Goal: Task Accomplishment & Management: Complete application form

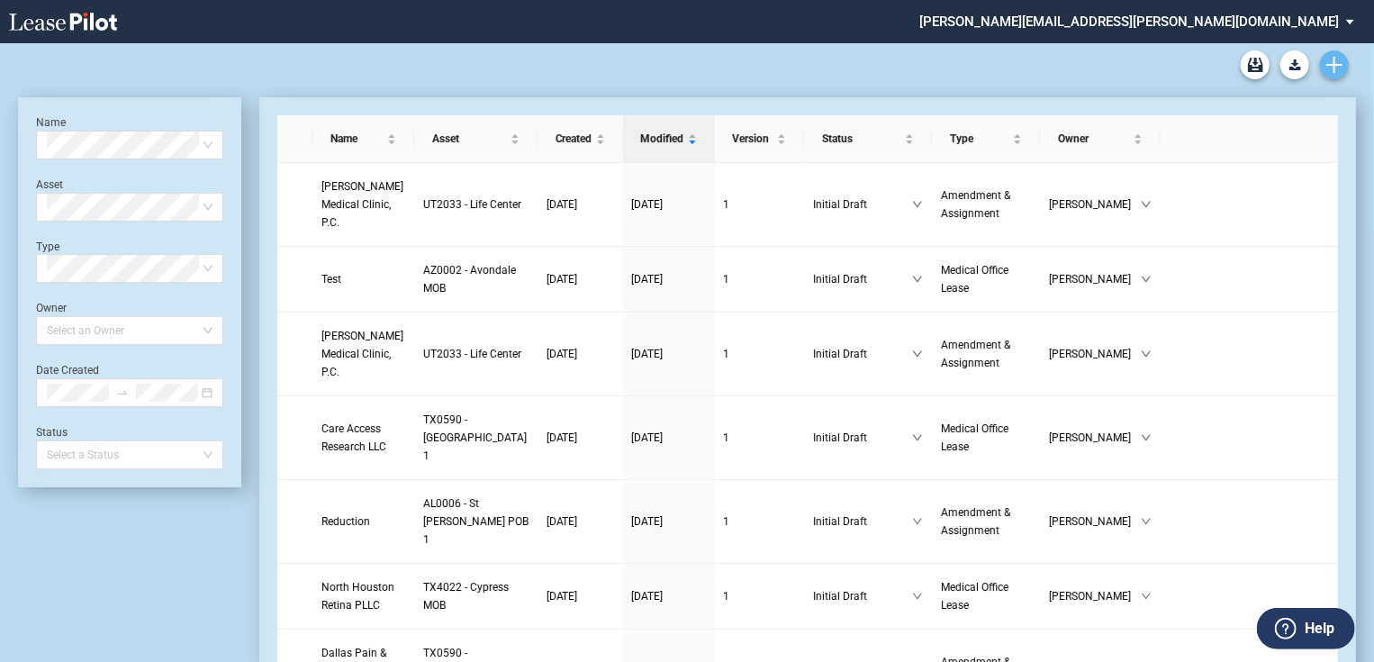
click at [1336, 68] on icon "Create new document" at bounding box center [1334, 65] width 16 height 16
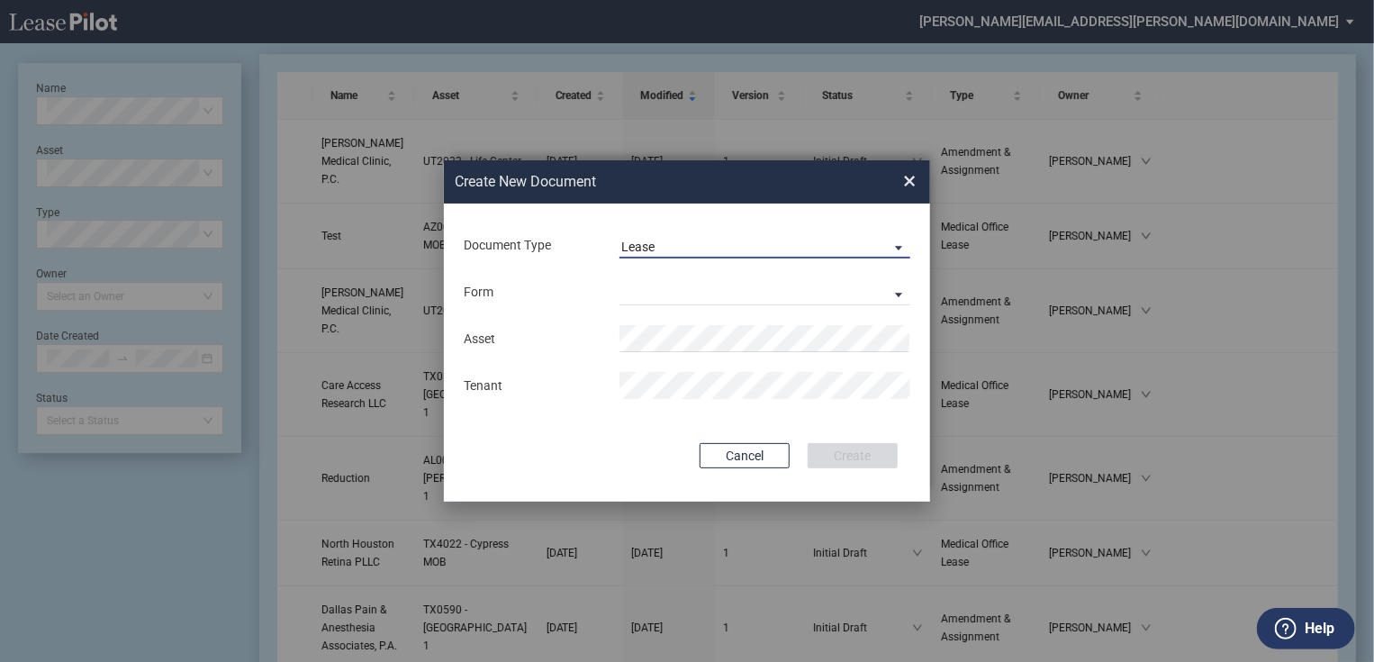
click at [736, 244] on span "Lease" at bounding box center [750, 248] width 258 height 18
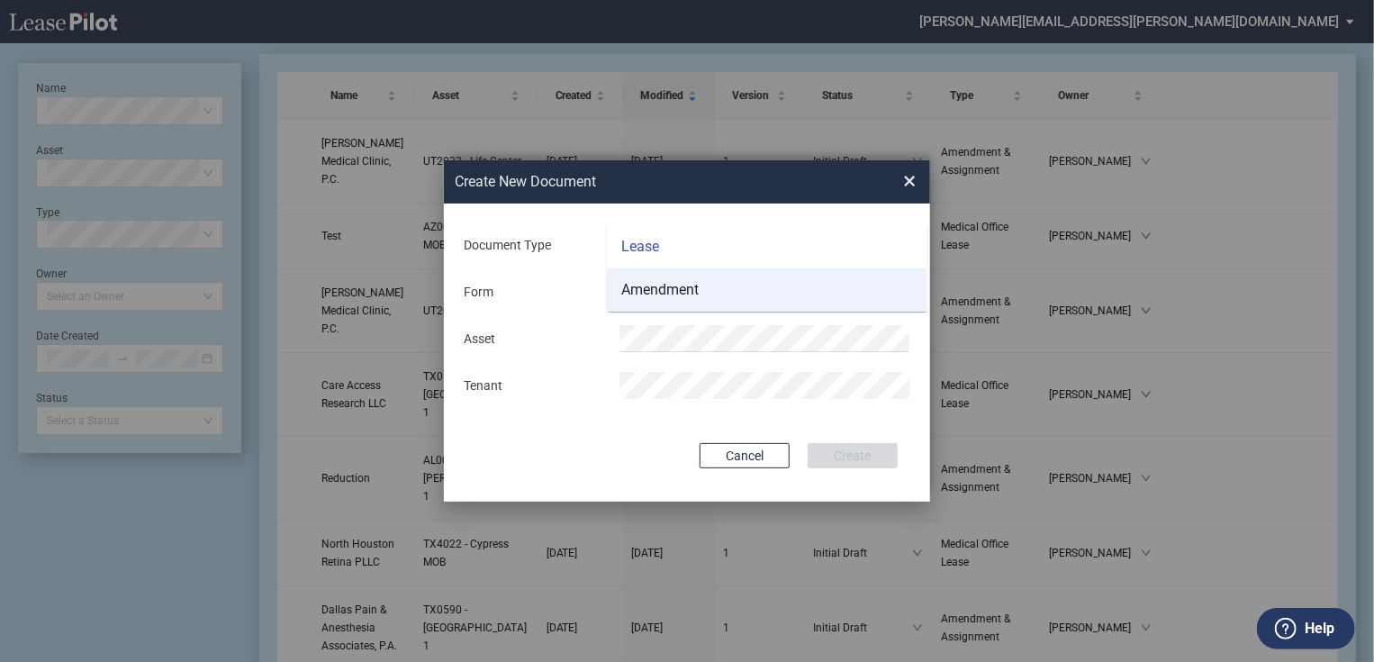
click at [728, 293] on md-option "Amendment" at bounding box center [767, 289] width 320 height 43
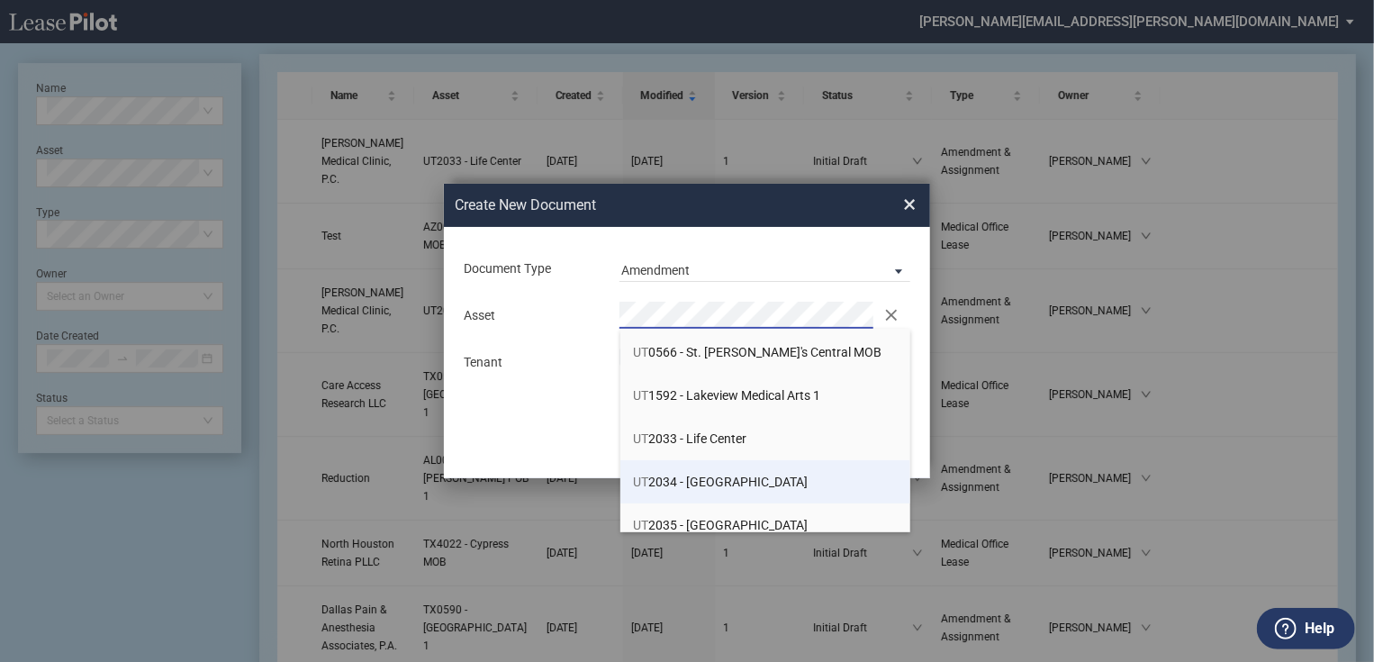
scroll to position [1656, 0]
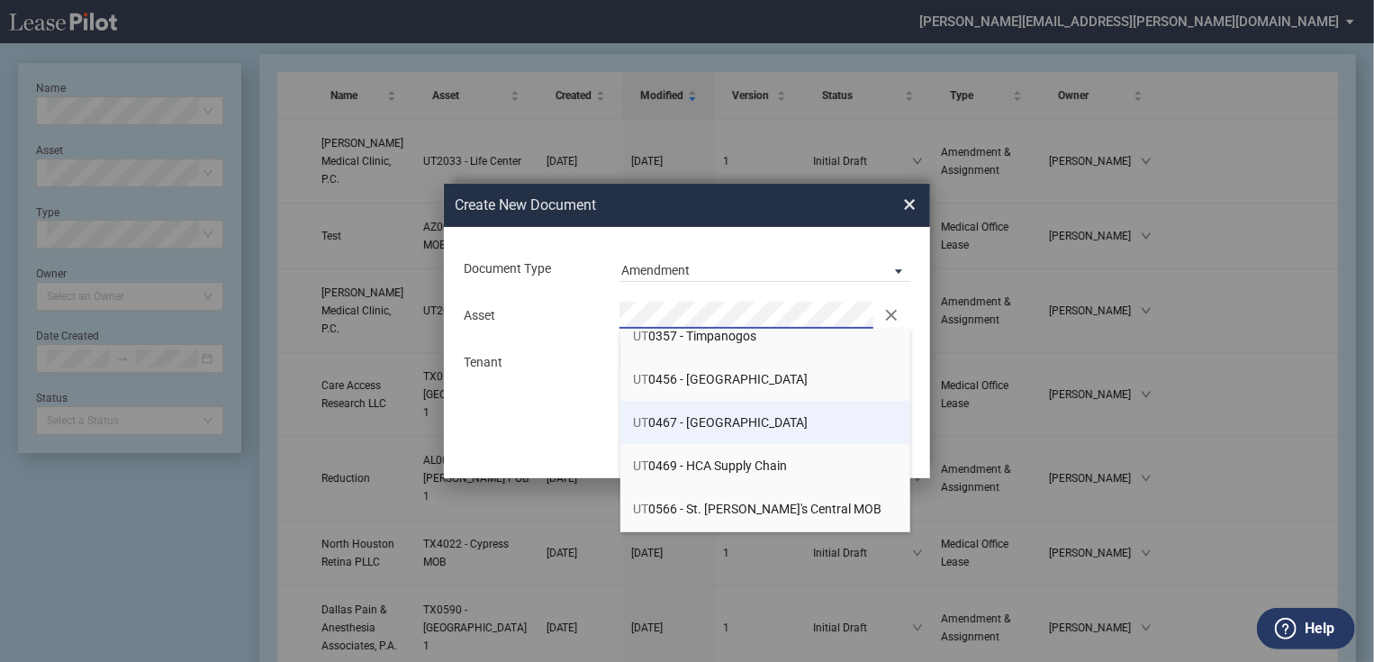
click at [742, 429] on li "UT 0467 - [GEOGRAPHIC_DATA]" at bounding box center [765, 422] width 291 height 43
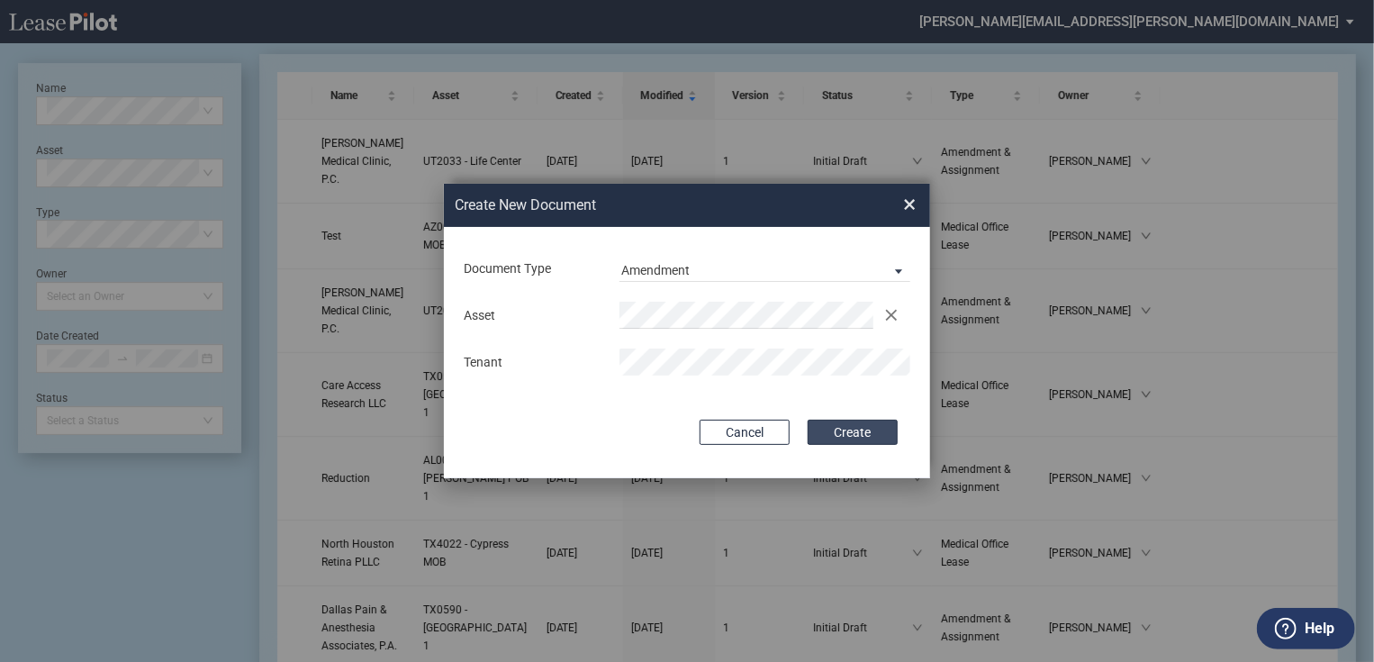
click at [853, 433] on button "Create" at bounding box center [853, 432] width 90 height 25
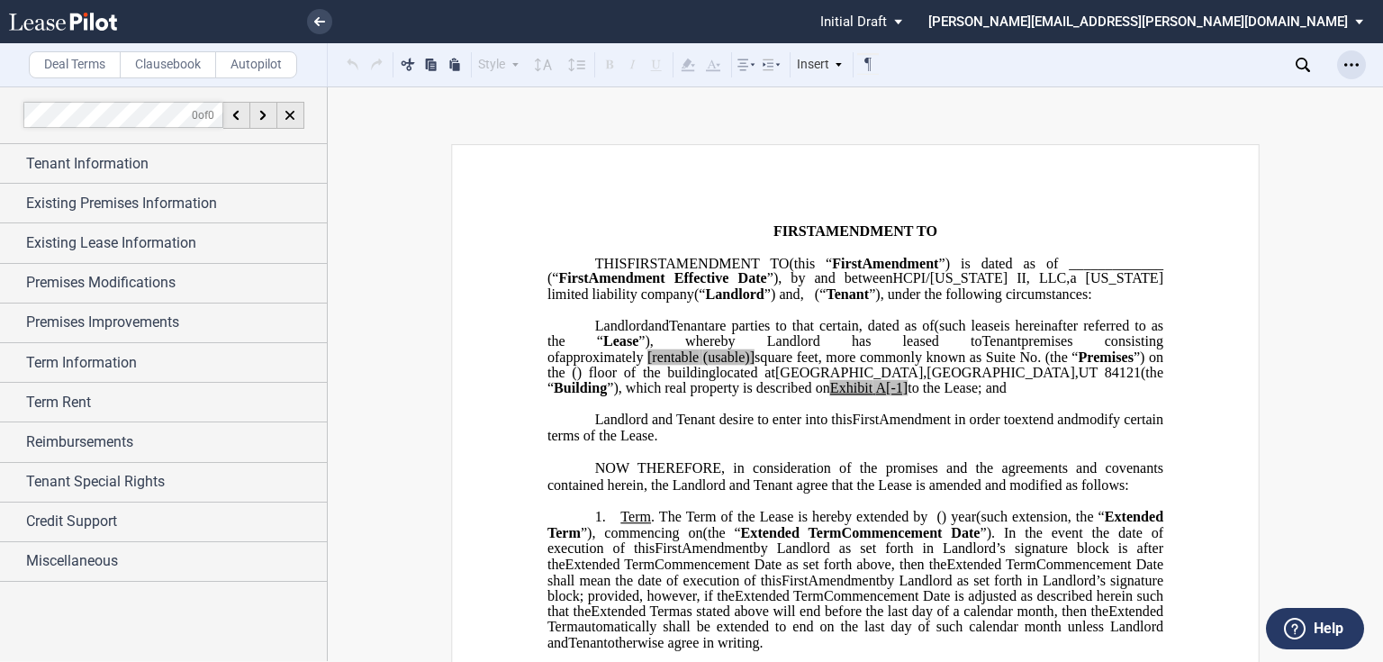
click at [1348, 65] on icon "Open Lease options menu" at bounding box center [1351, 65] width 14 height 14
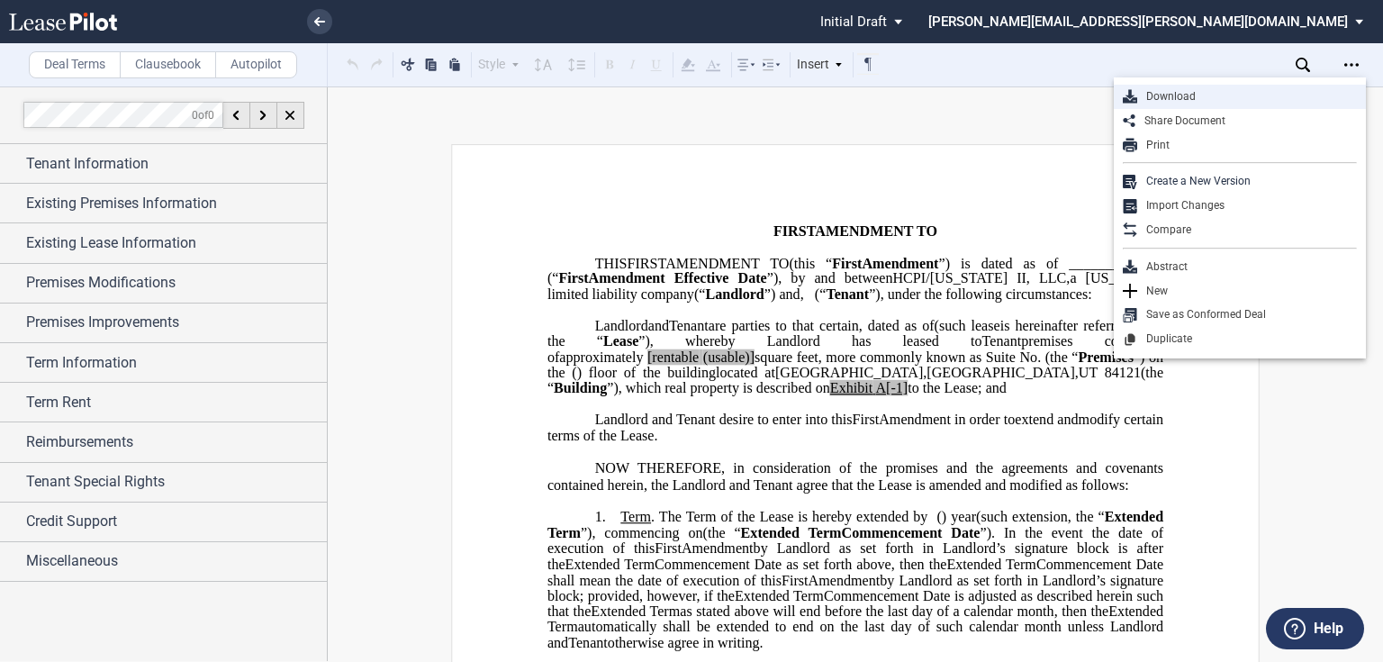
click at [1268, 100] on div "Download" at bounding box center [1247, 96] width 220 height 15
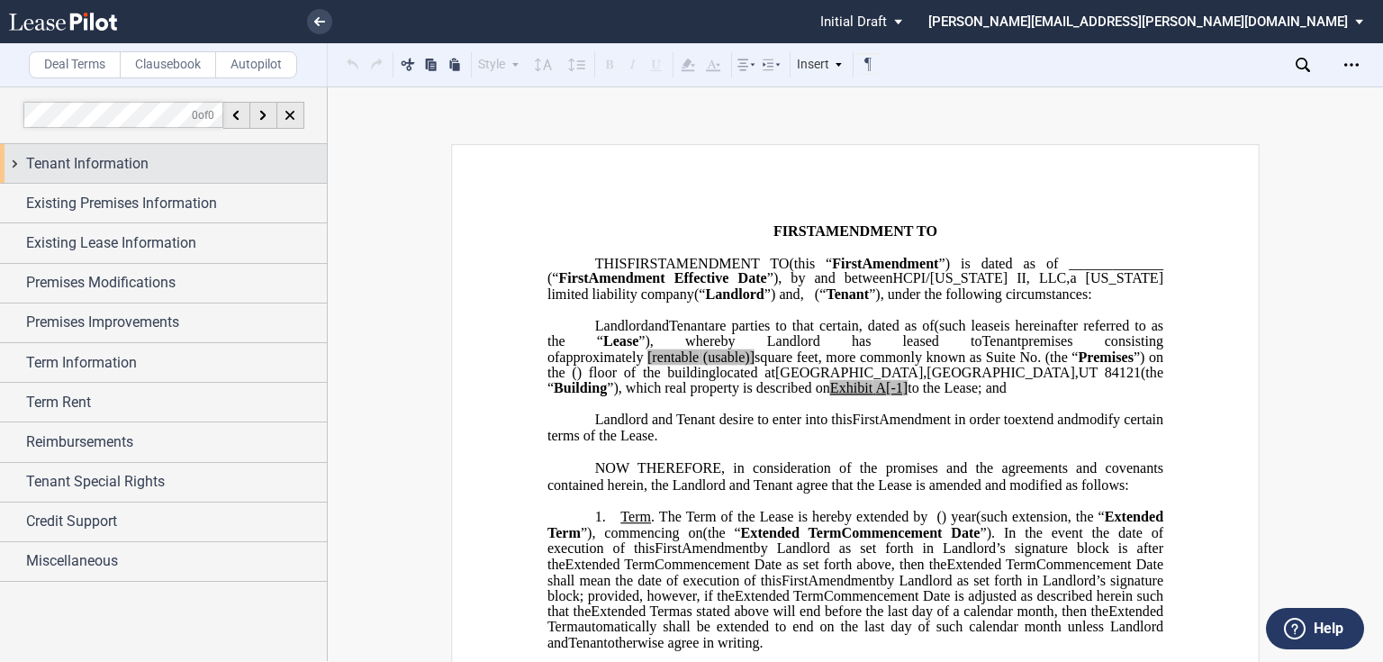
click at [210, 168] on div "Tenant Information" at bounding box center [176, 164] width 301 height 22
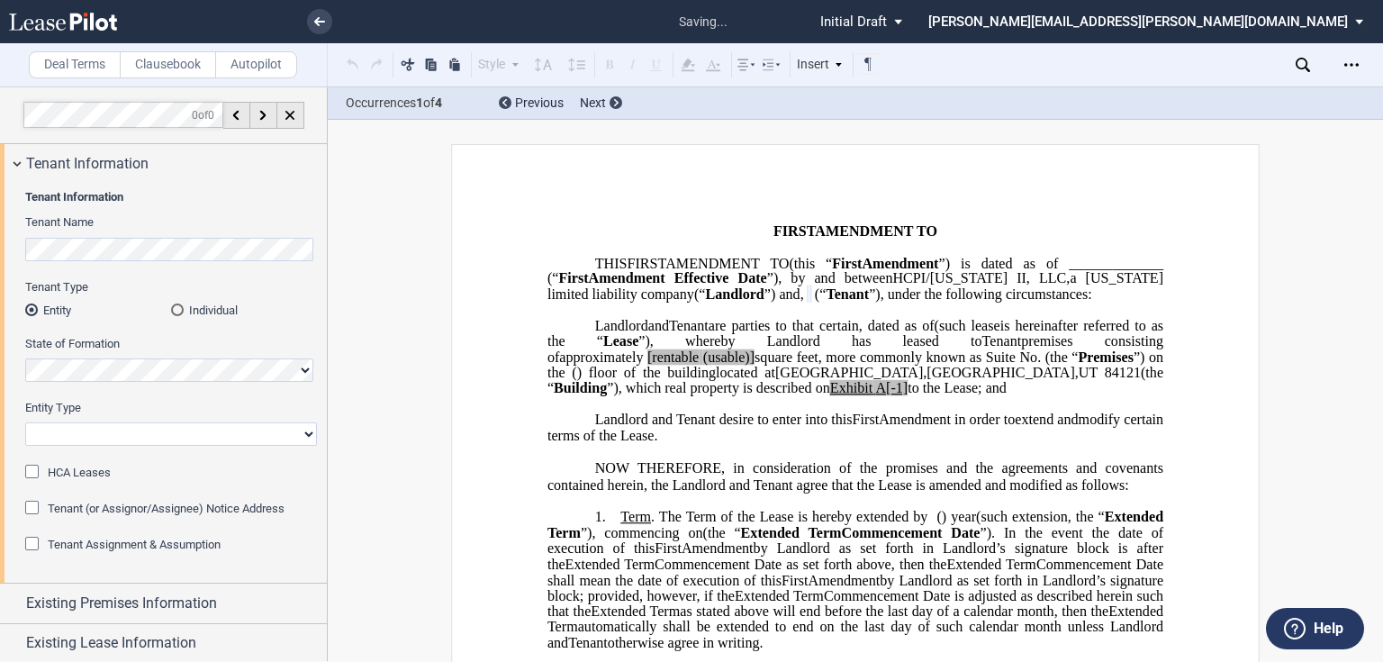
click at [137, 425] on select "Corporation Limited Liability Company General Partnership Limited Partnership O…" at bounding box center [171, 433] width 292 height 23
select select "limited liability company"
click at [25, 422] on select "Corporation Limited Liability Company General Partnership Limited Partnership O…" at bounding box center [171, 433] width 292 height 23
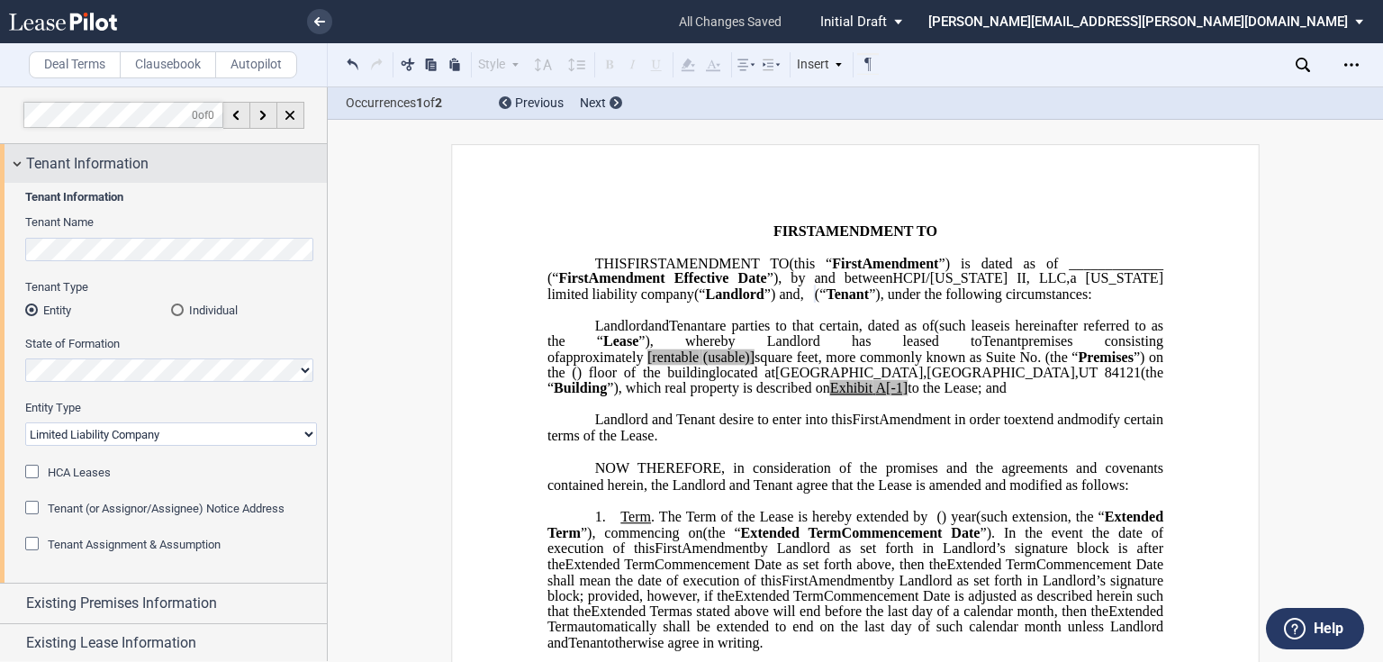
click at [151, 160] on div "Tenant Information" at bounding box center [176, 164] width 301 height 22
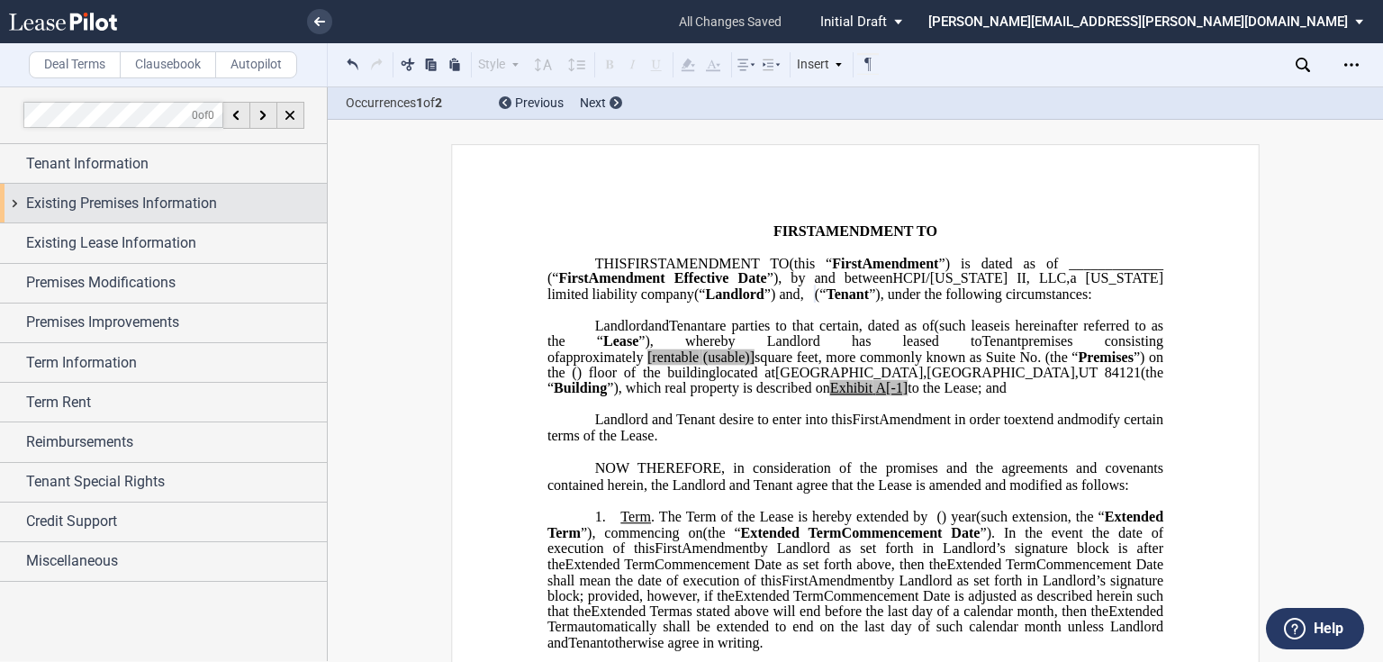
click at [145, 196] on span "Existing Premises Information" at bounding box center [121, 204] width 191 height 22
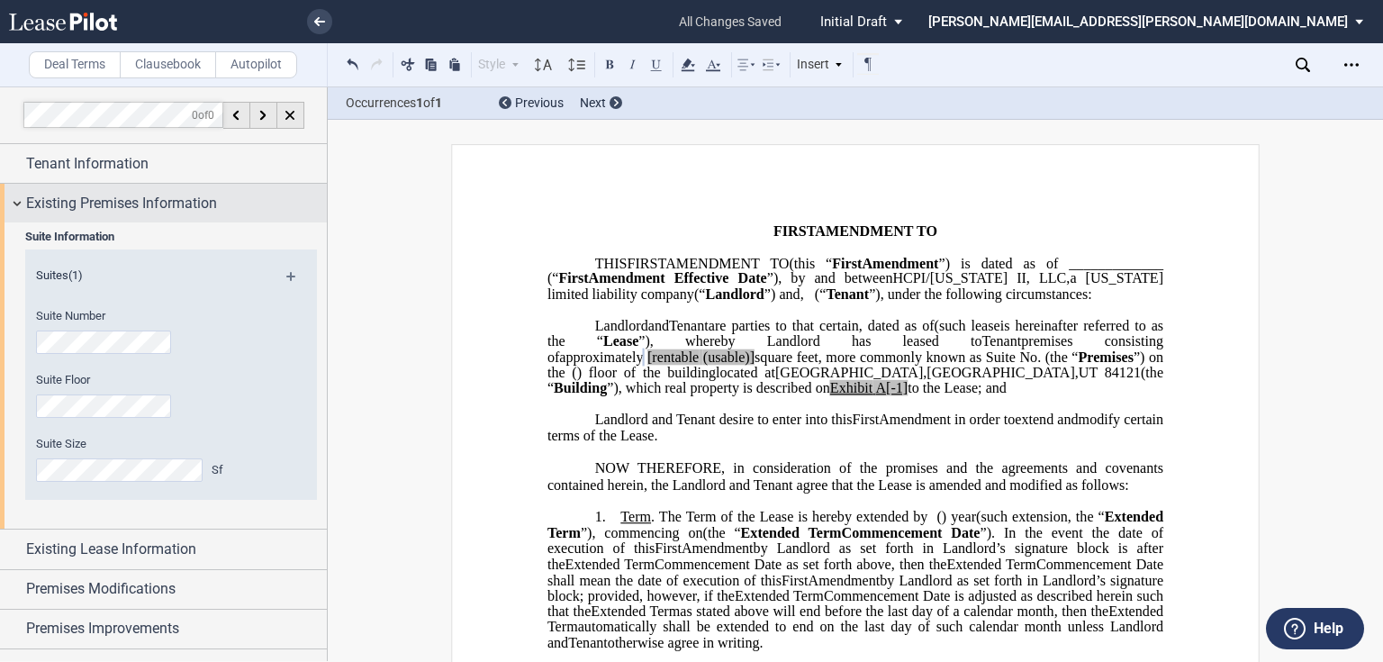
click at [140, 212] on span "Existing Premises Information" at bounding box center [121, 204] width 191 height 22
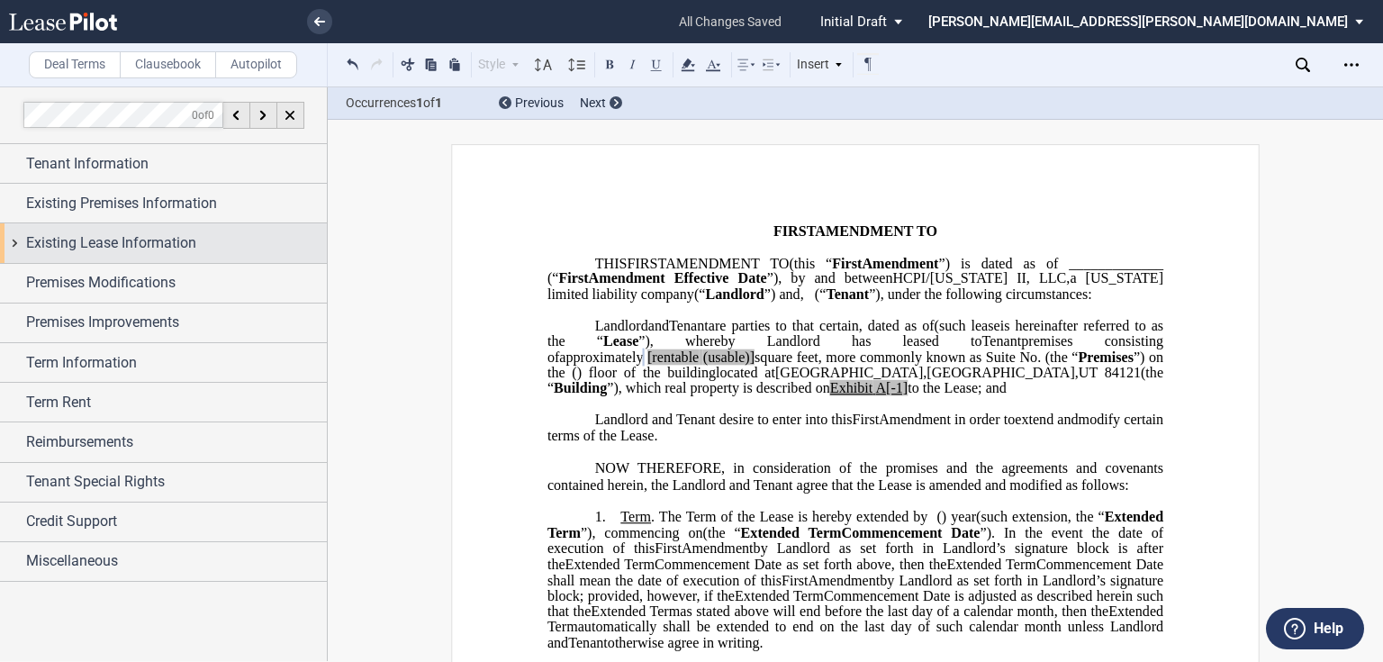
click at [136, 230] on div "Existing Lease Information" at bounding box center [163, 242] width 327 height 39
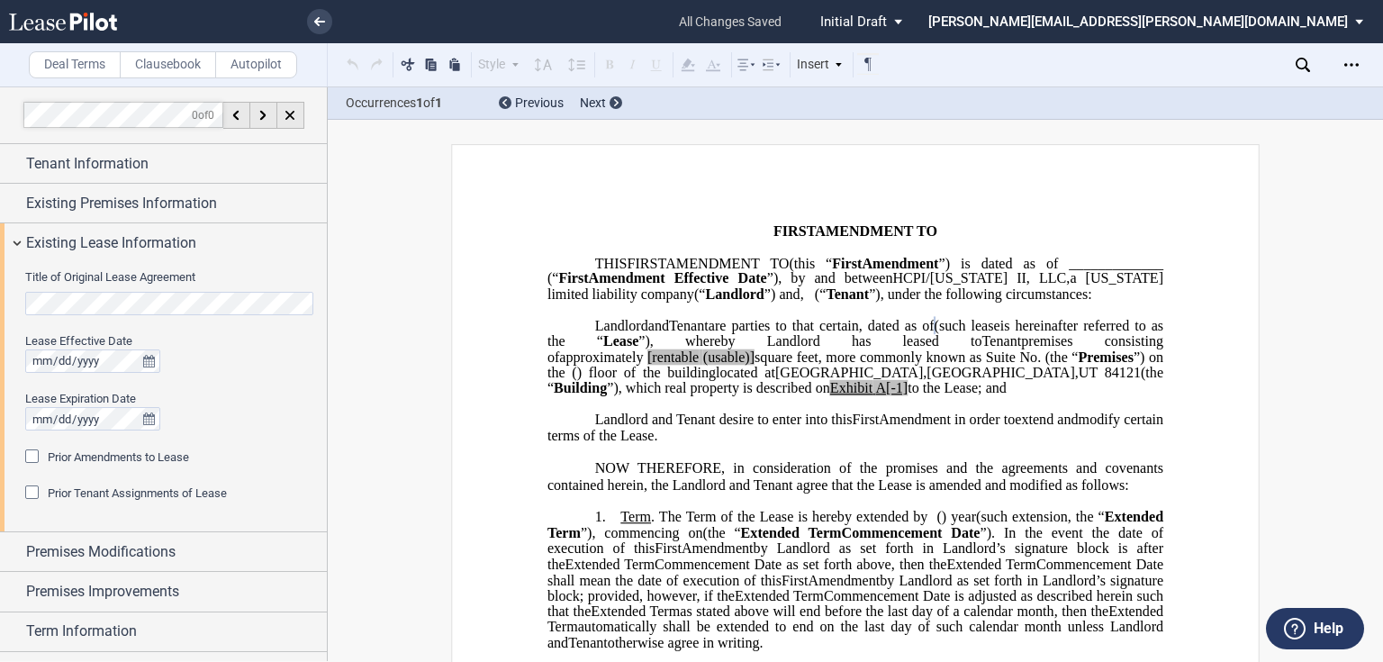
click at [28, 455] on div "Prior Amendments to Lease" at bounding box center [34, 458] width 18 height 18
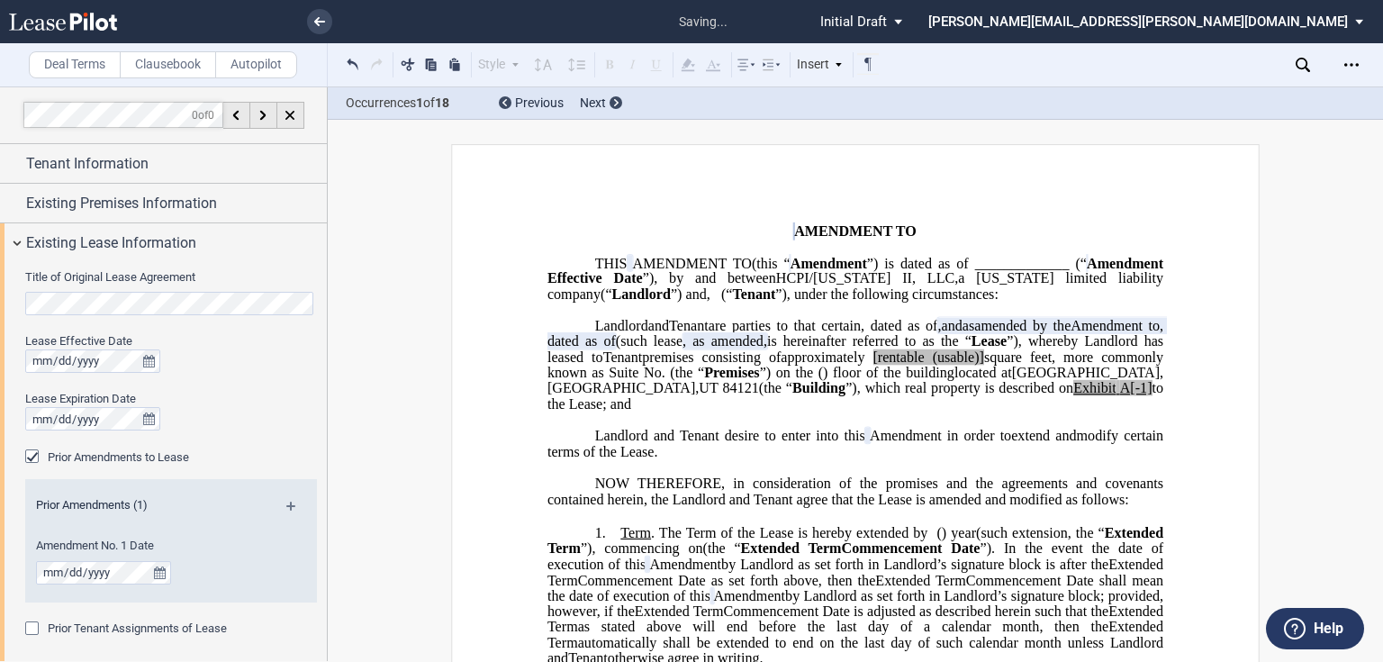
click at [288, 504] on md-icon at bounding box center [298, 512] width 24 height 22
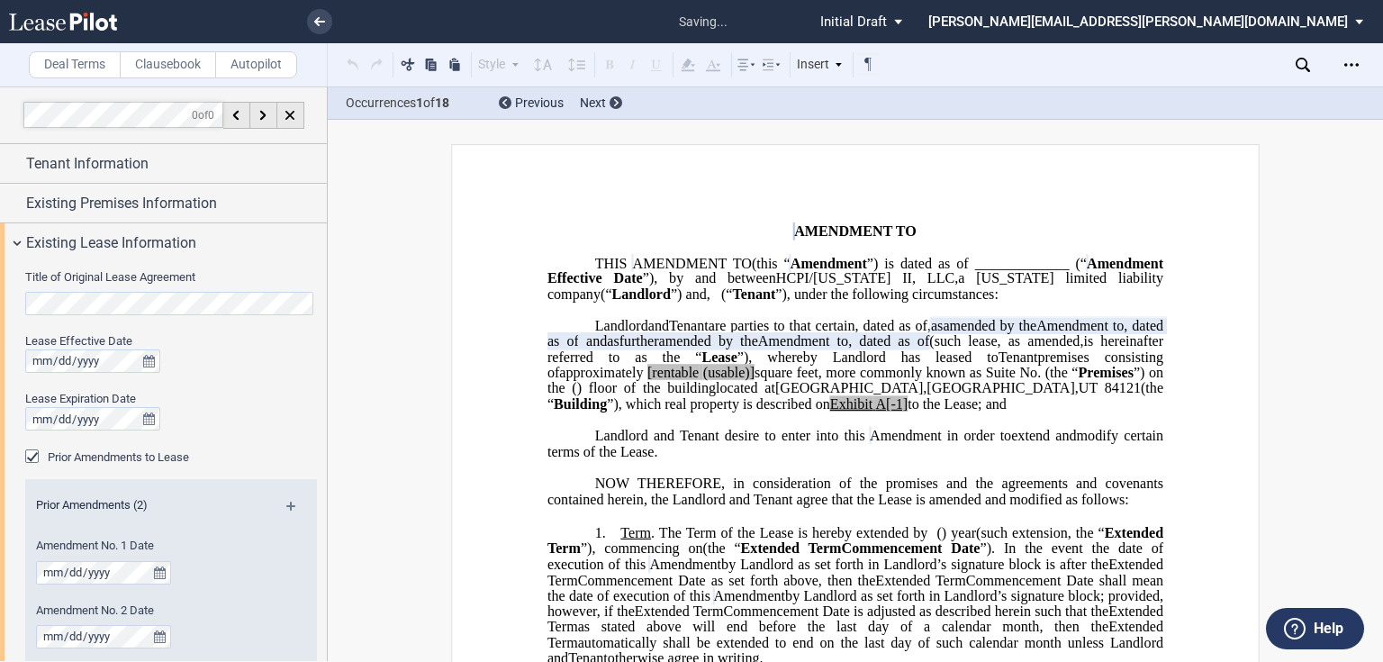
click at [287, 504] on md-icon at bounding box center [298, 512] width 24 height 22
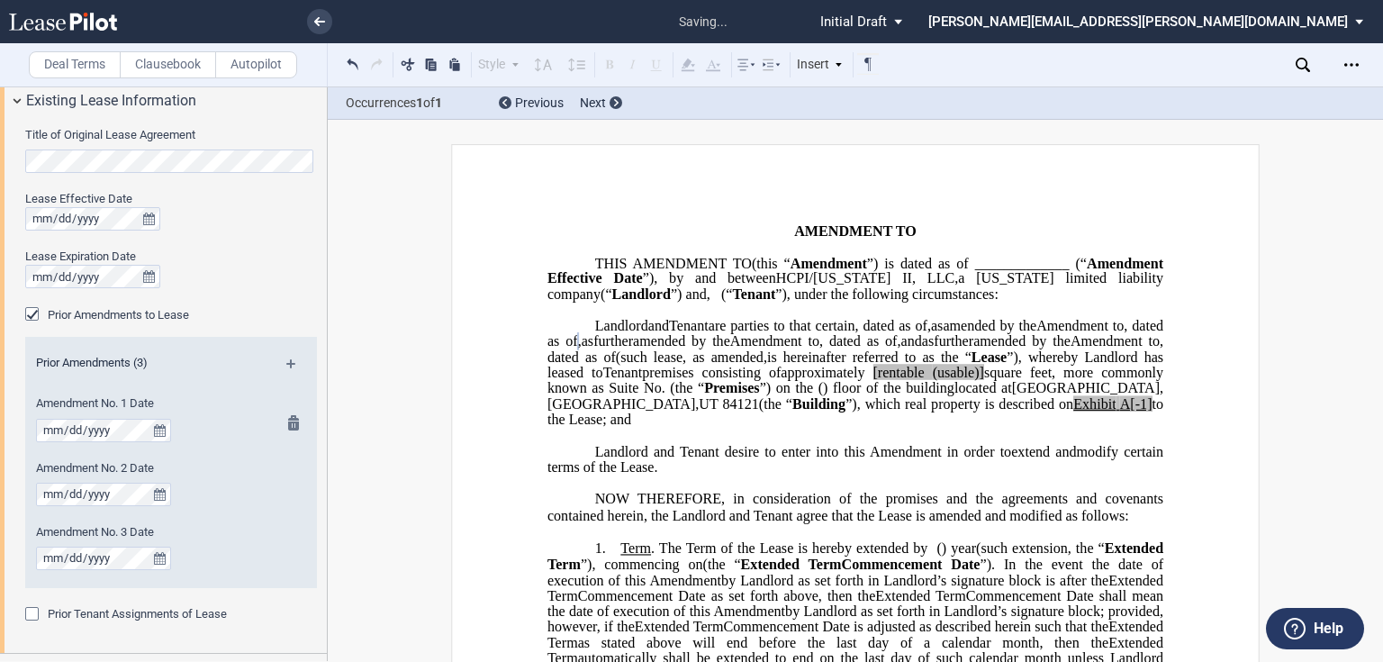
scroll to position [144, 0]
click at [933, 381] on span "(usable)]" at bounding box center [958, 373] width 51 height 16
click at [1120, 412] on span "A[-1]" at bounding box center [1136, 404] width 32 height 16
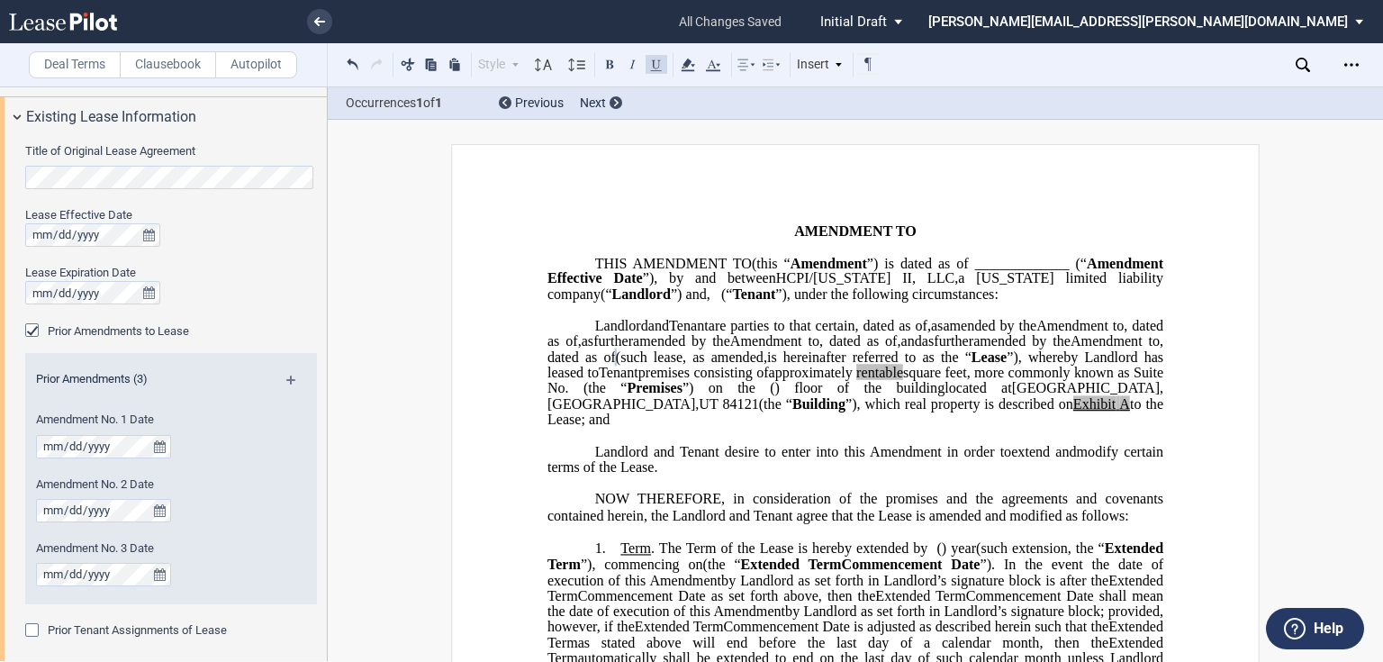
scroll to position [72, 0]
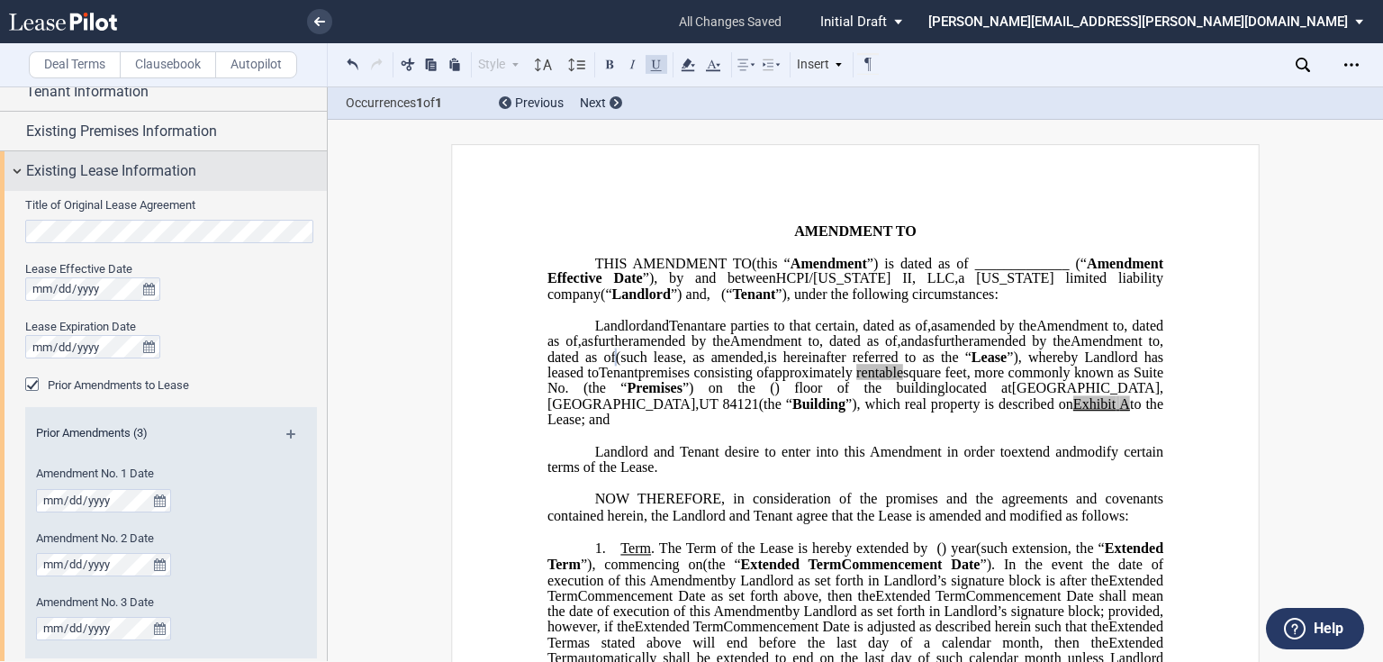
click at [180, 181] on div "Existing Lease Information" at bounding box center [163, 170] width 327 height 39
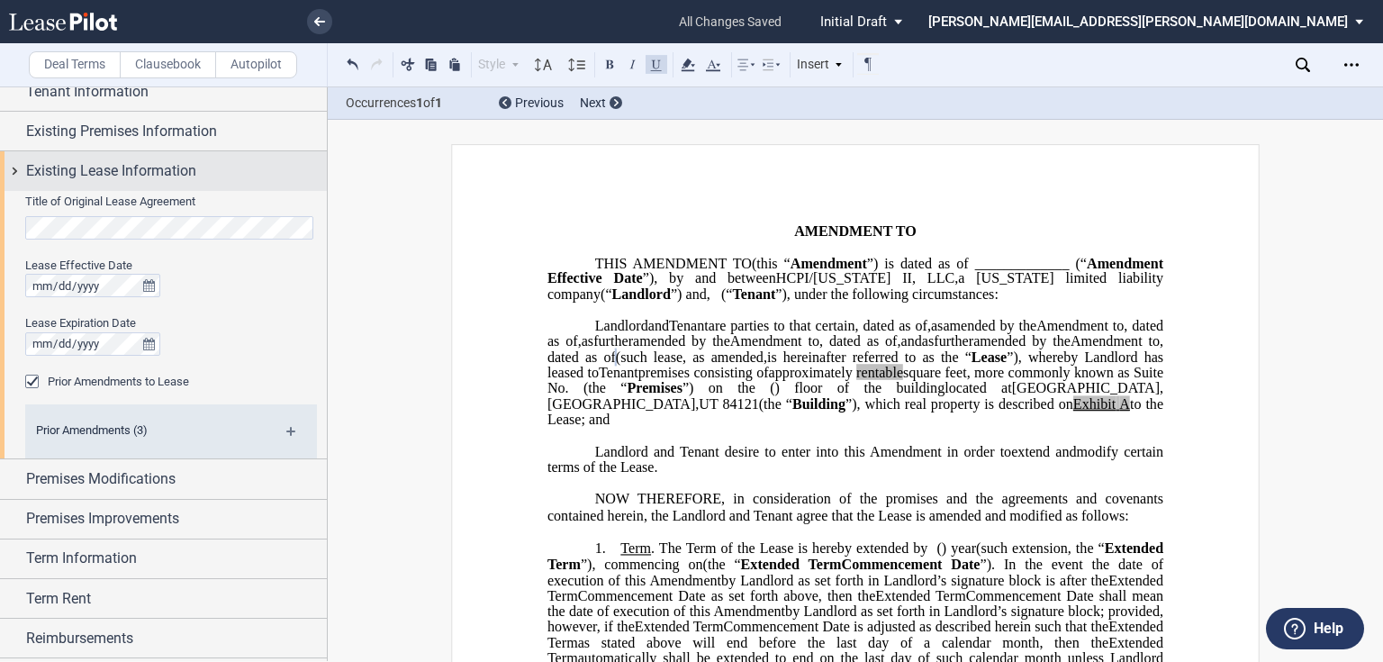
scroll to position [0, 0]
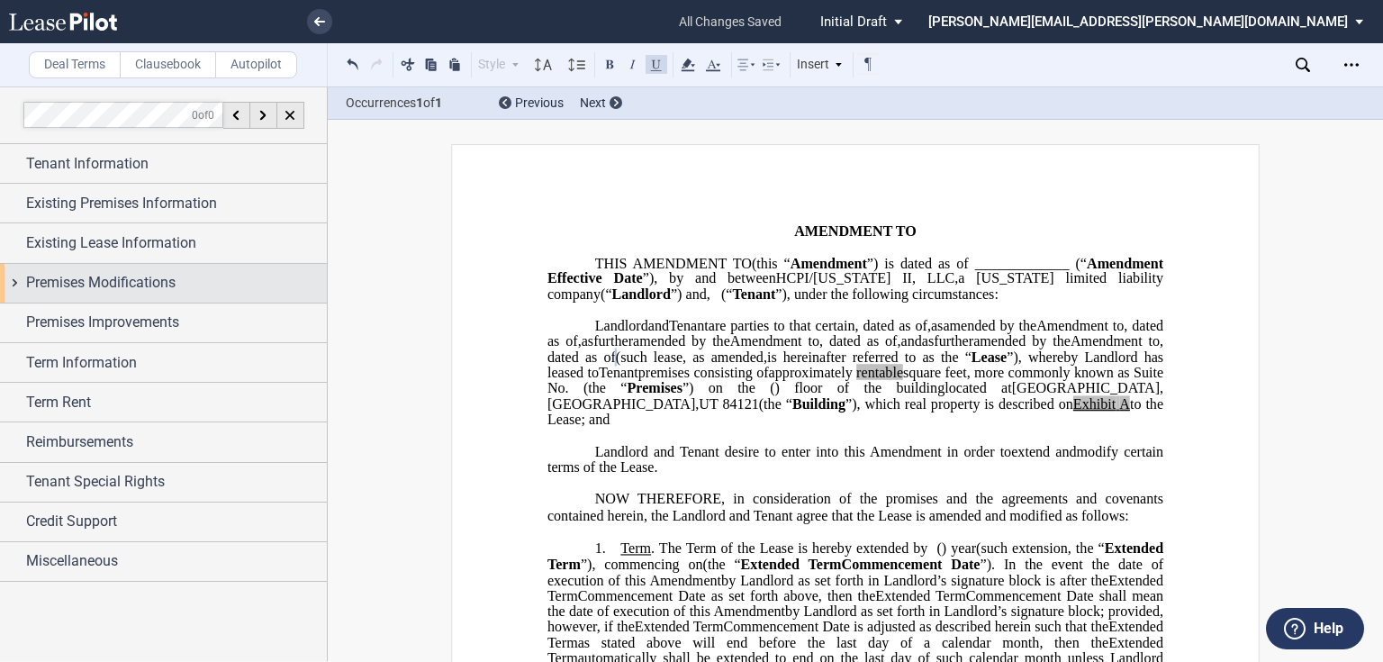
click at [168, 273] on span "Premises Modifications" at bounding box center [100, 283] width 149 height 22
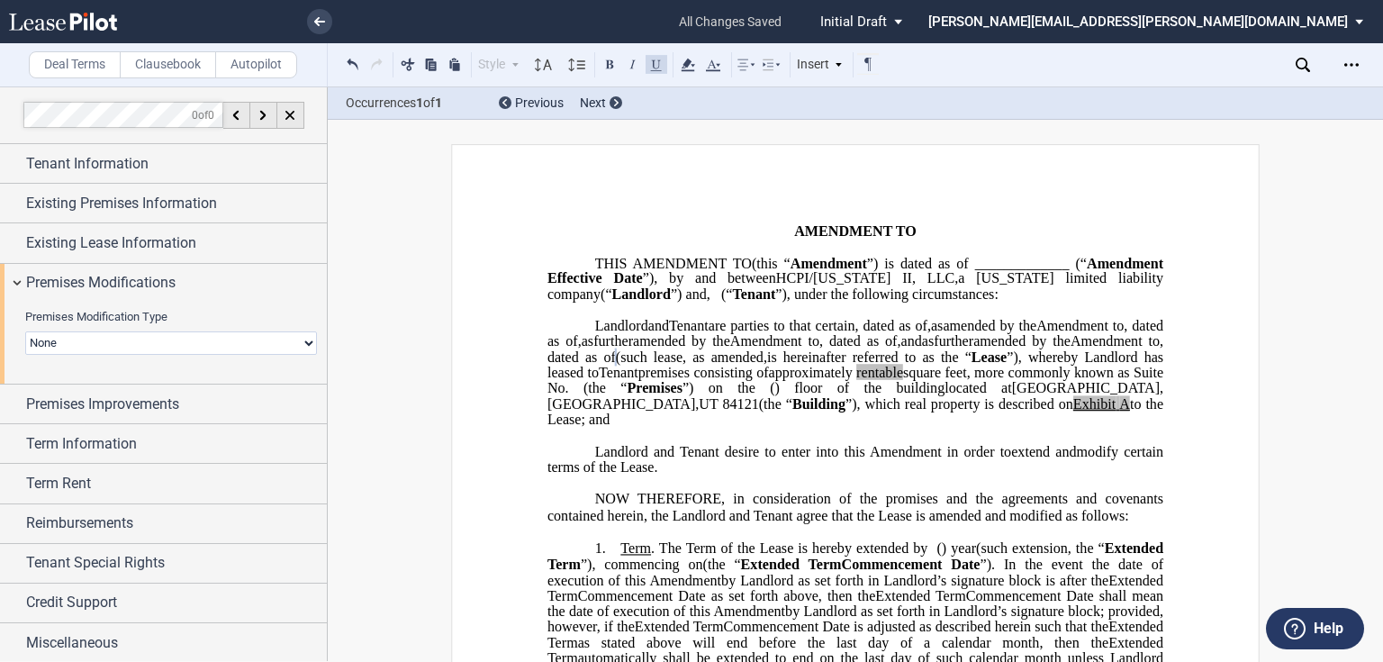
click at [165, 332] on select "None Expansion Relocation" at bounding box center [171, 342] width 292 height 23
click at [163, 340] on select "None Expansion Relocation" at bounding box center [171, 342] width 292 height 23
click at [168, 342] on select "None Expansion Relocation" at bounding box center [171, 342] width 292 height 23
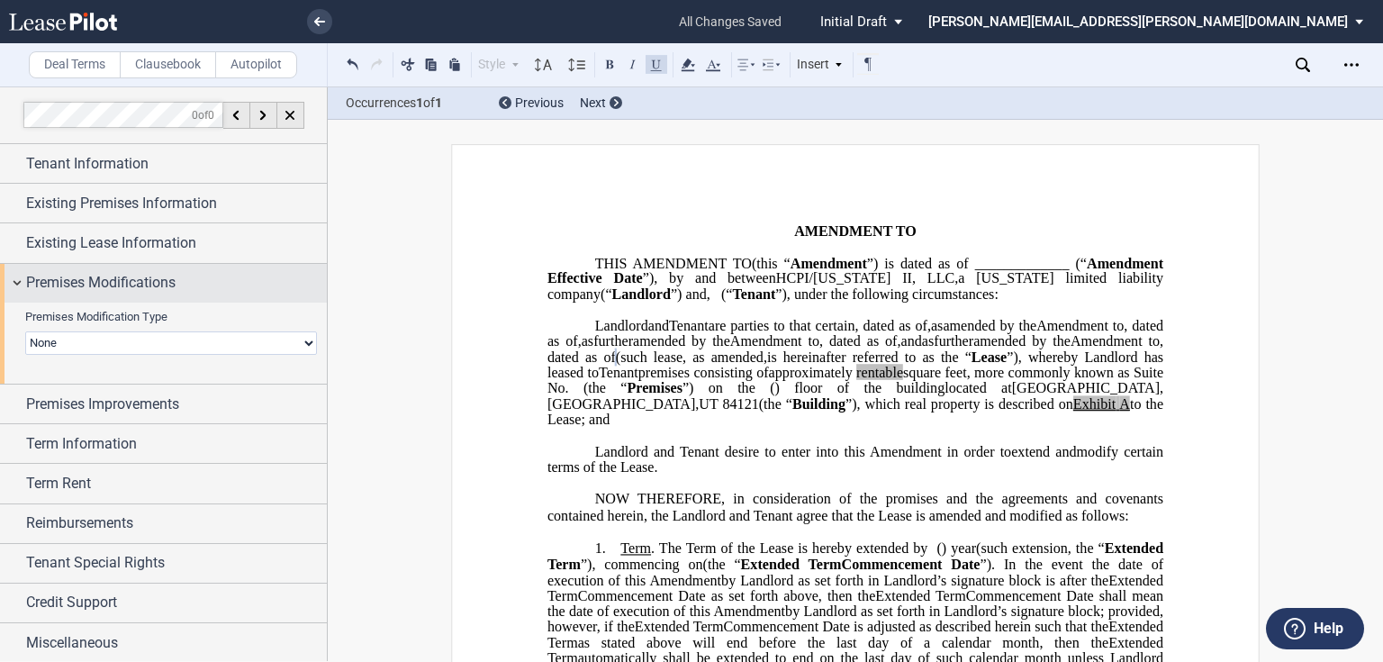
click at [171, 277] on span "Premises Modifications" at bounding box center [100, 283] width 149 height 22
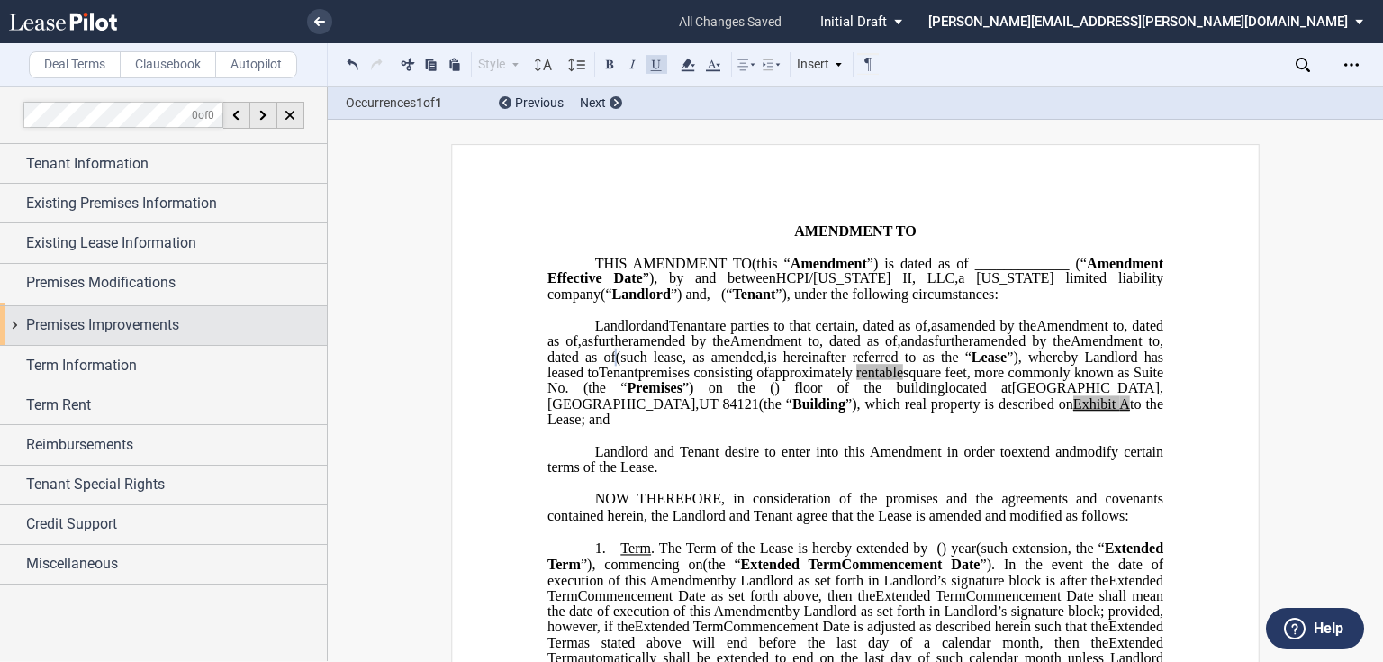
click at [169, 314] on span "Premises Improvements" at bounding box center [102, 325] width 153 height 22
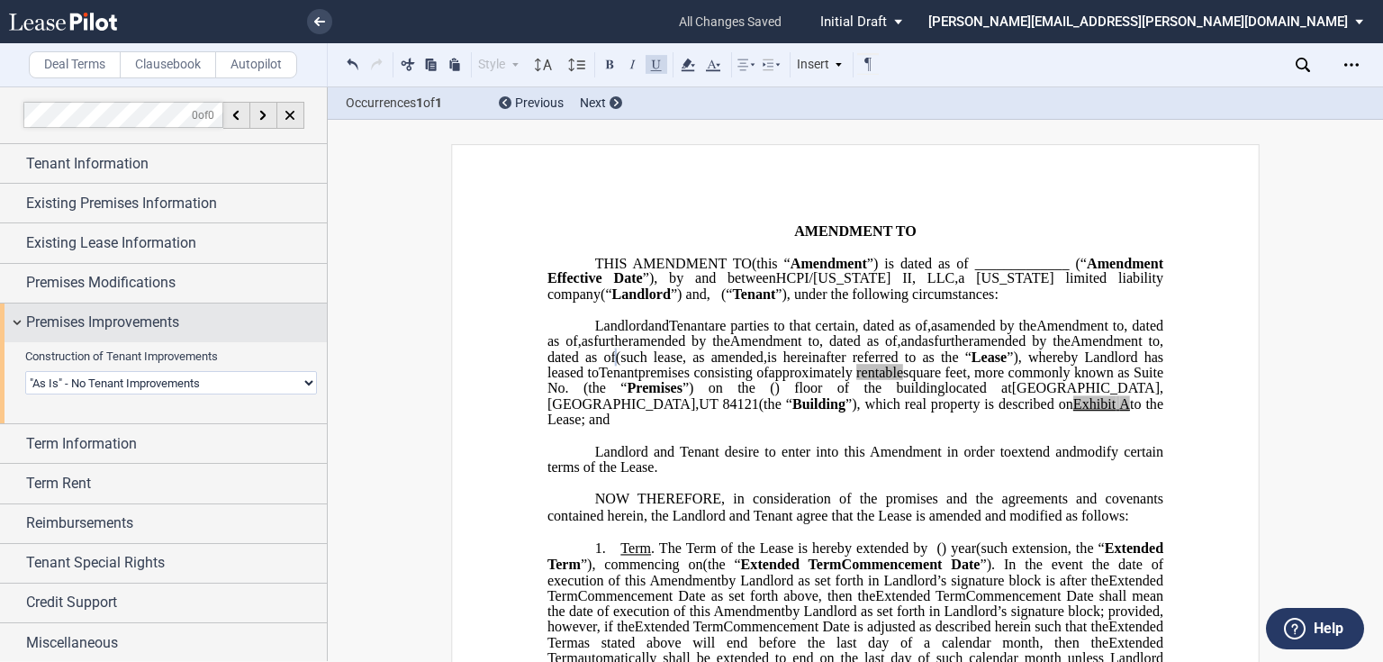
click at [169, 314] on span "Premises Improvements" at bounding box center [102, 322] width 153 height 22
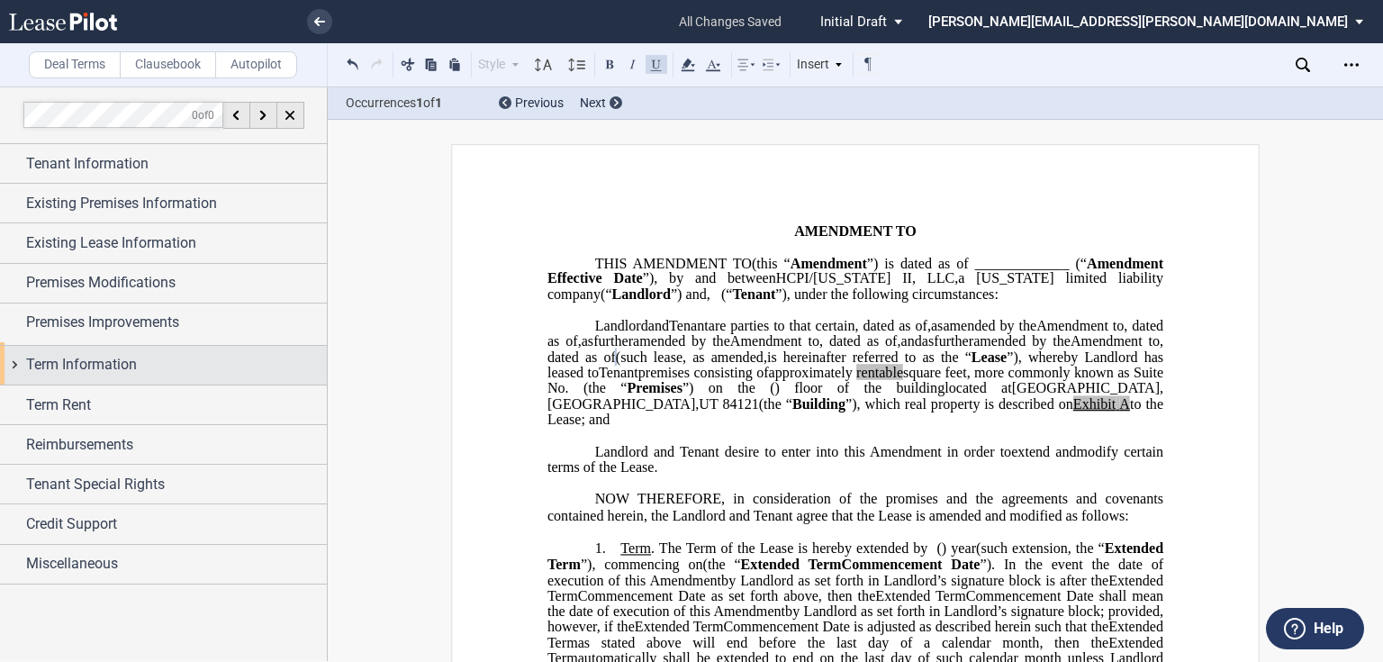
click at [162, 363] on div "Term Information" at bounding box center [176, 365] width 301 height 22
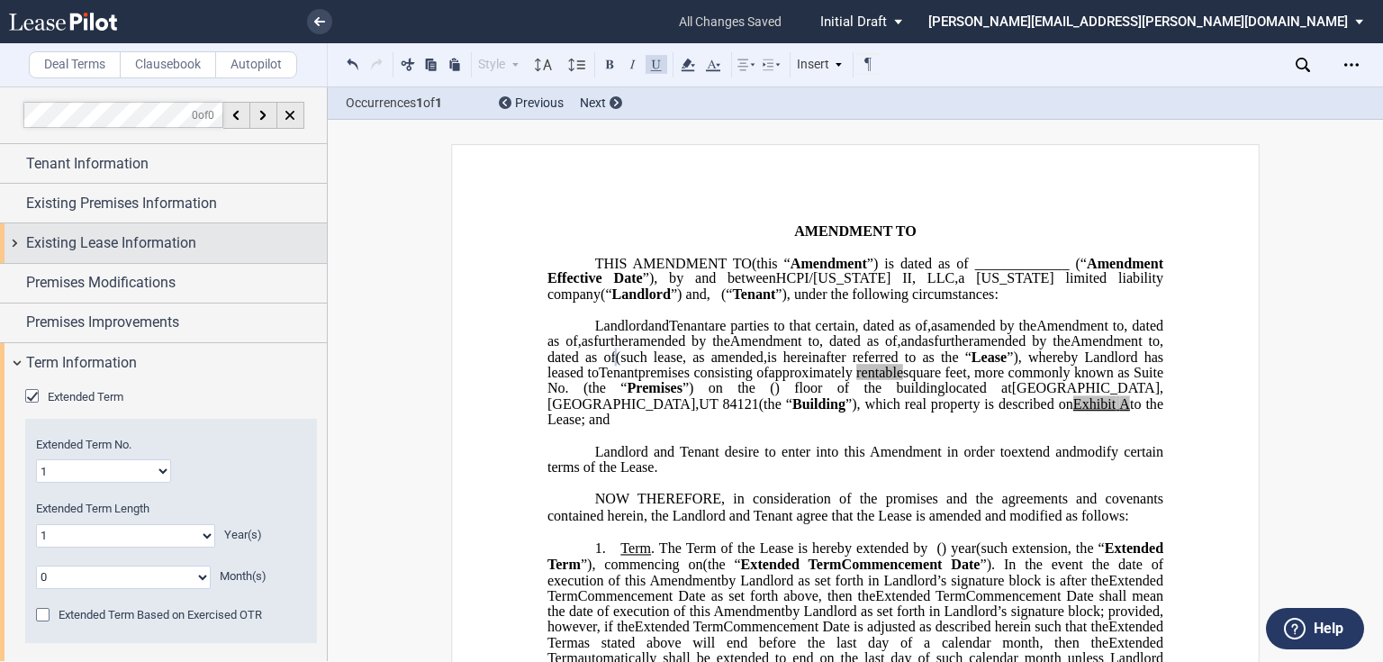
click at [155, 240] on span "Existing Lease Information" at bounding box center [111, 243] width 170 height 22
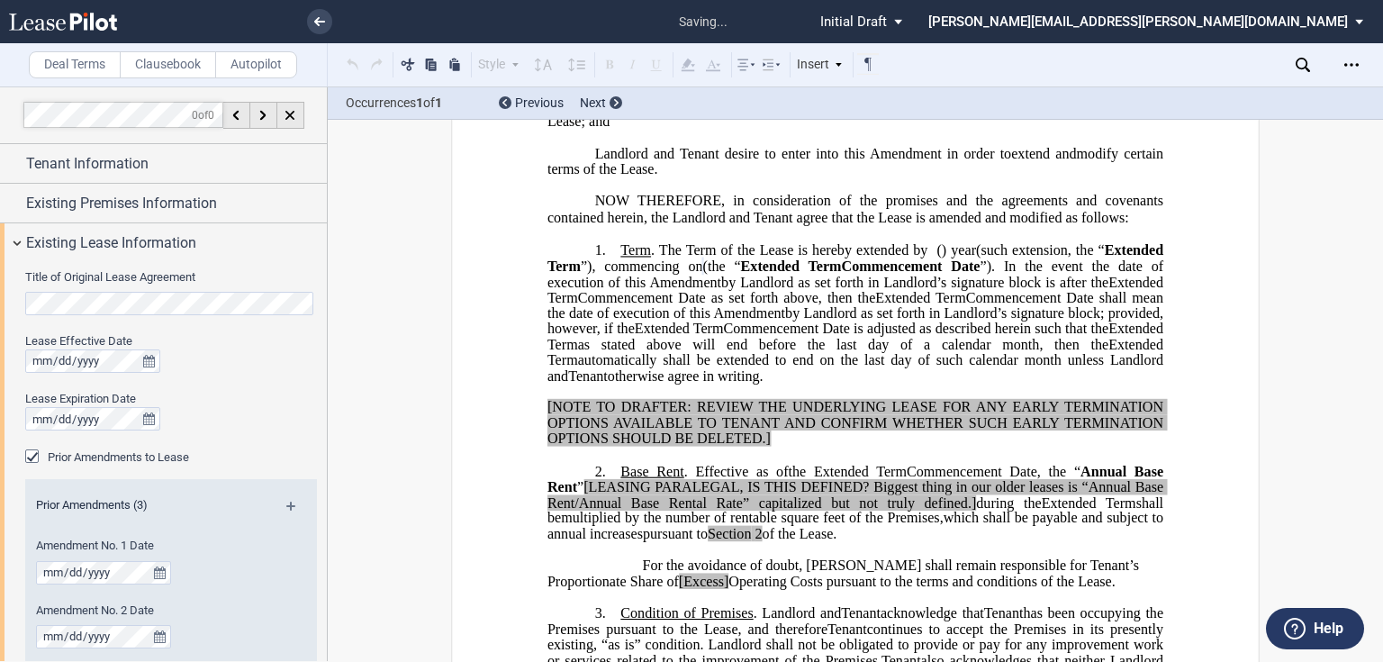
scroll to position [309, 0]
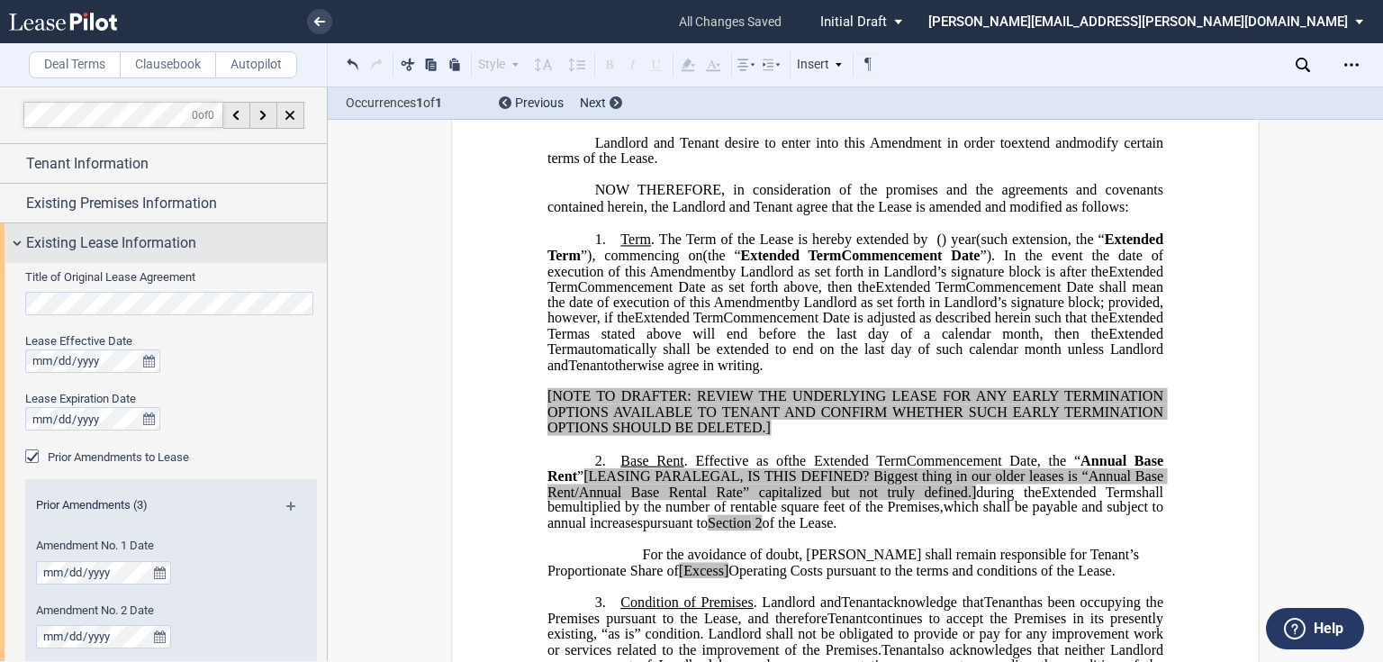
click at [105, 245] on span "Existing Lease Information" at bounding box center [111, 243] width 170 height 22
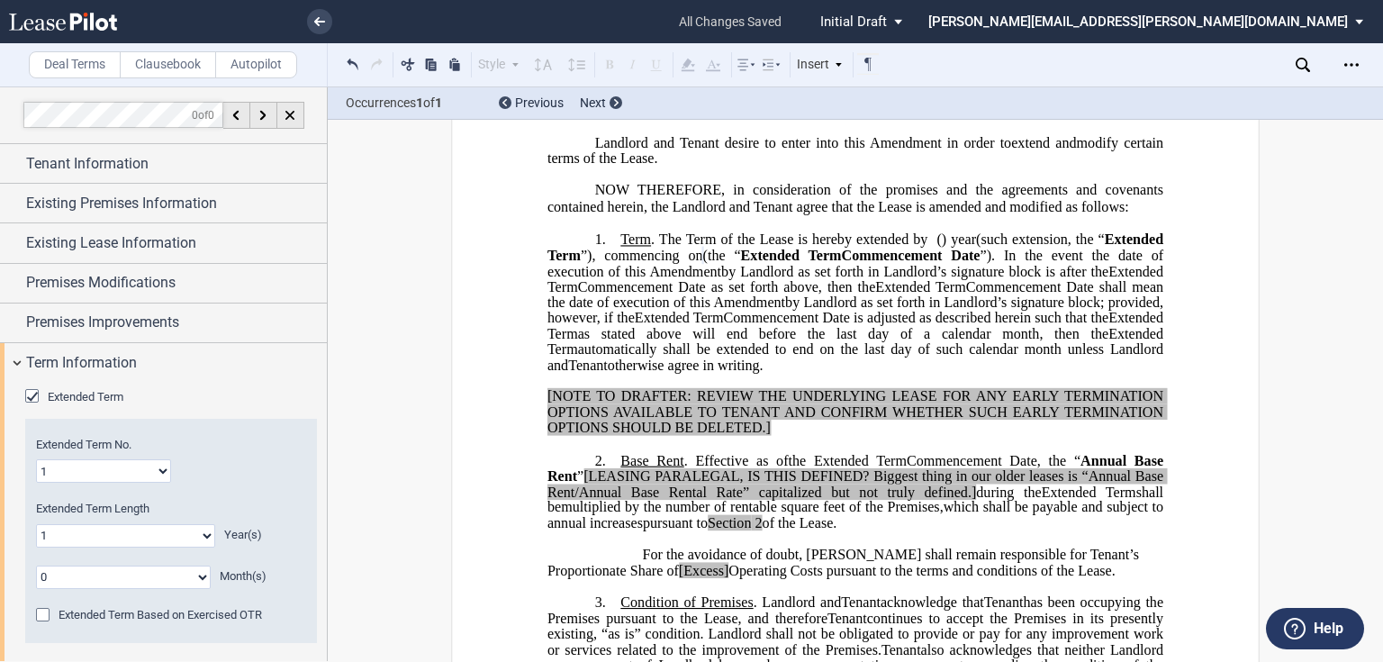
scroll to position [72, 0]
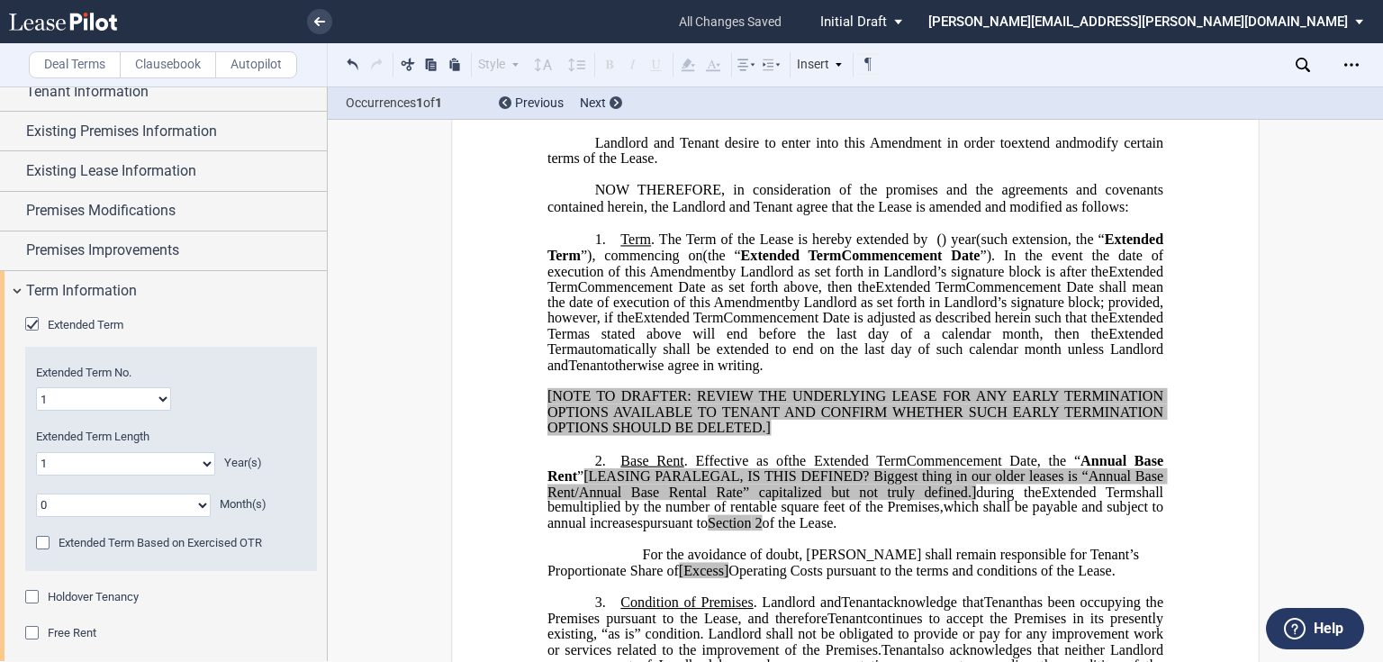
click at [168, 460] on select "0 1 2 3 4 5 6 7 8 9 10 11 12 13 14 15 16 17 18 19 20" at bounding box center [125, 463] width 179 height 23
select select "number:3"
click at [36, 452] on select "0 1 2 3 4 5 6 7 8 9 10 11 12 13 14 15 16 17 18 19 20" at bounding box center [125, 463] width 179 height 23
drag, startPoint x: 957, startPoint y: 428, endPoint x: 1125, endPoint y: 320, distance: 199.5
click at [1125, 320] on p "1. Term . The Term of the Lease is hereby extended by [__________] ﻿ ﻿ ( ﻿ ﻿ ) …" at bounding box center [855, 302] width 616 height 142
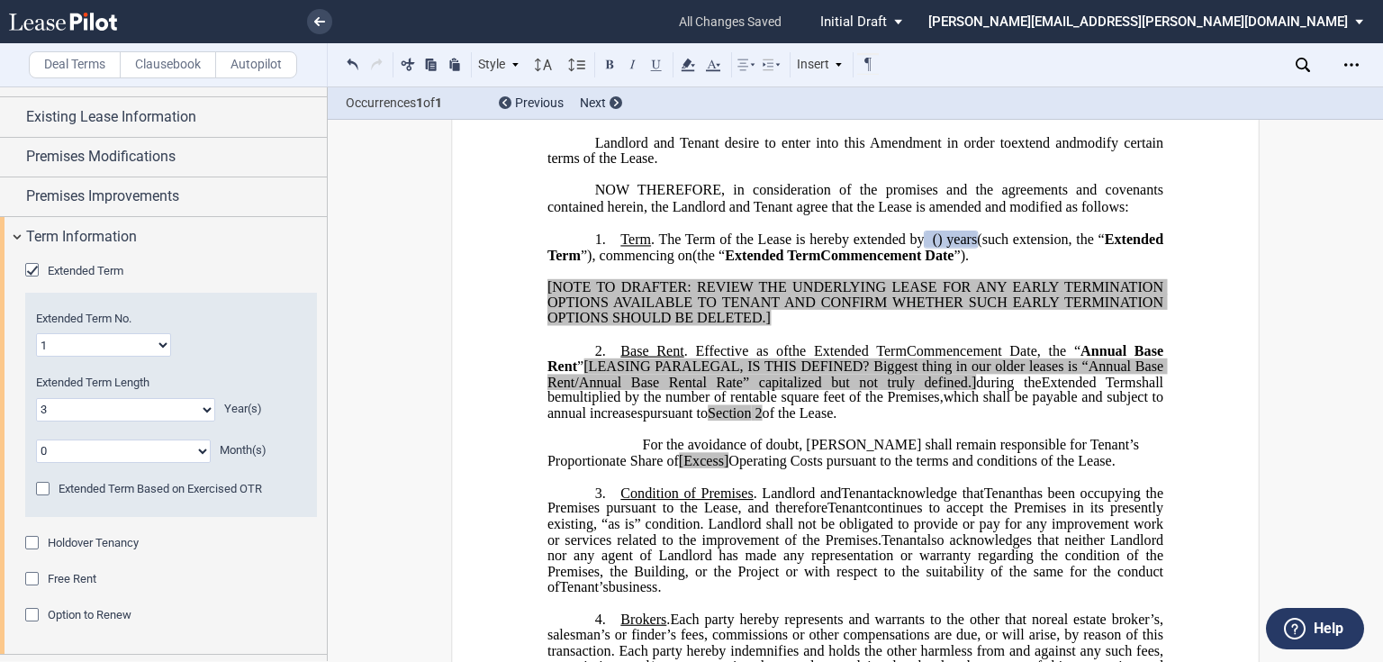
scroll to position [216, 0]
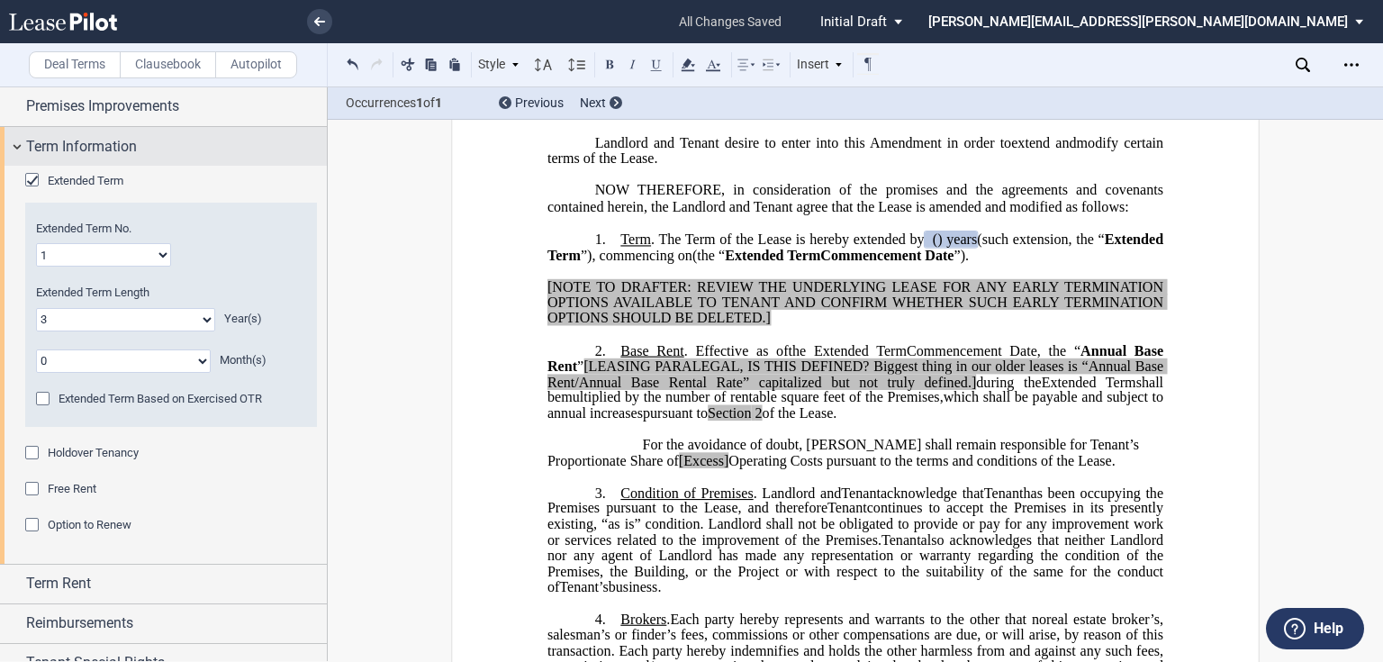
click at [138, 149] on div "Term Information" at bounding box center [176, 147] width 301 height 22
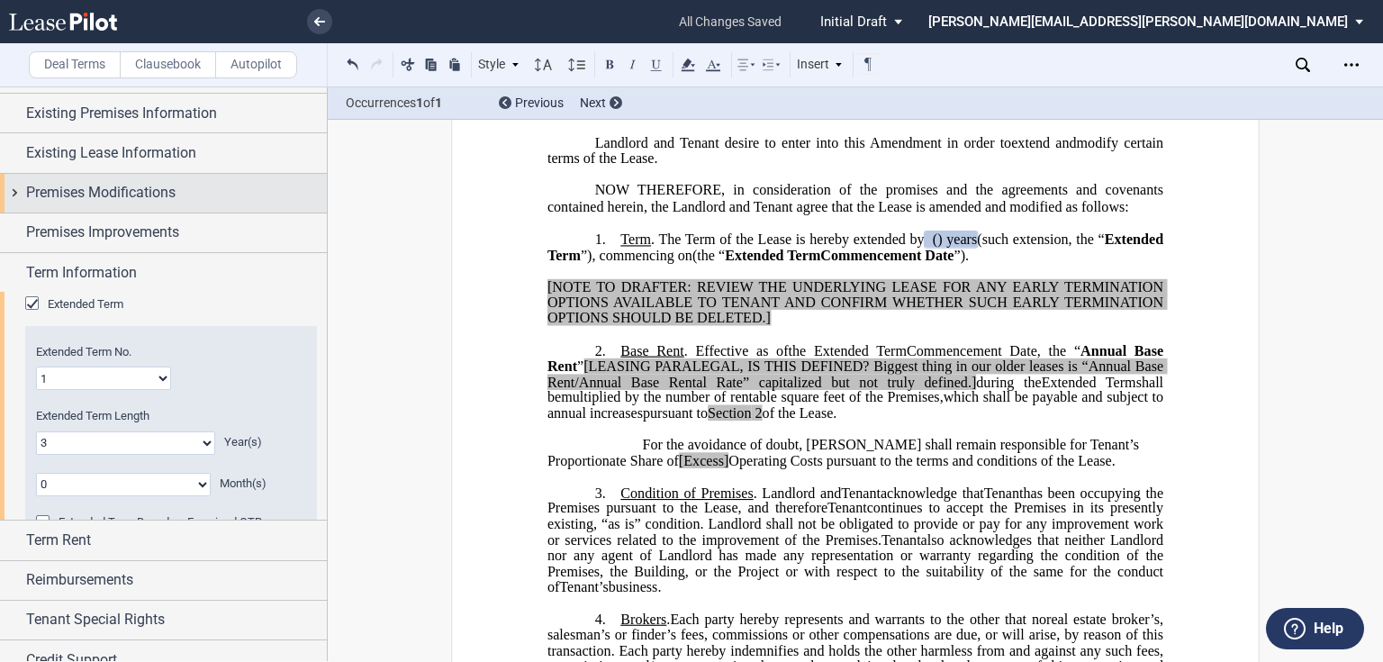
scroll to position [0, 0]
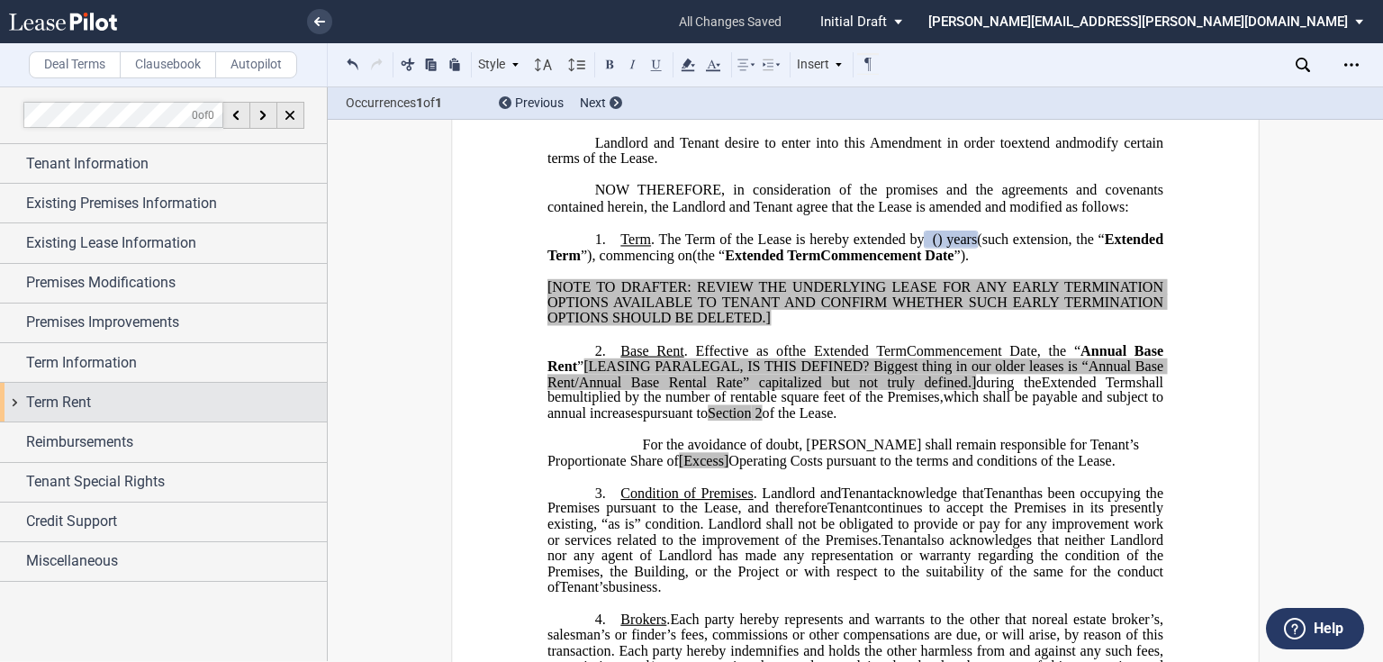
click at [97, 405] on div "Term Rent" at bounding box center [176, 403] width 301 height 22
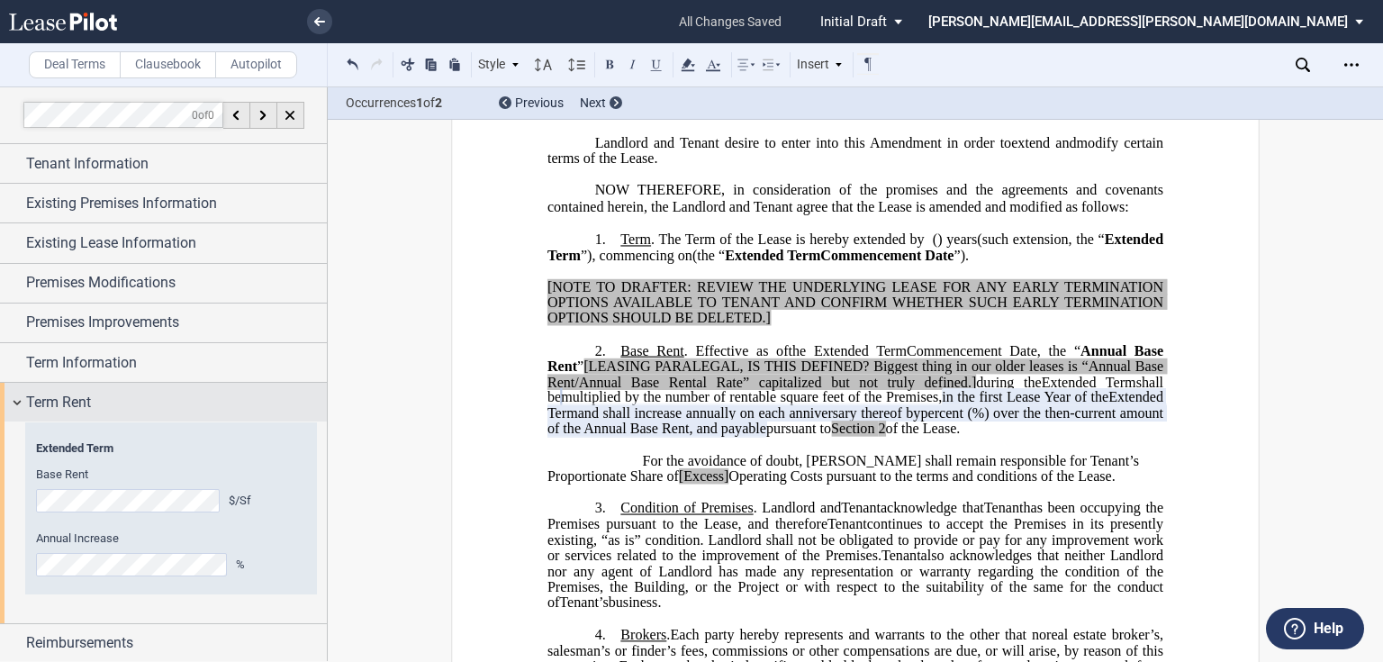
click at [212, 393] on div "Term Rent" at bounding box center [176, 403] width 301 height 22
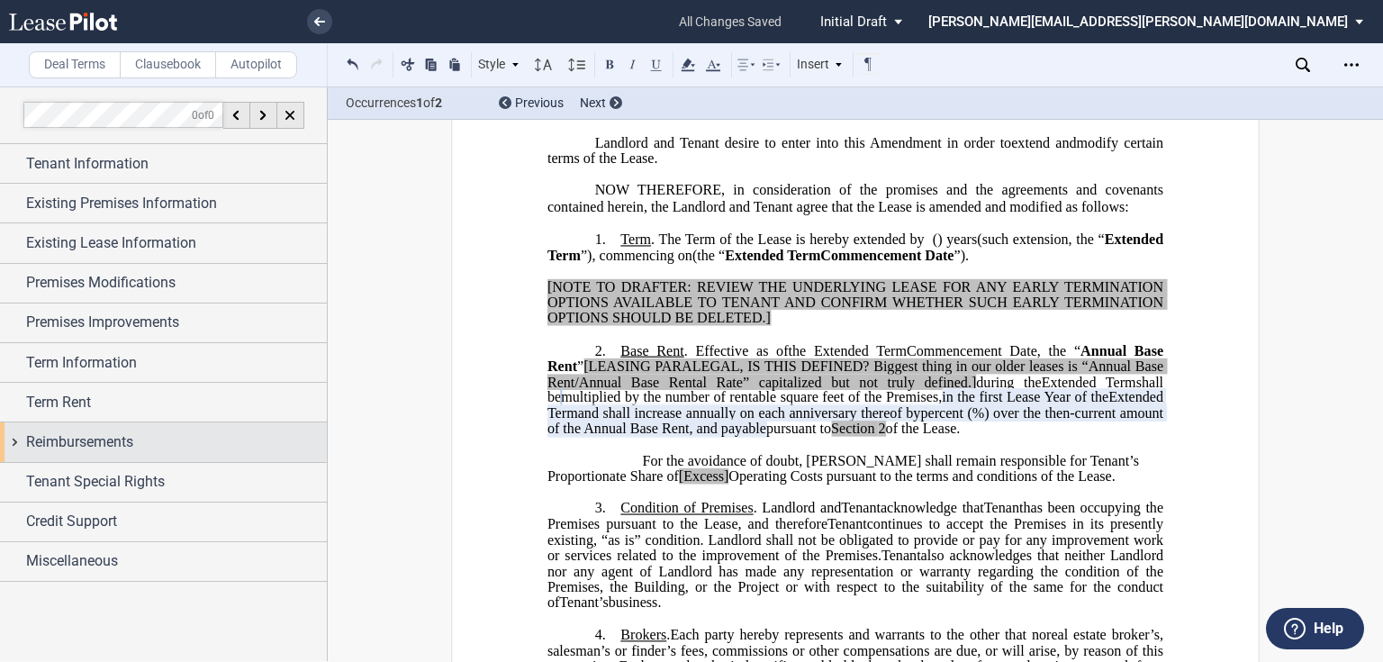
click at [198, 431] on div "Reimbursements" at bounding box center [176, 442] width 301 height 22
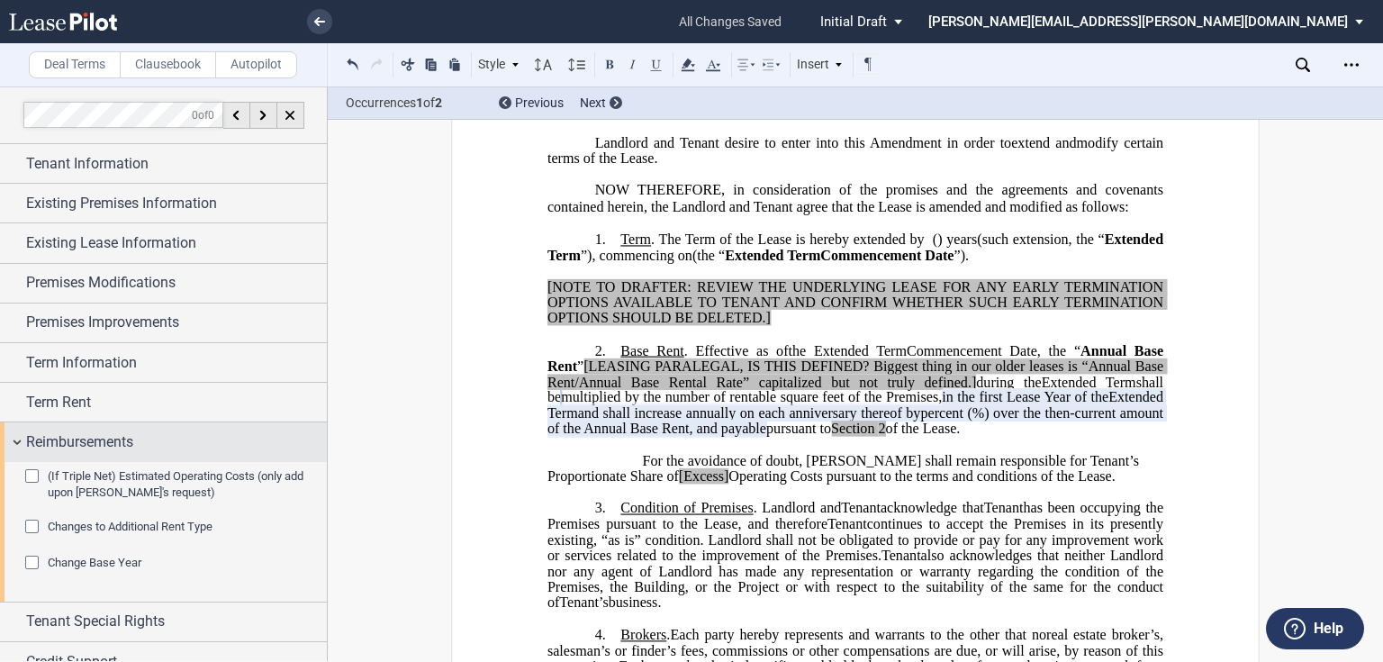
click at [137, 450] on div "Reimbursements" at bounding box center [176, 442] width 301 height 22
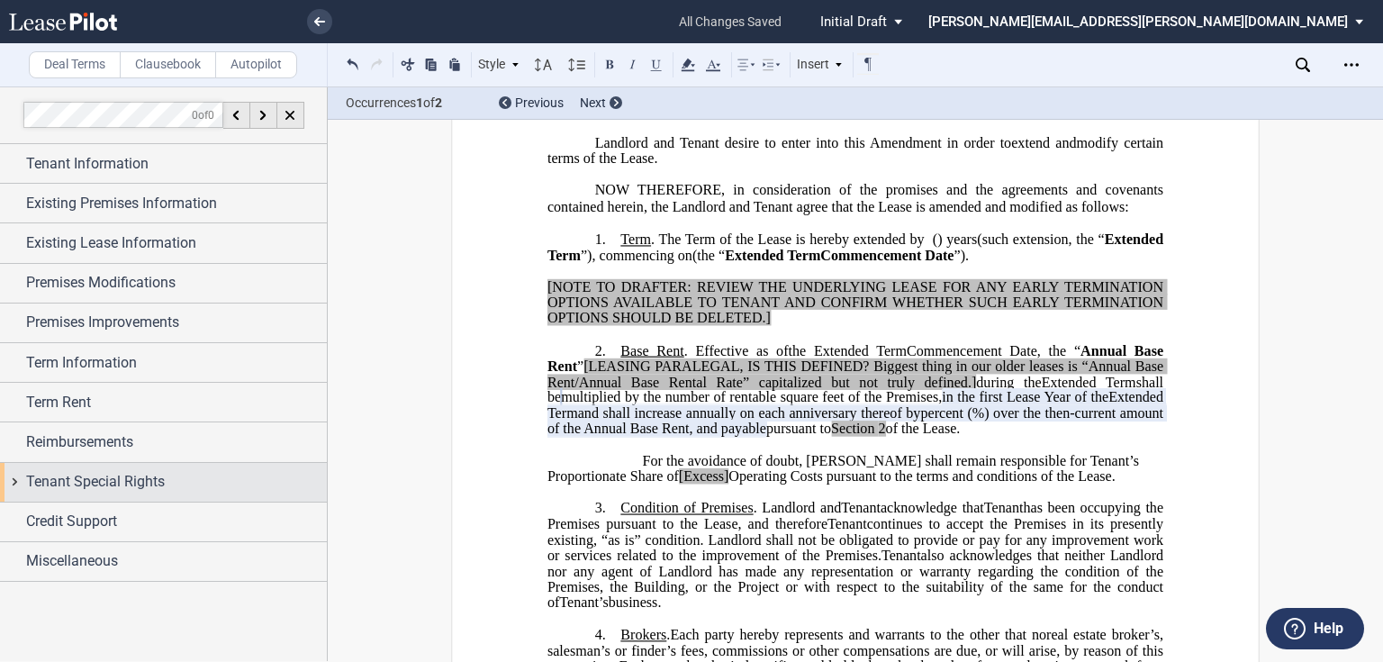
click at [131, 468] on div "Tenant Special Rights" at bounding box center [163, 482] width 327 height 39
click at [131, 471] on span "Tenant Special Rights" at bounding box center [95, 482] width 139 height 22
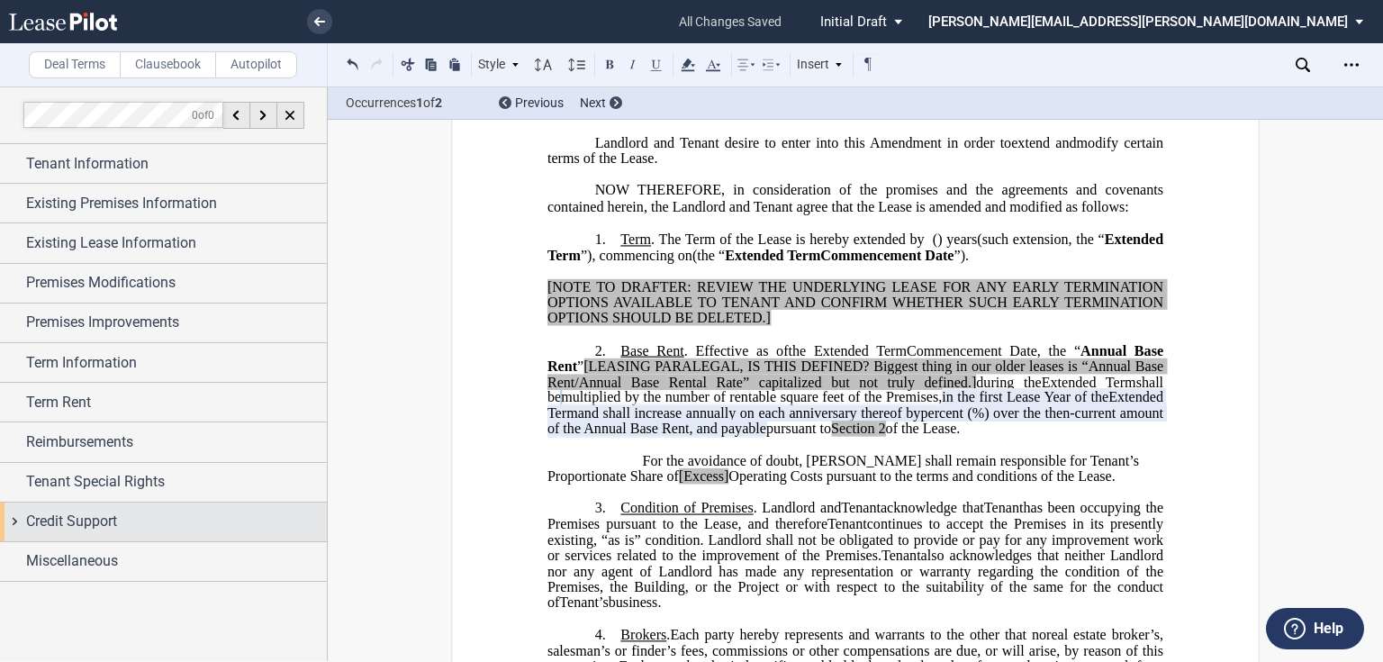
click at [121, 526] on div "Credit Support" at bounding box center [176, 521] width 301 height 22
click at [132, 510] on div "Credit Support" at bounding box center [176, 521] width 301 height 22
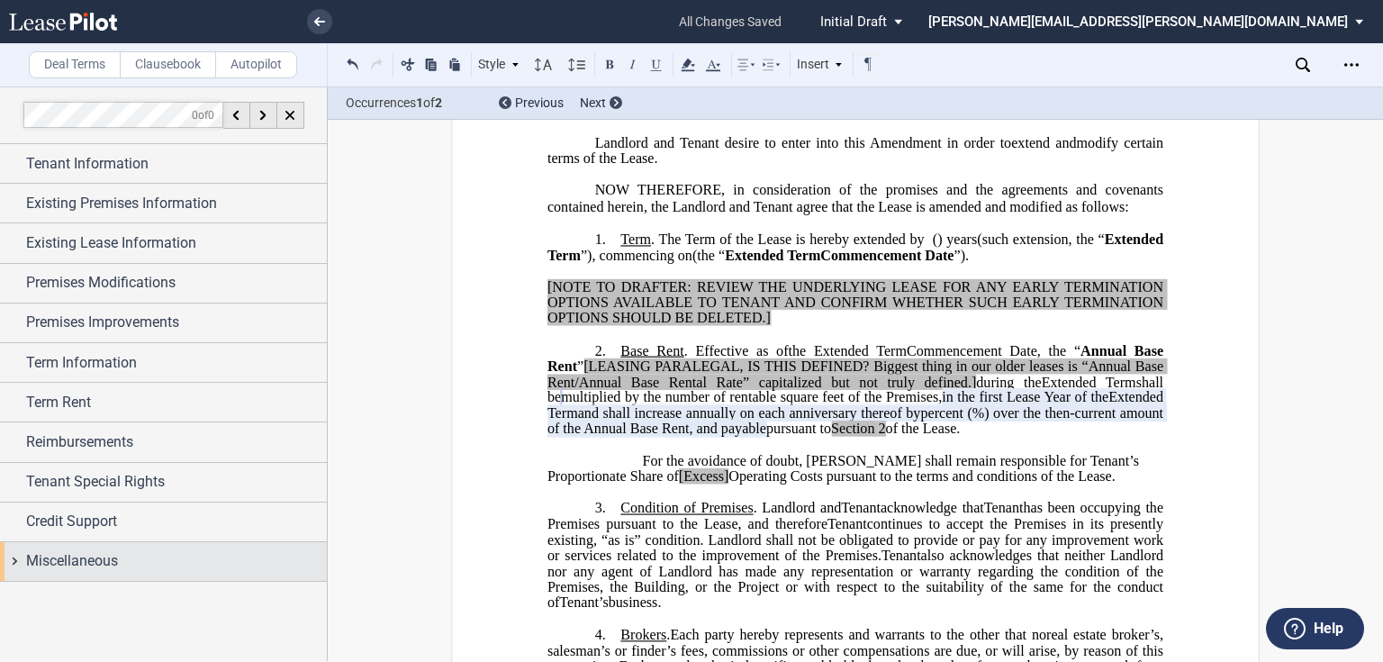
click at [108, 547] on div "Miscellaneous" at bounding box center [163, 561] width 327 height 39
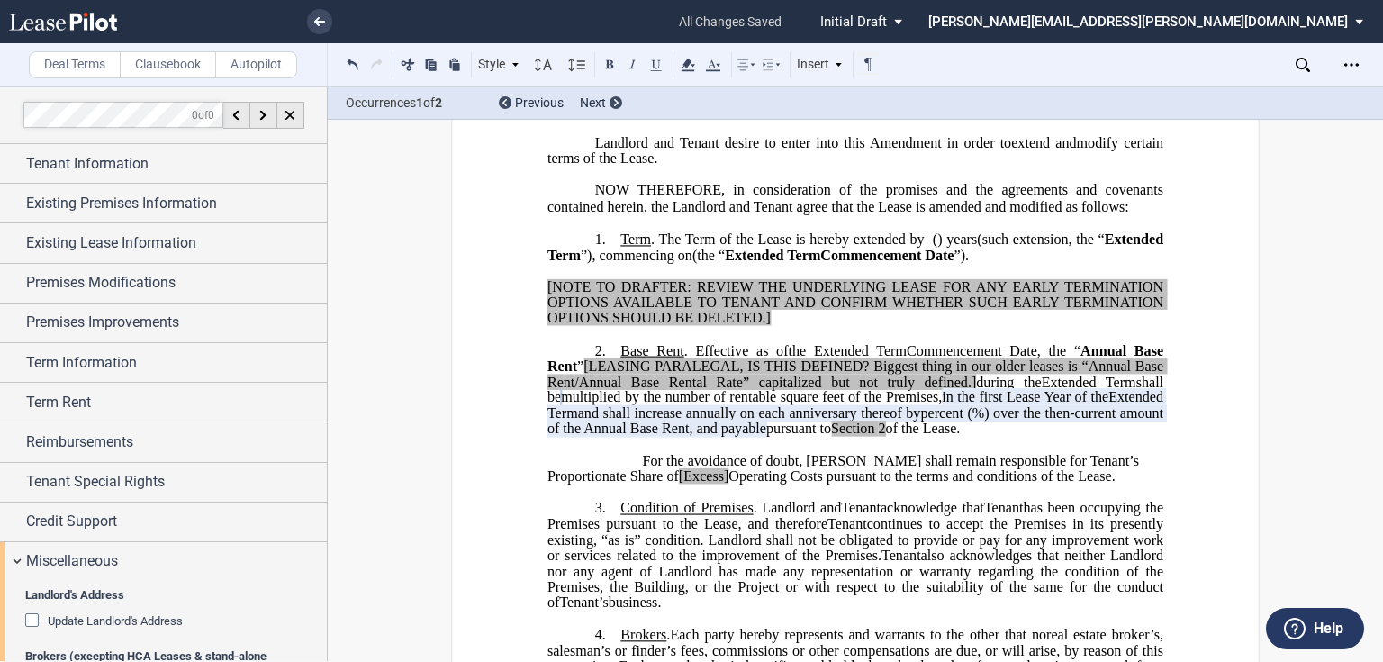
scroll to position [360, 0]
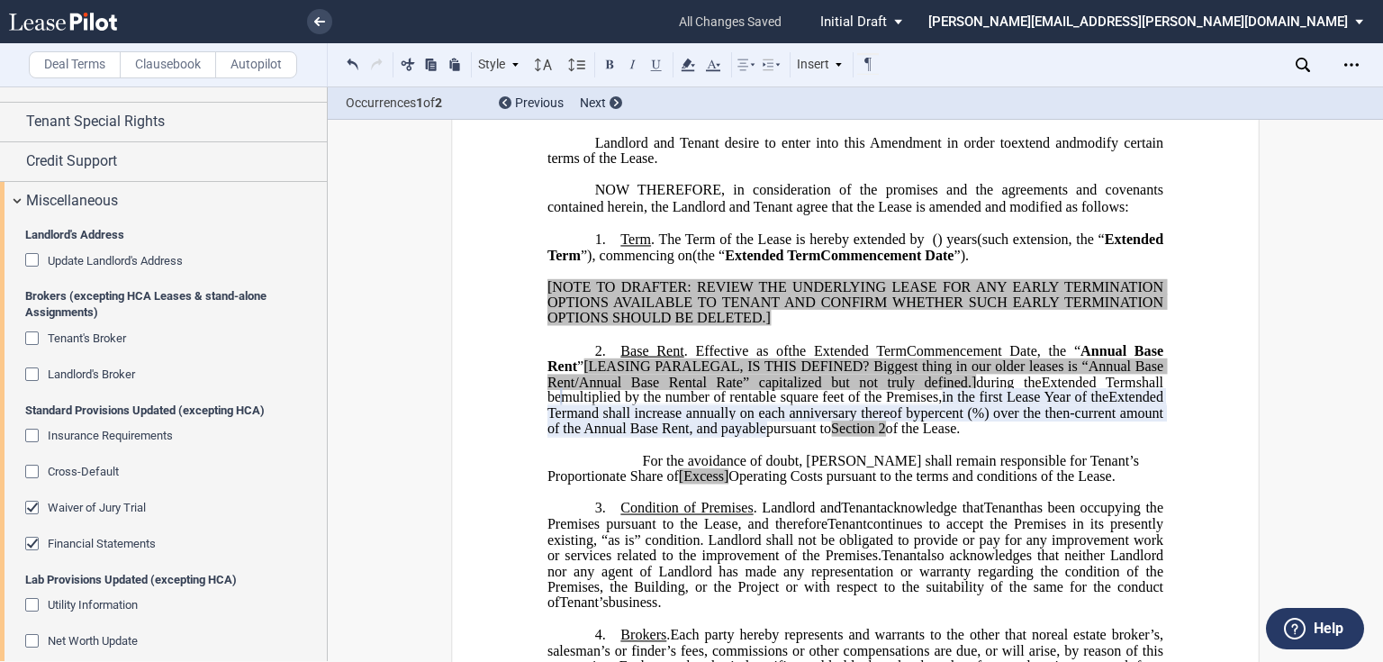
click at [29, 369] on div "Landlord's Broker" at bounding box center [34, 376] width 18 height 18
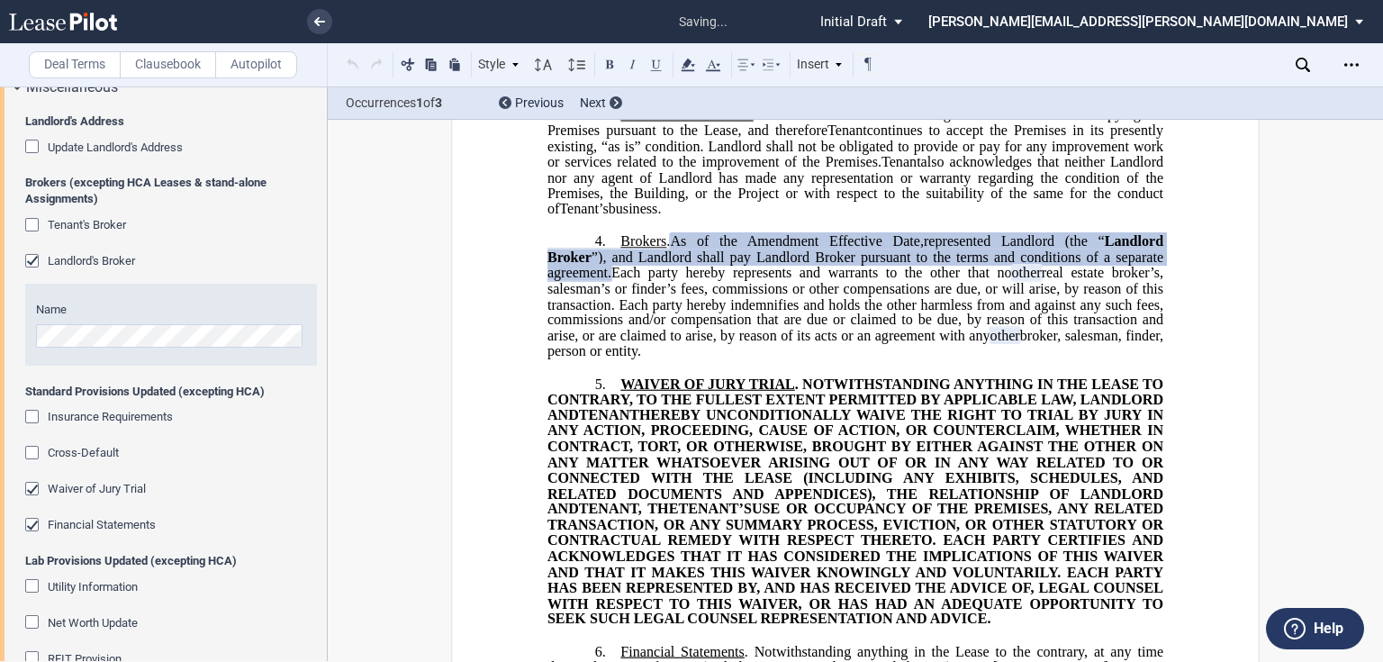
scroll to position [504, 0]
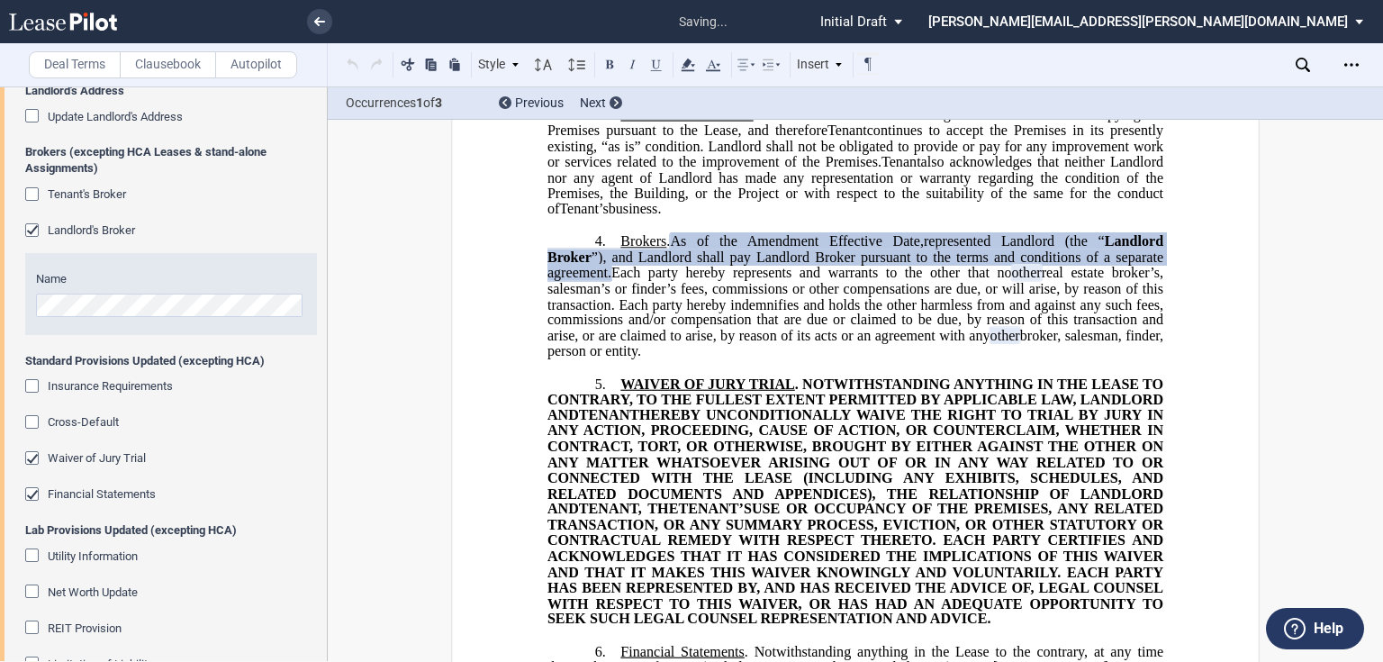
click at [30, 456] on div "Waiver of Jury Trial" at bounding box center [34, 460] width 18 height 18
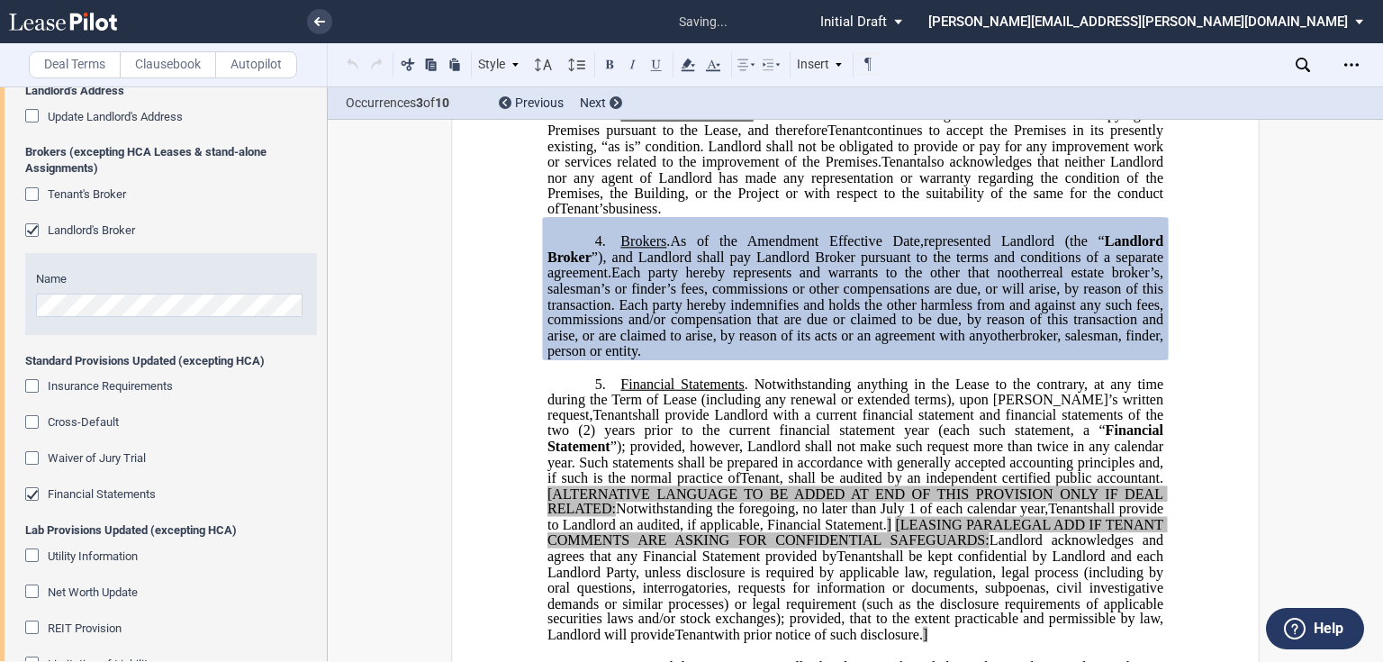
click at [34, 492] on div "Financial Statements" at bounding box center [34, 496] width 18 height 18
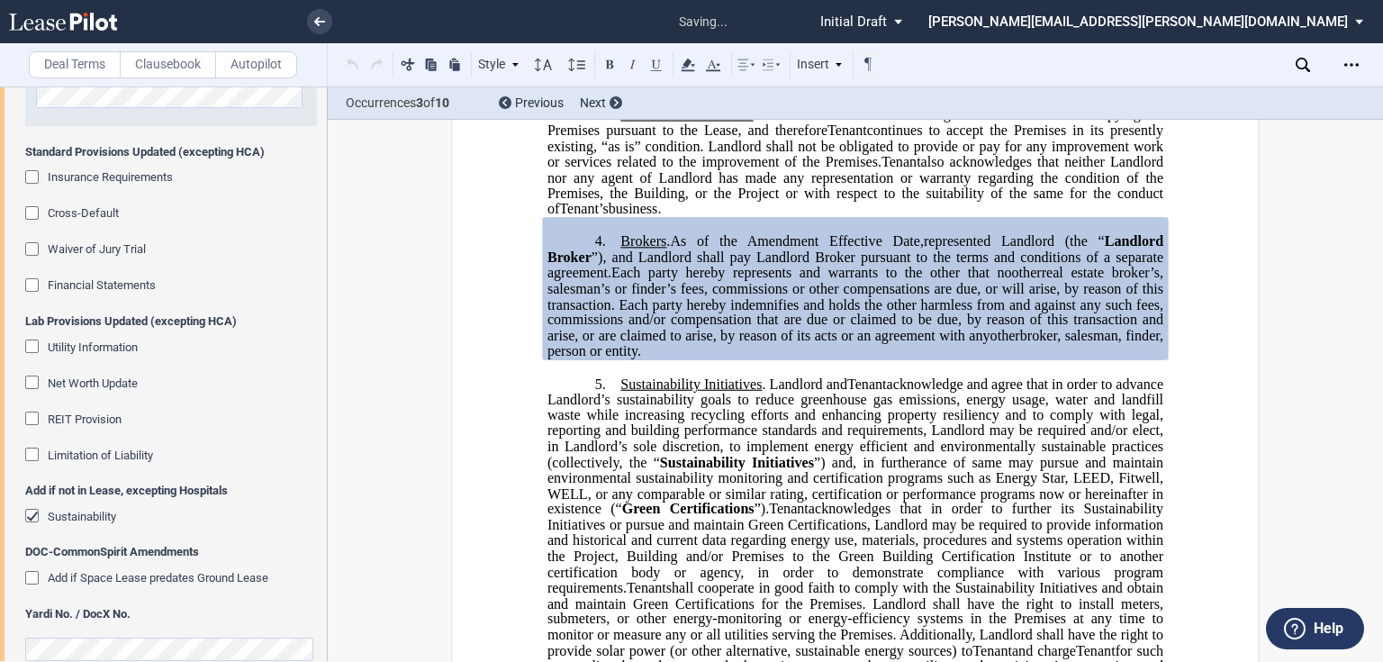
scroll to position [720, 0]
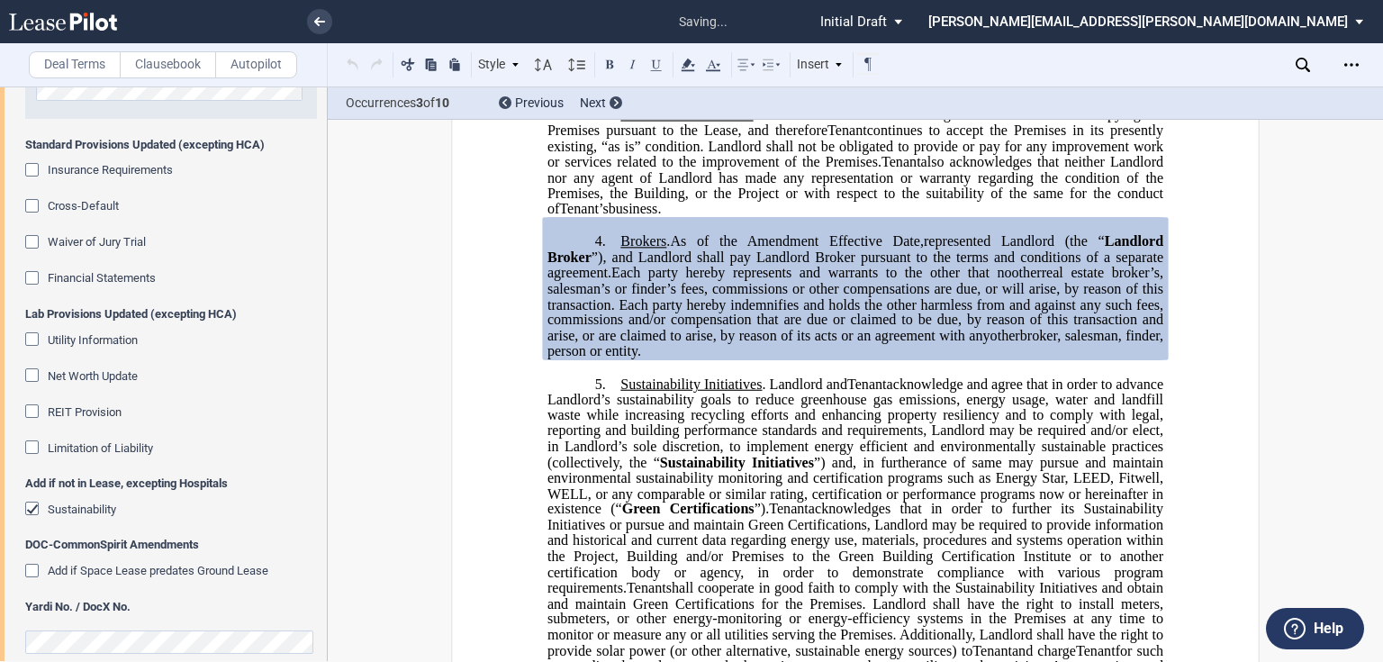
click at [28, 508] on div "Sustainability" at bounding box center [34, 510] width 18 height 18
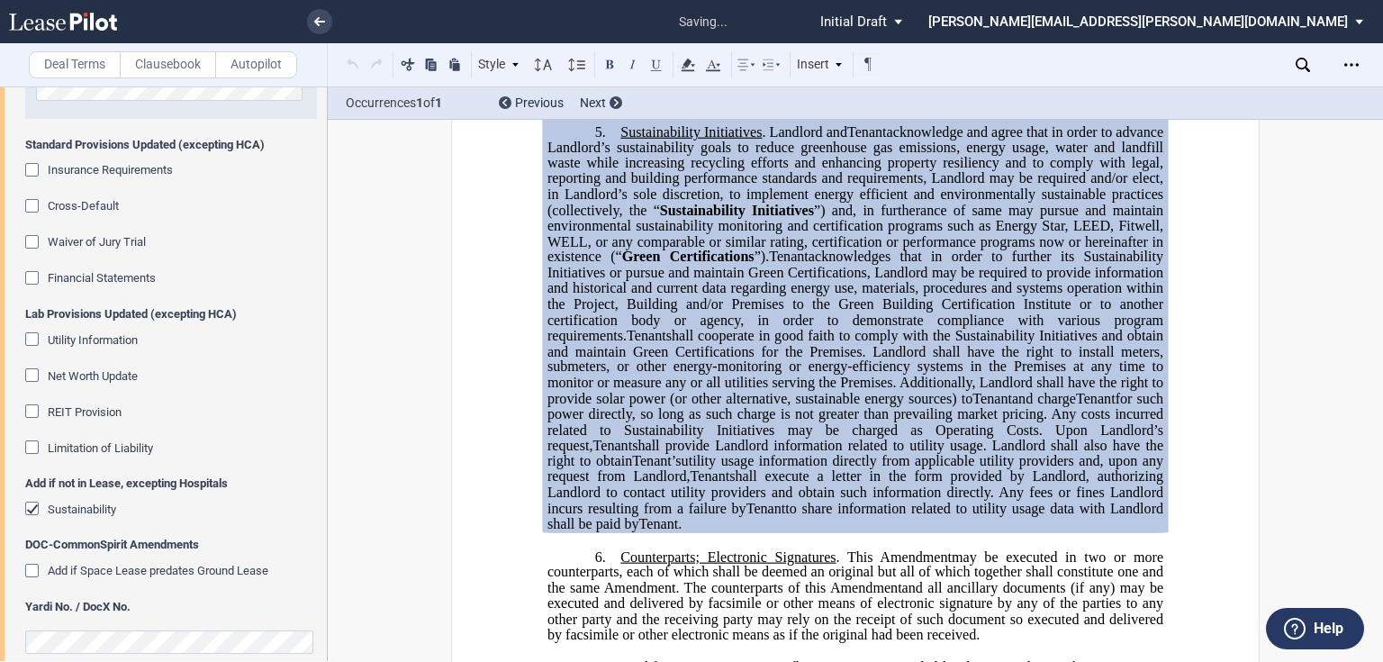
click at [28, 508] on div "Sustainability" at bounding box center [34, 510] width 18 height 18
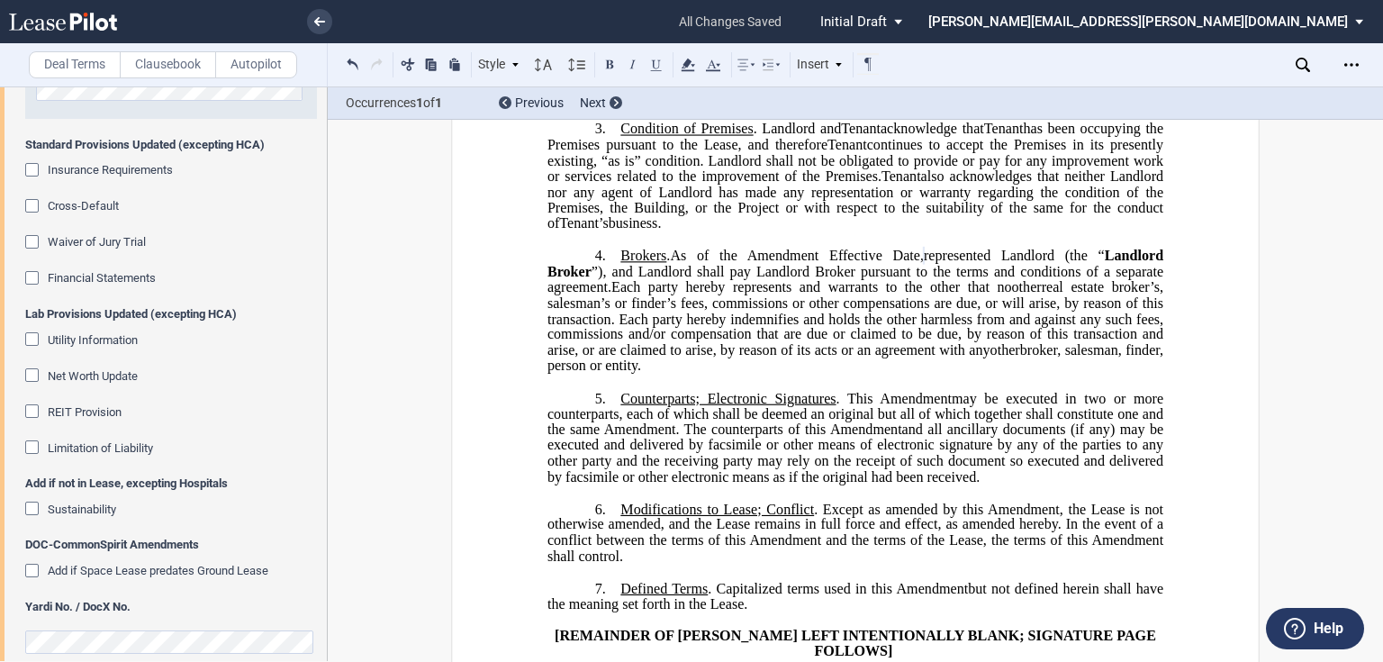
click at [31, 166] on div "Insurance Requirements" at bounding box center [34, 172] width 18 height 18
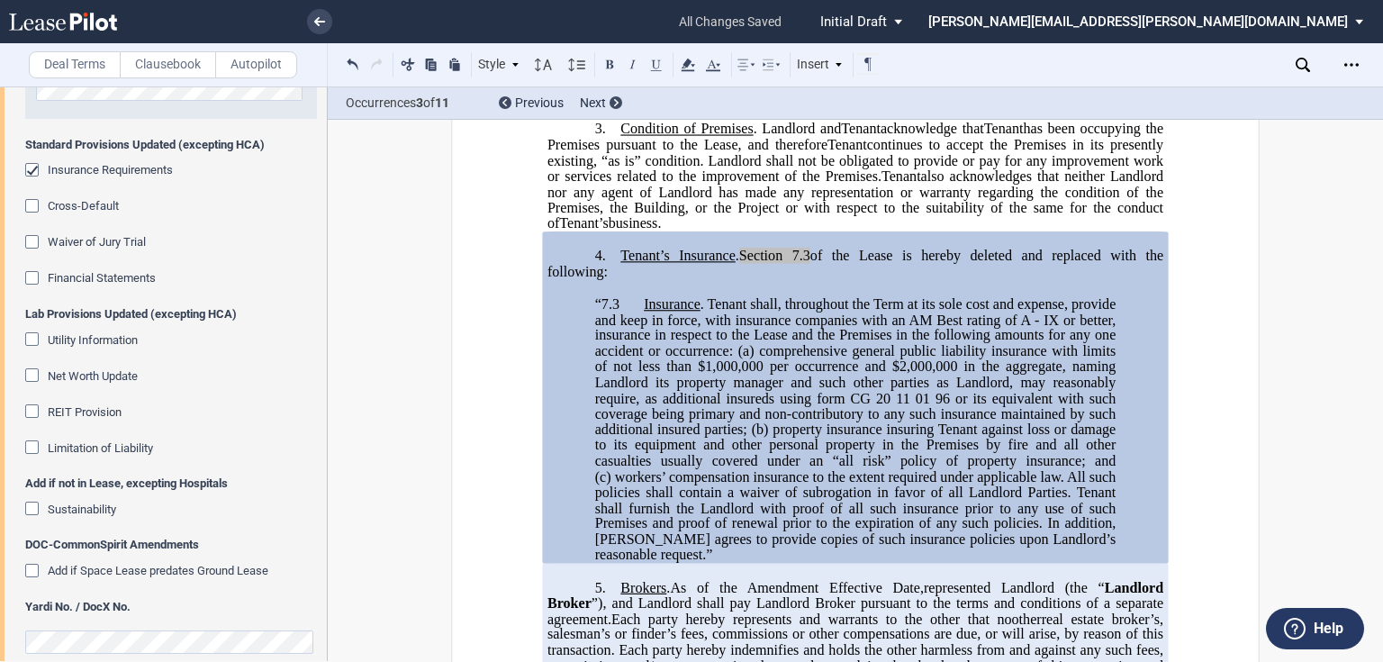
click at [36, 171] on div "Insurance Requirements" at bounding box center [34, 172] width 18 height 18
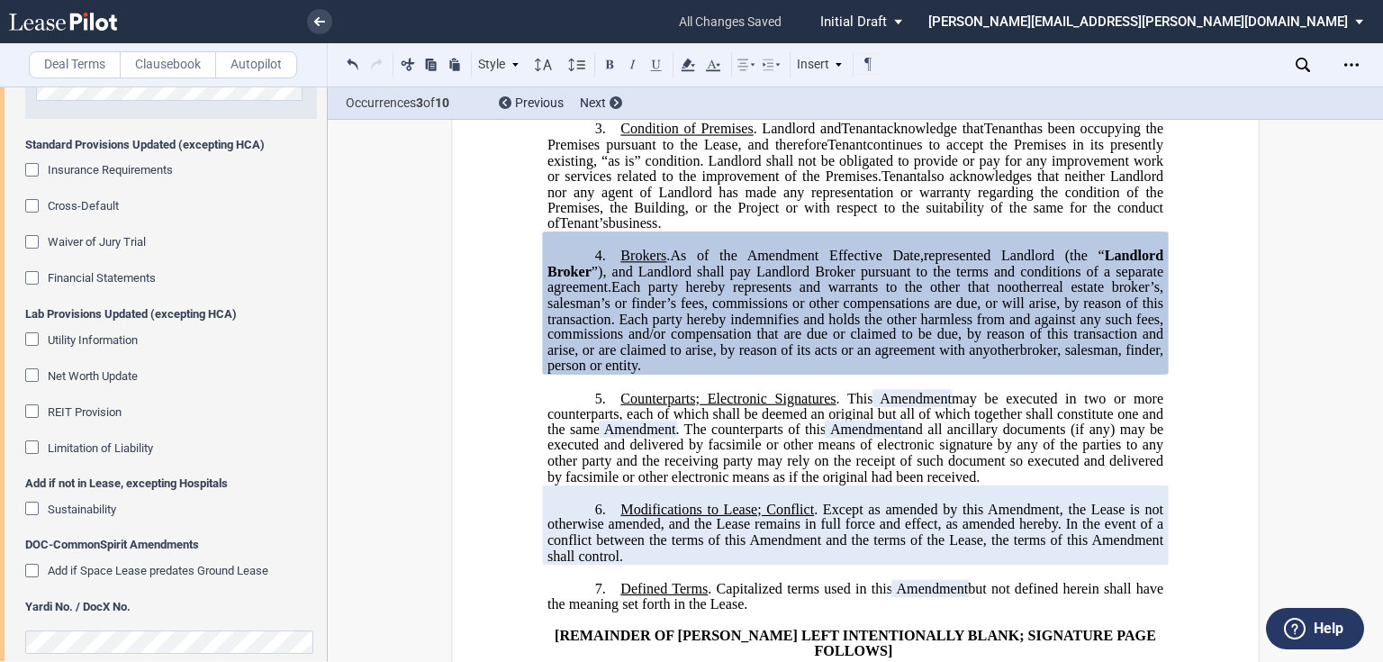
click at [37, 241] on div "Waiver of Jury Trial" at bounding box center [34, 244] width 18 height 18
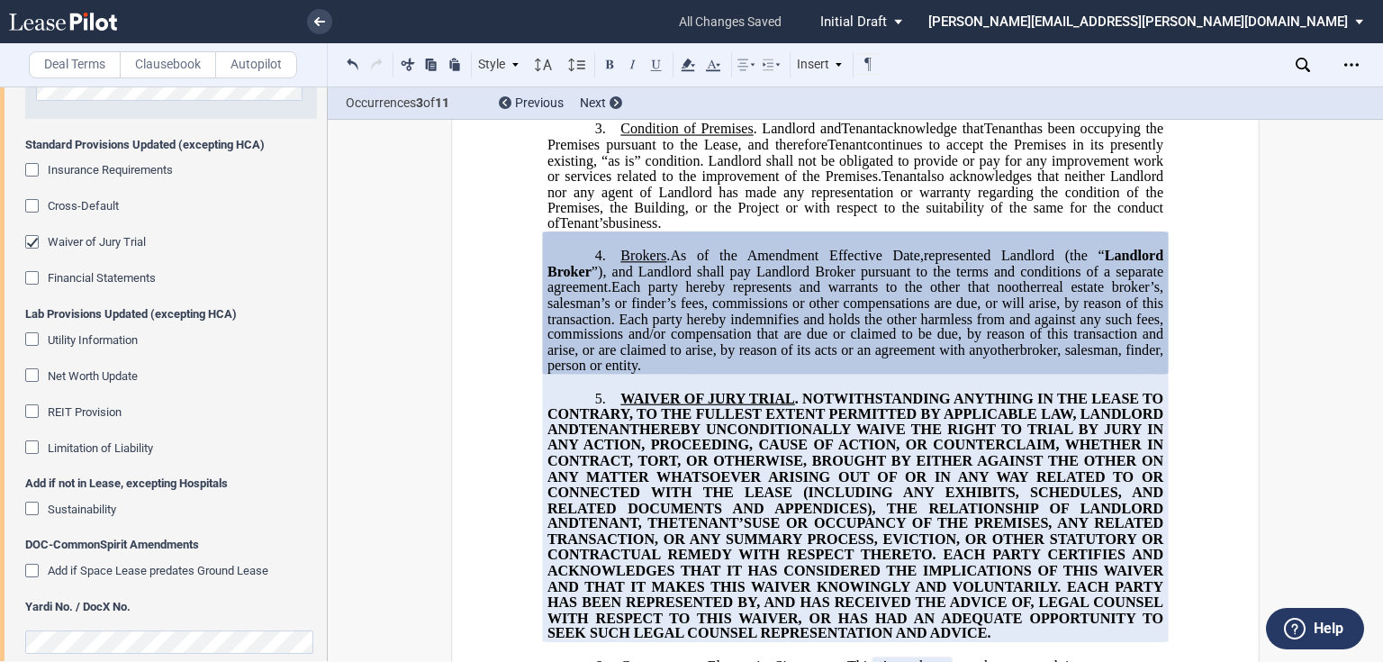
click at [29, 274] on div "Financial Statements" at bounding box center [34, 280] width 18 height 18
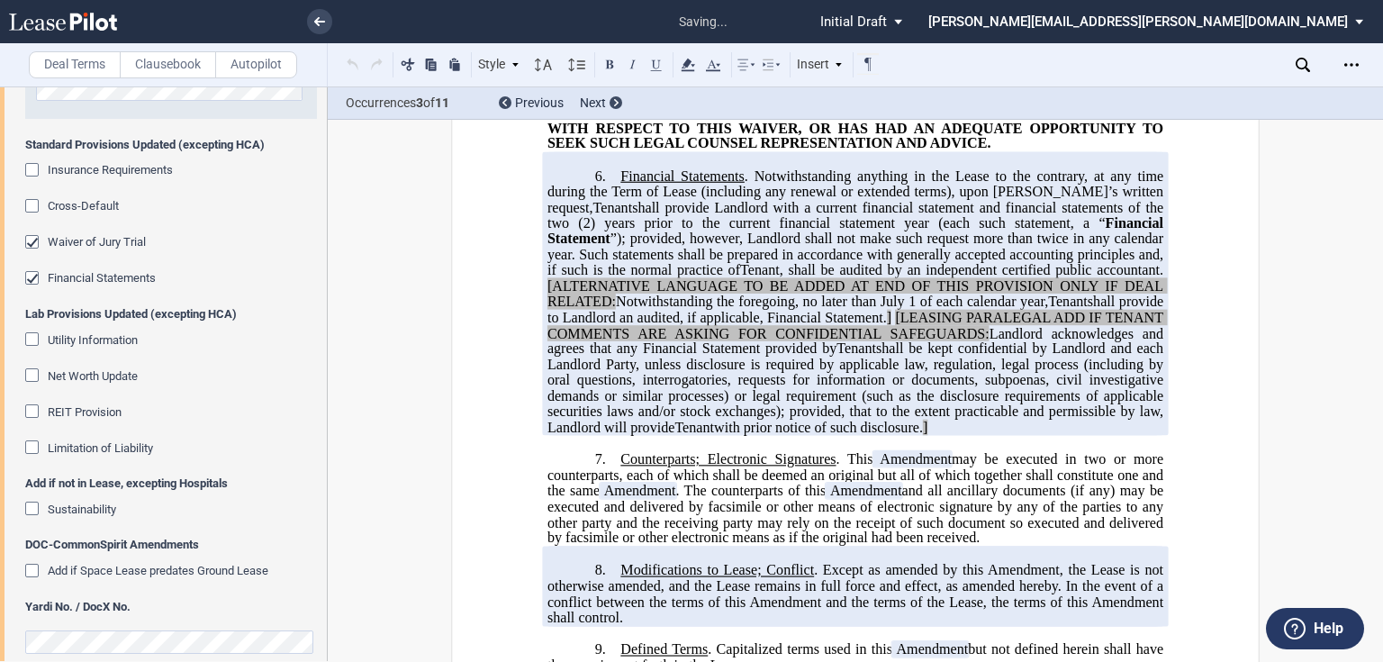
scroll to position [1192, 0]
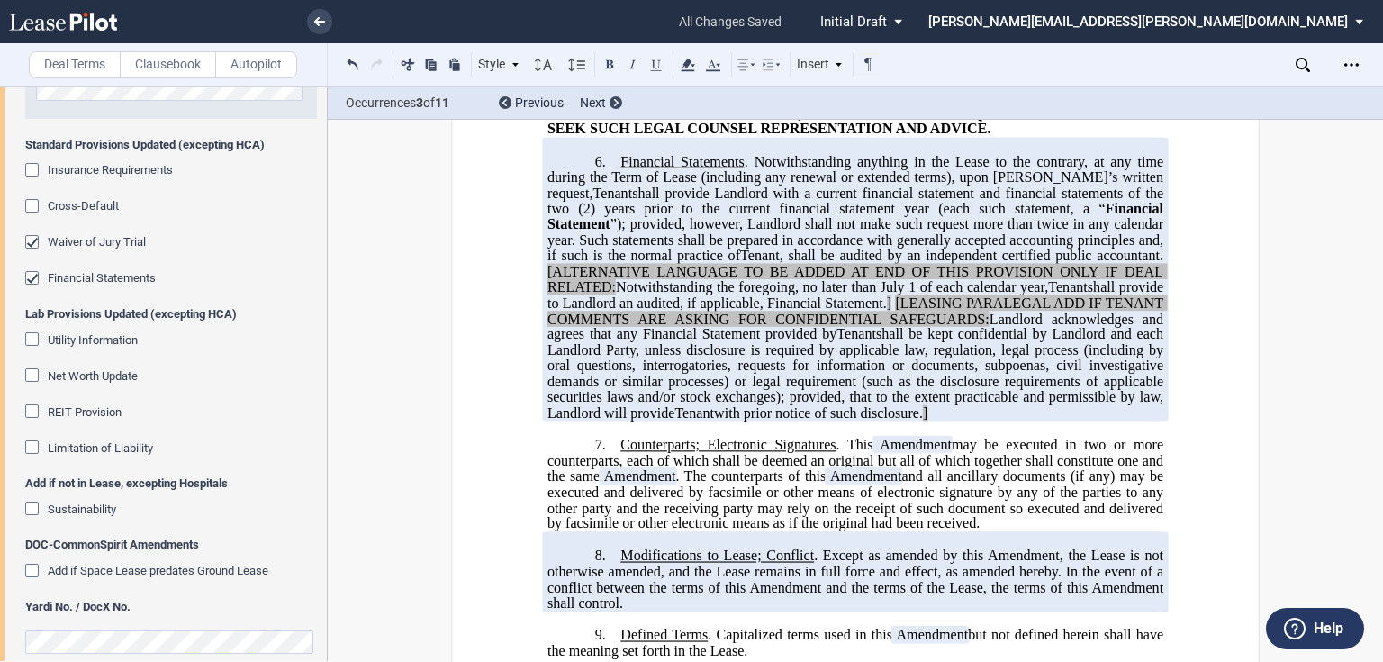
click at [36, 502] on div "Sustainability" at bounding box center [34, 510] width 18 height 18
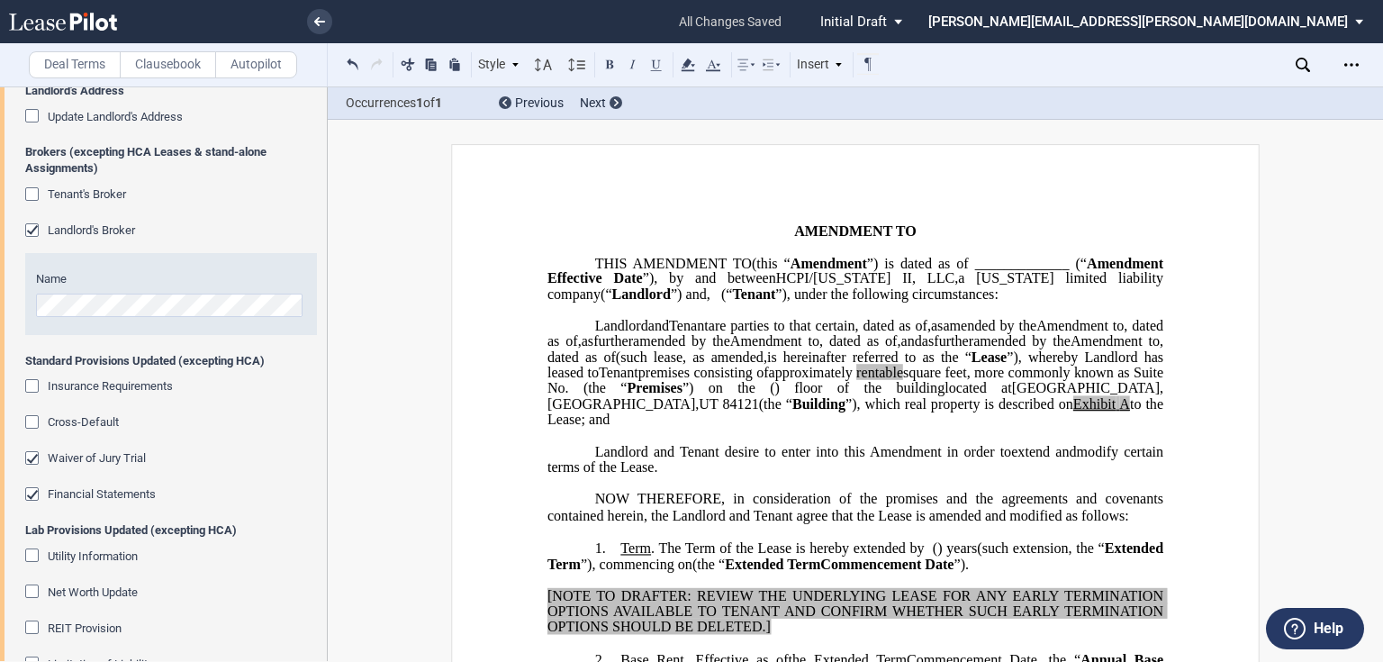
scroll to position [216, 0]
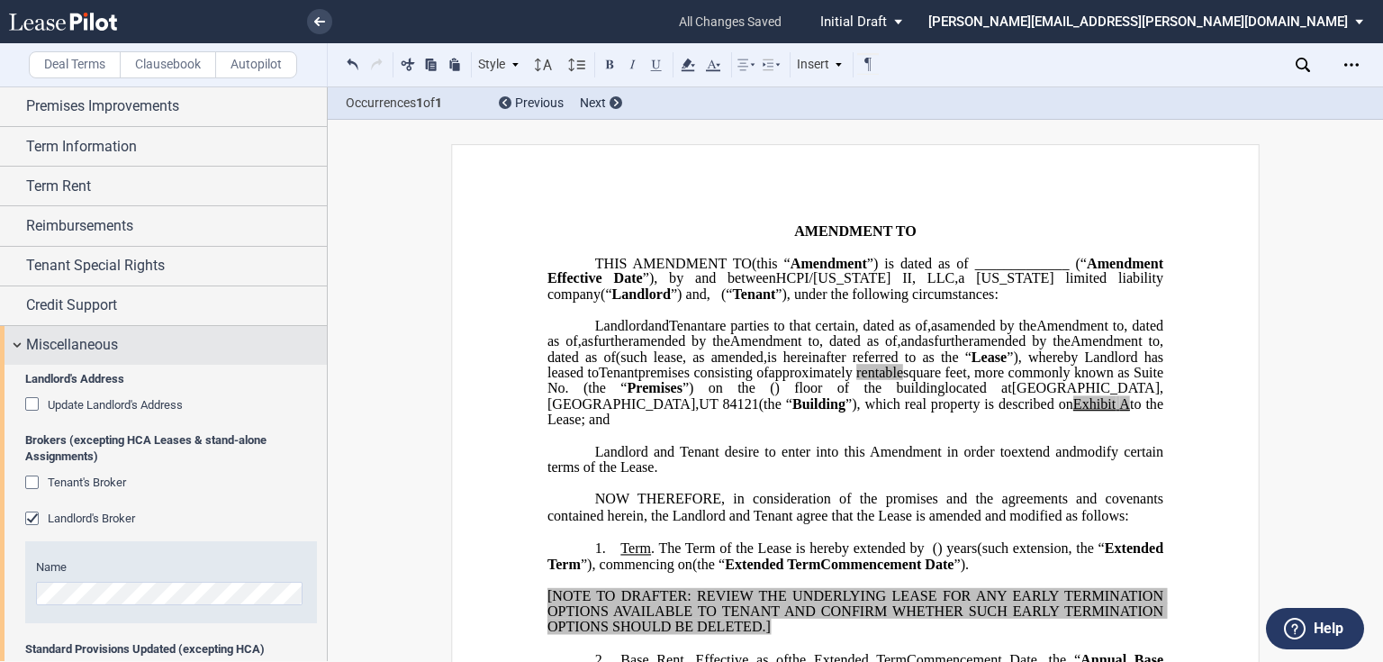
click at [149, 357] on div "Miscellaneous" at bounding box center [163, 345] width 327 height 39
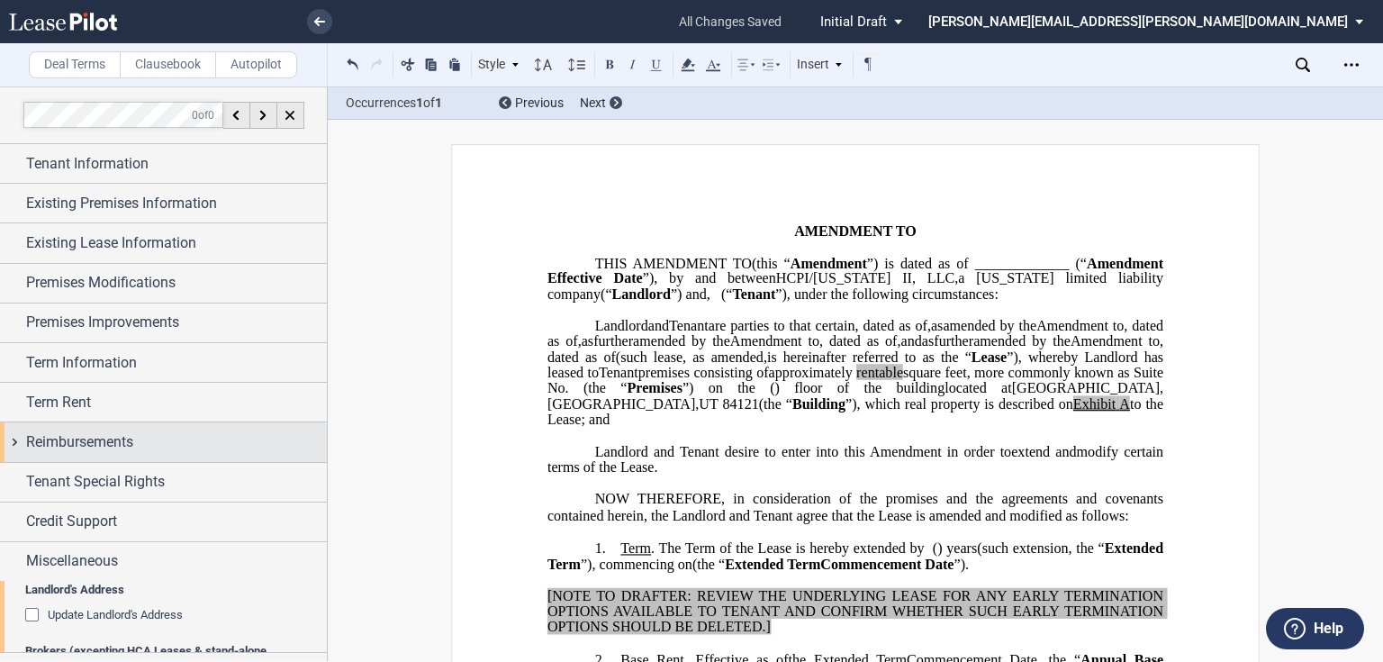
scroll to position [0, 0]
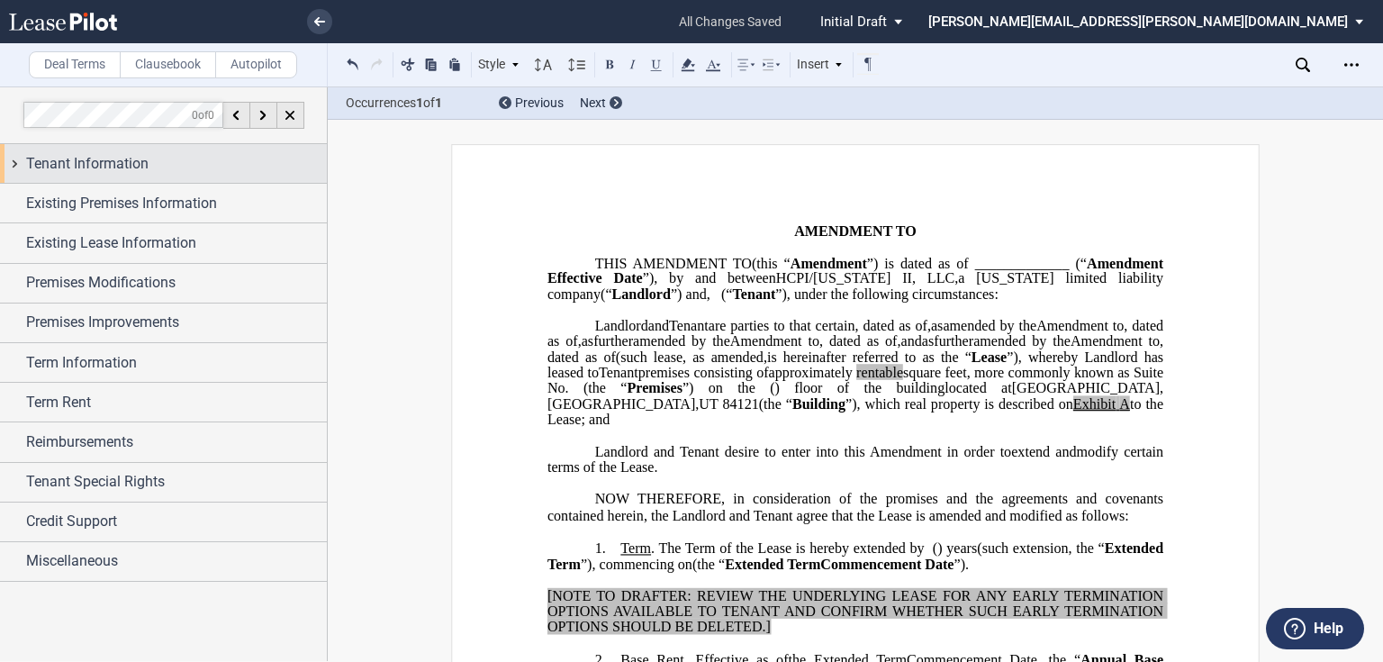
click at [142, 159] on span "Tenant Information" at bounding box center [87, 164] width 122 height 22
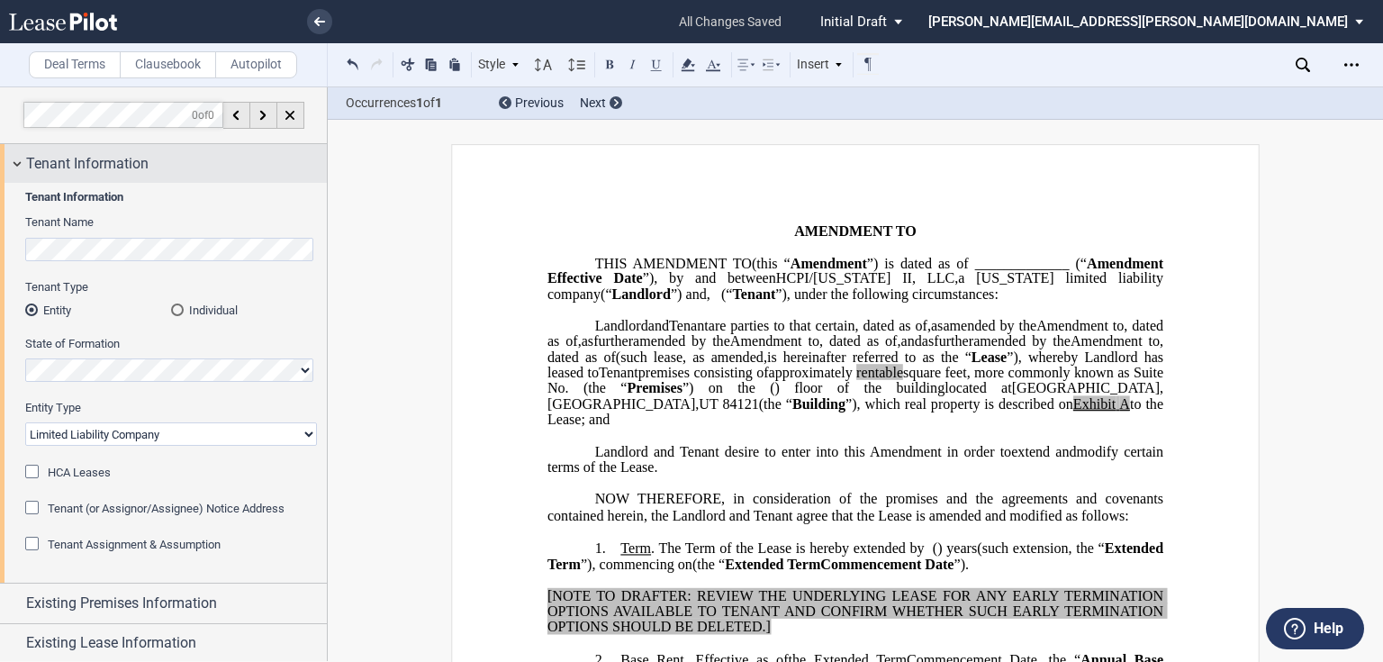
click at [186, 161] on div "Tenant Information" at bounding box center [176, 164] width 301 height 22
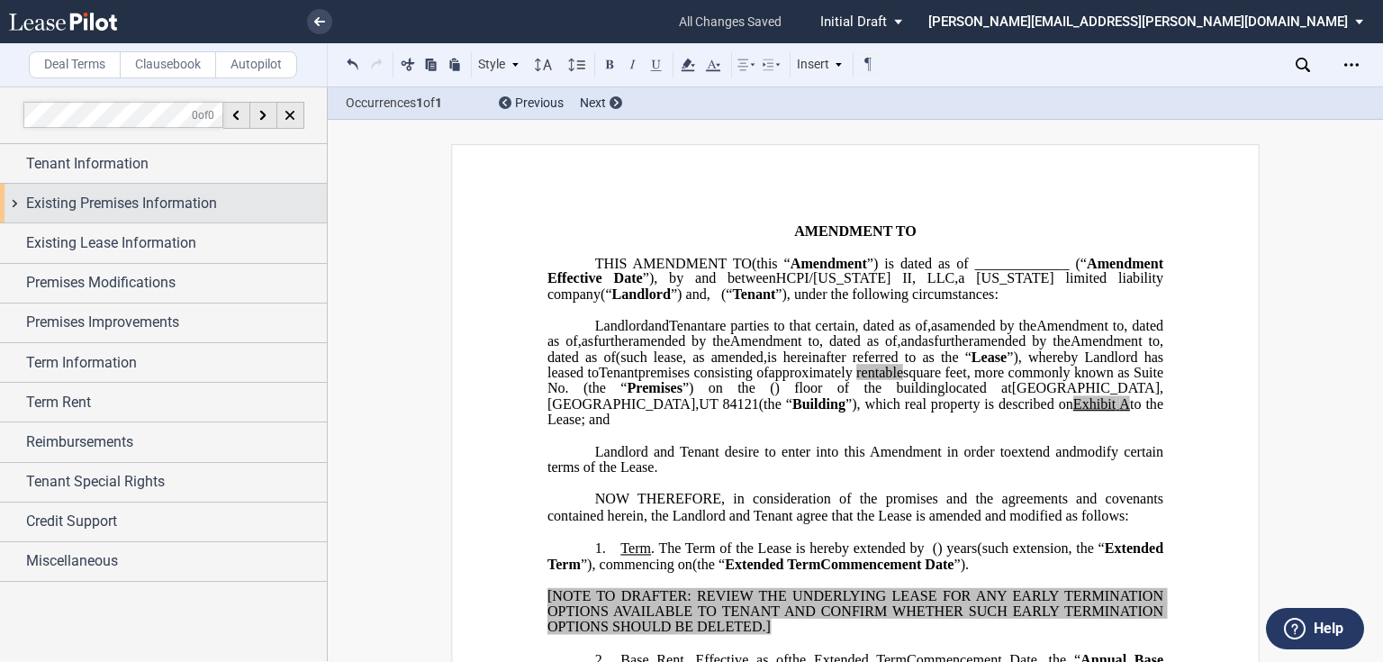
click at [184, 194] on span "Existing Premises Information" at bounding box center [121, 204] width 191 height 22
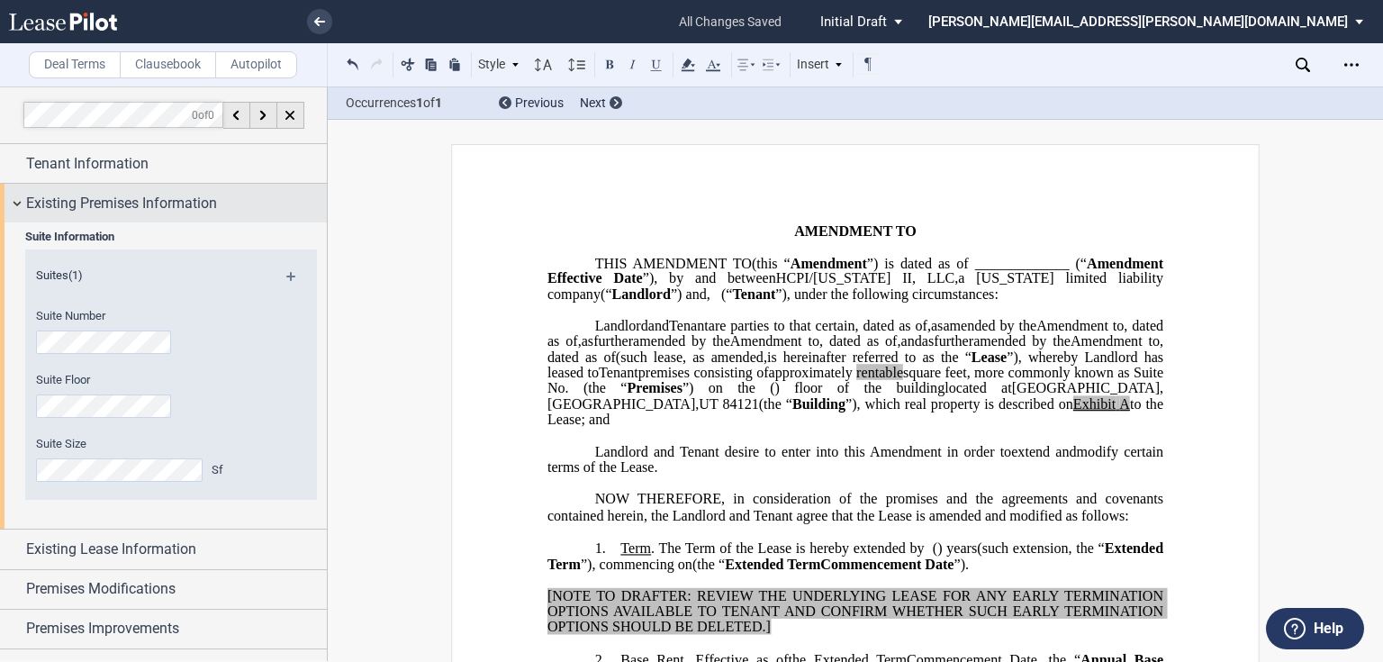
click at [164, 209] on span "Existing Premises Information" at bounding box center [121, 204] width 191 height 22
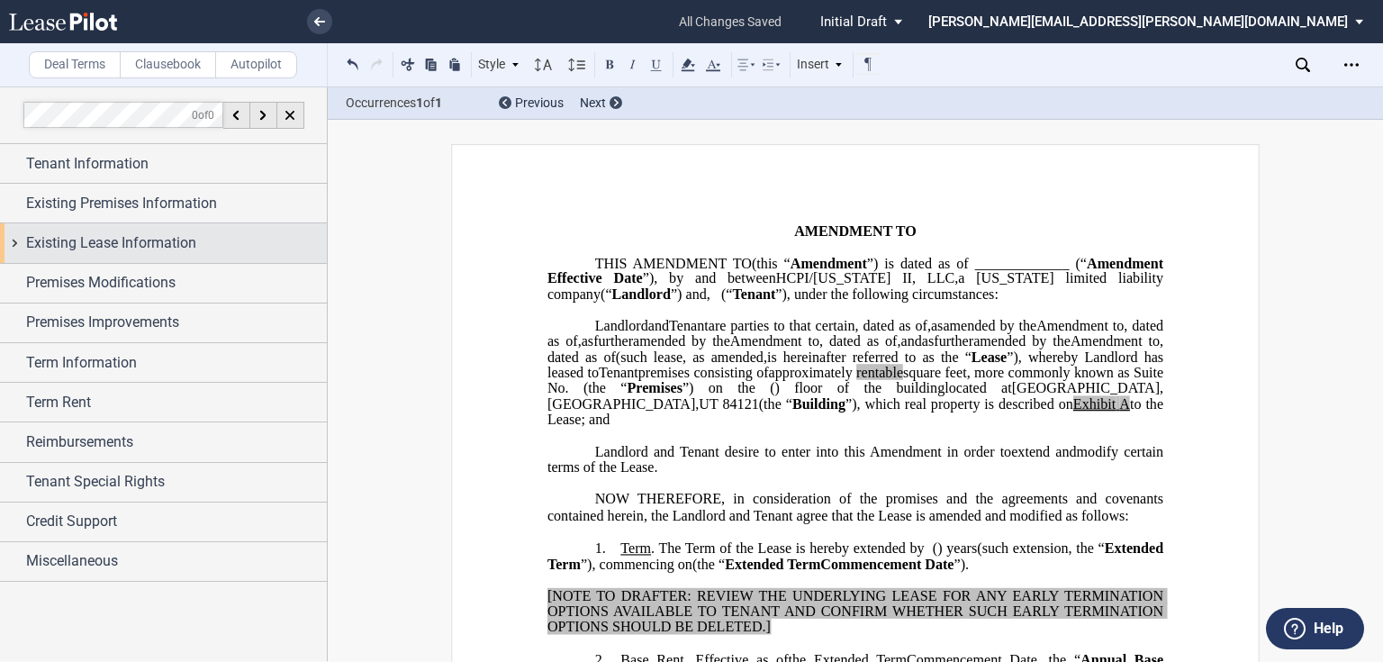
click at [158, 230] on div "Existing Lease Information" at bounding box center [163, 242] width 327 height 39
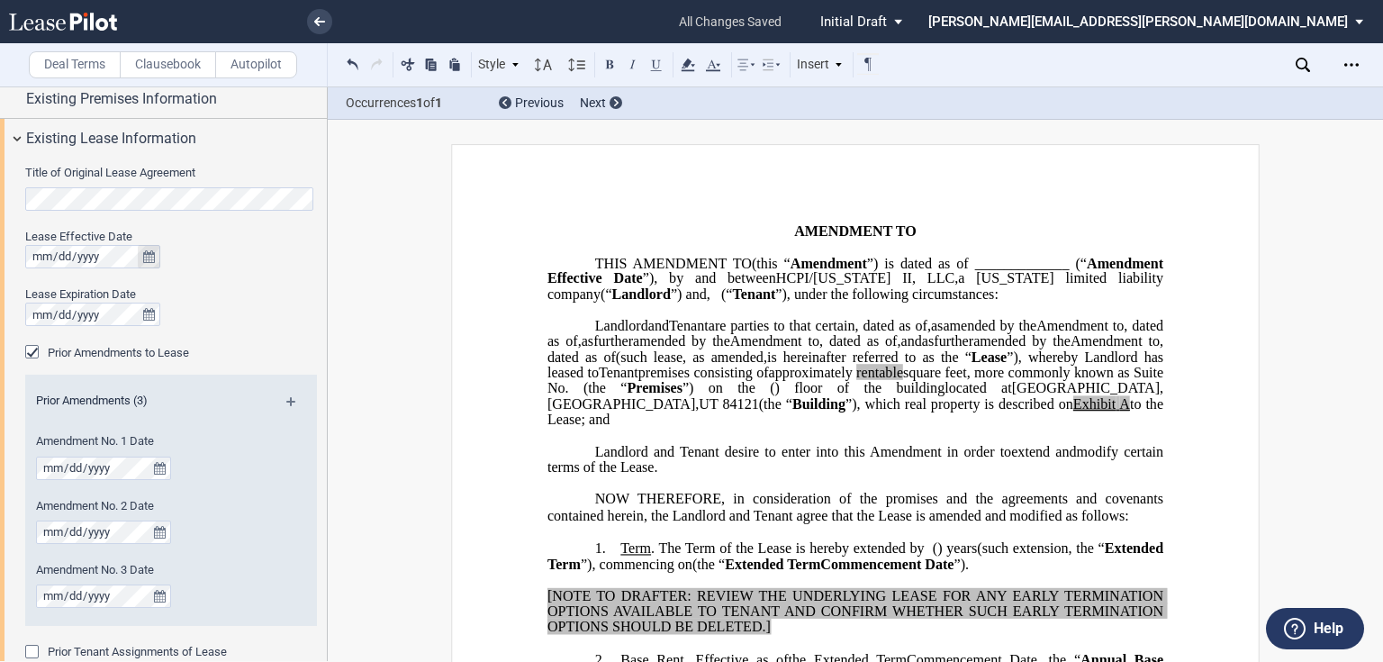
scroll to position [72, 0]
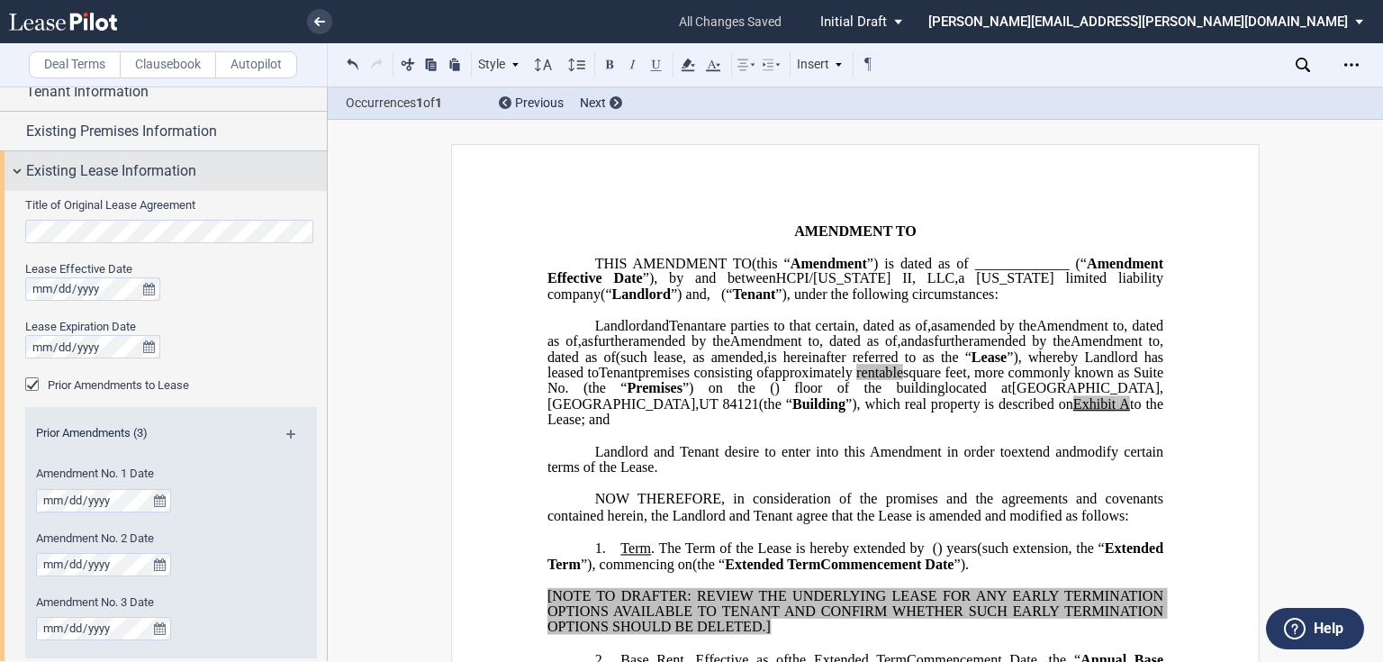
click at [185, 173] on span "Existing Lease Information" at bounding box center [111, 171] width 170 height 22
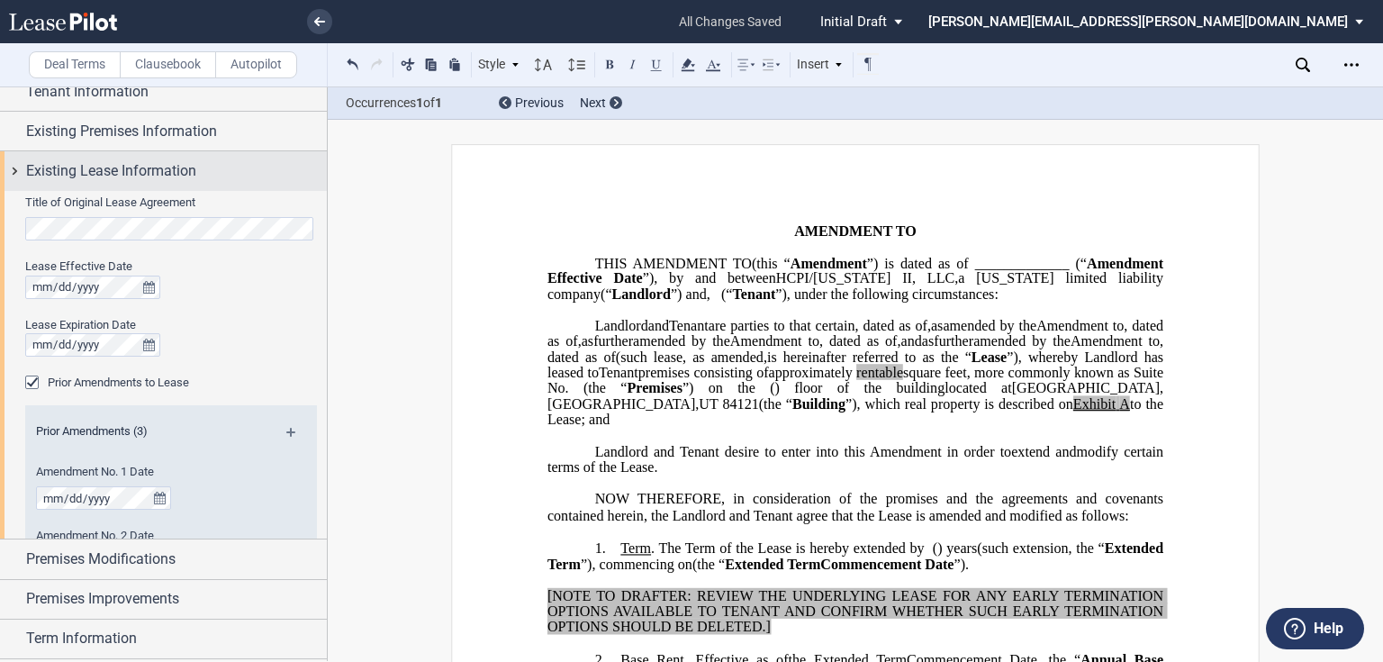
scroll to position [0, 0]
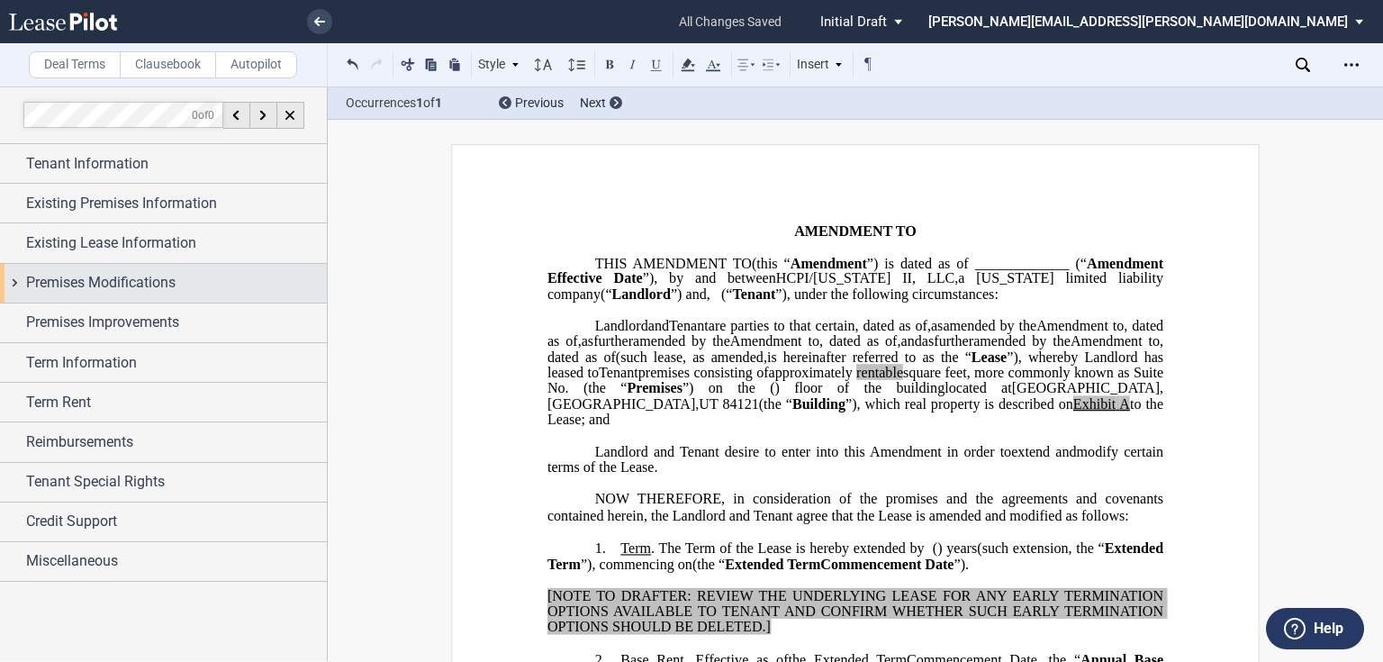
click at [158, 272] on span "Premises Modifications" at bounding box center [100, 283] width 149 height 22
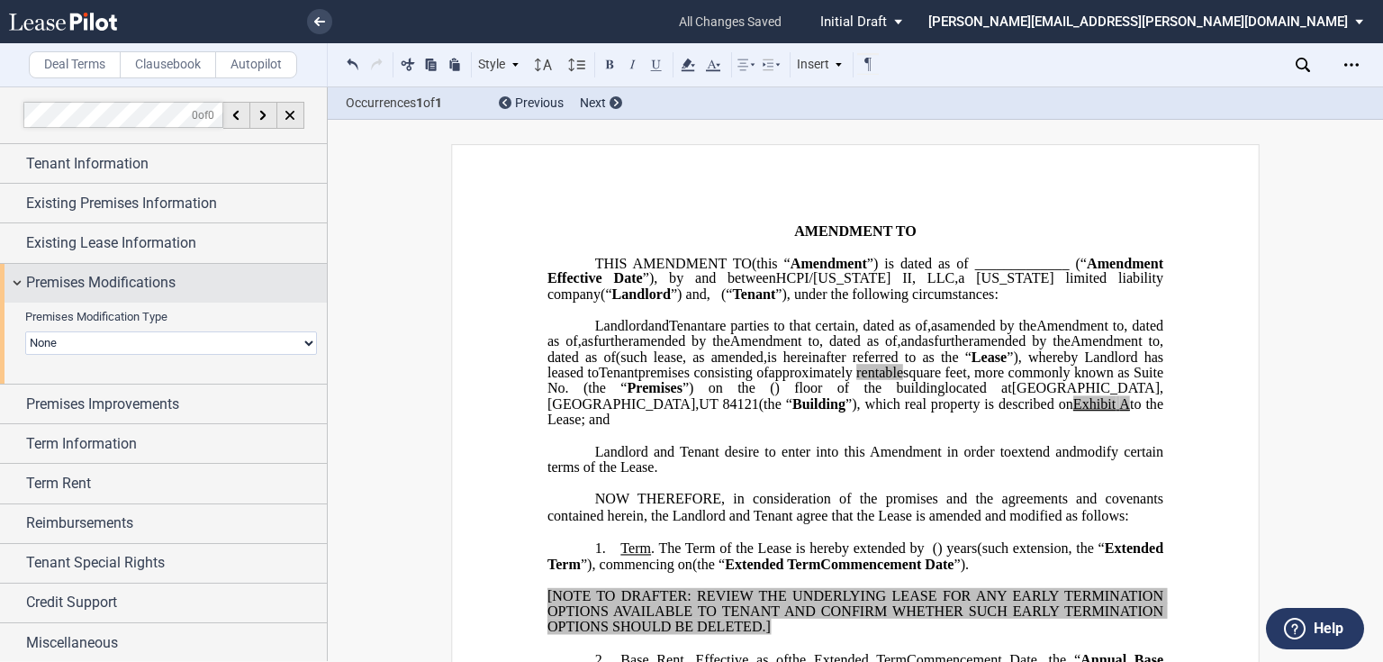
click at [154, 284] on span "Premises Modifications" at bounding box center [100, 283] width 149 height 22
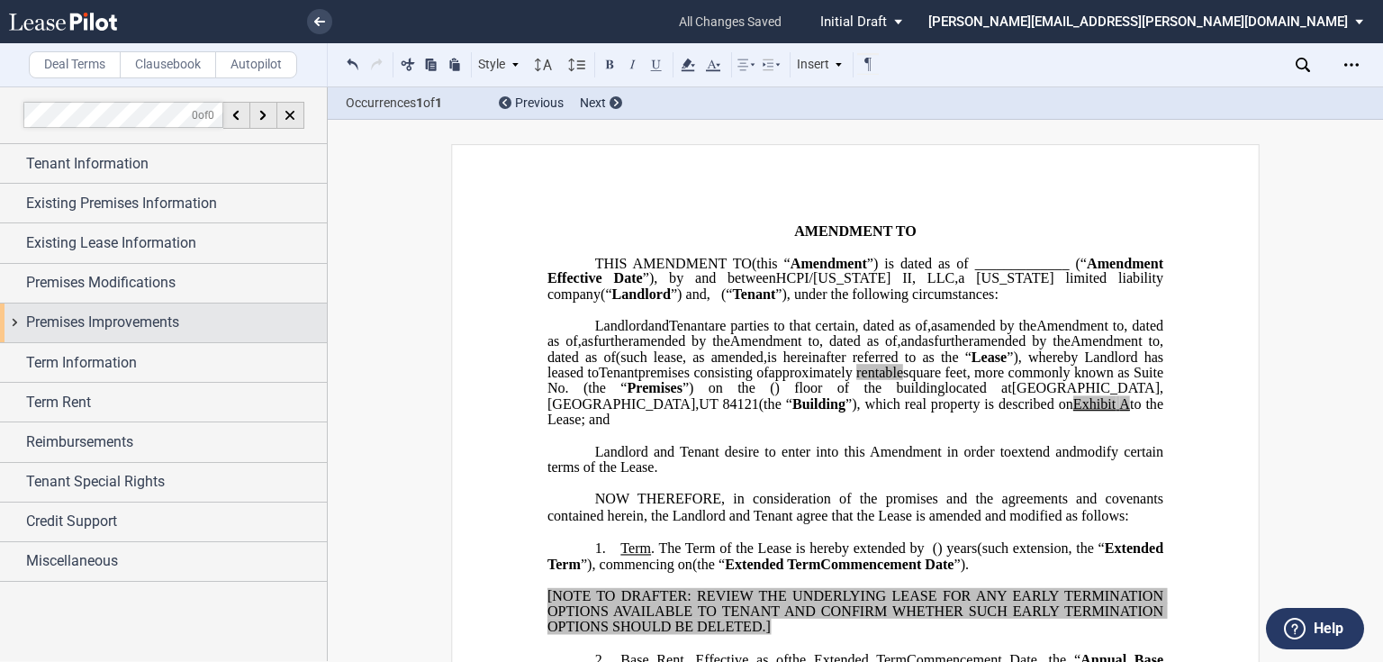
click at [151, 319] on span "Premises Improvements" at bounding box center [102, 322] width 153 height 22
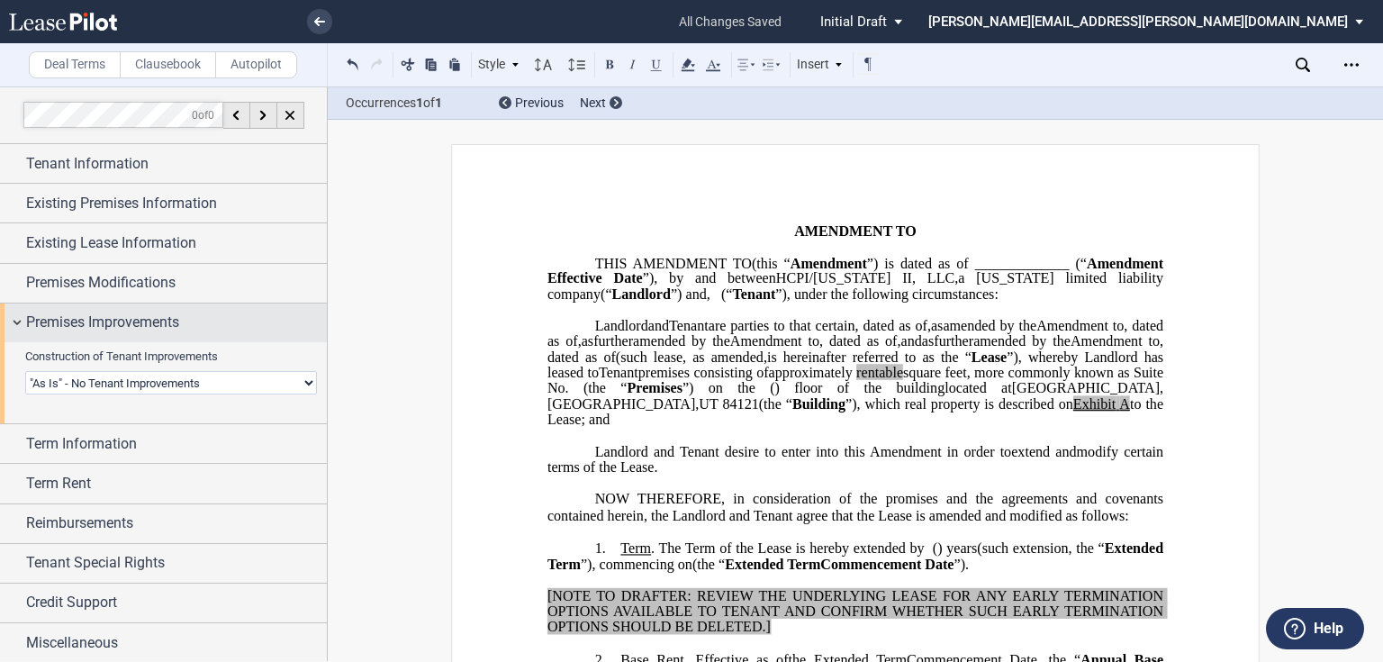
click at [151, 319] on span "Premises Improvements" at bounding box center [102, 322] width 153 height 22
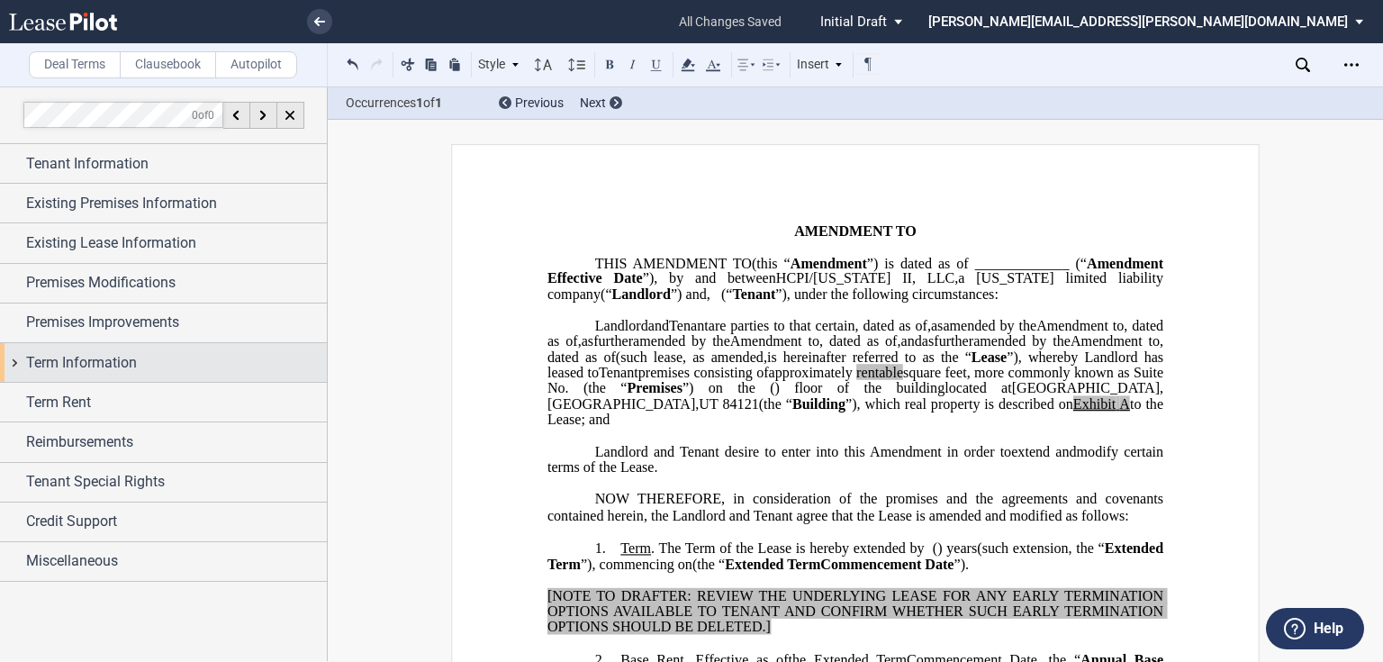
click at [140, 357] on div "Term Information" at bounding box center [176, 363] width 301 height 22
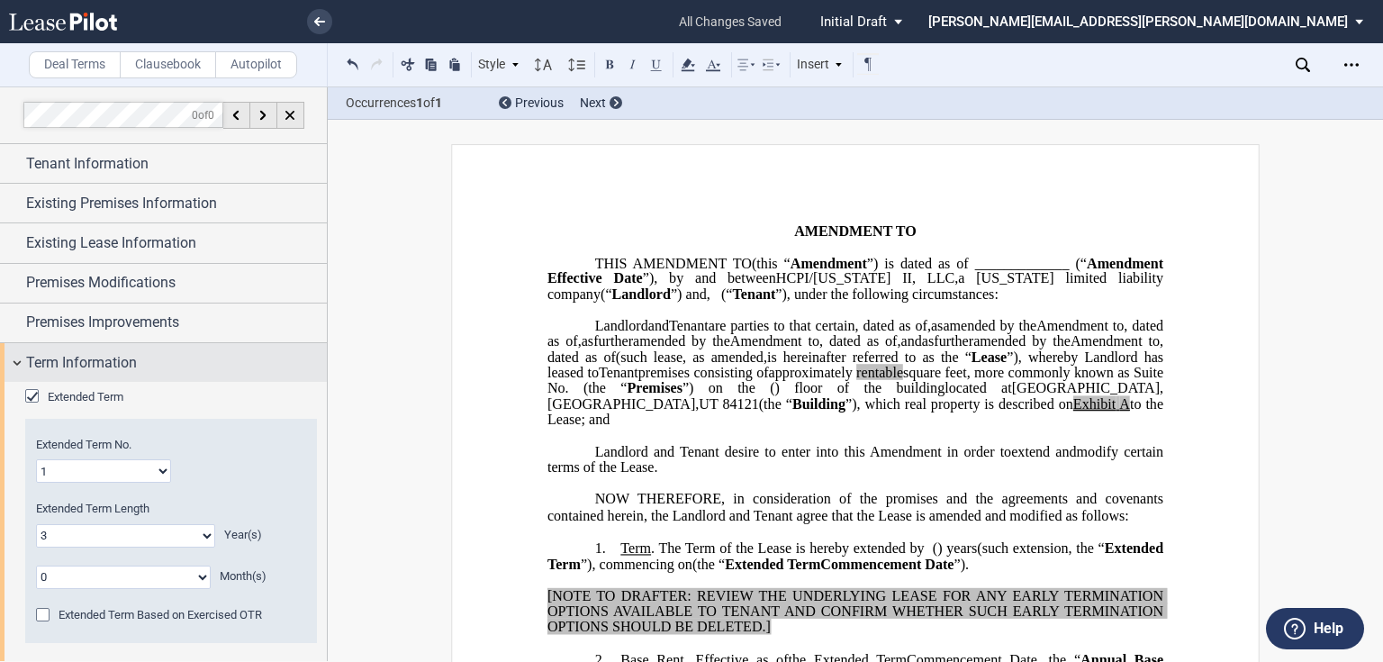
scroll to position [144, 0]
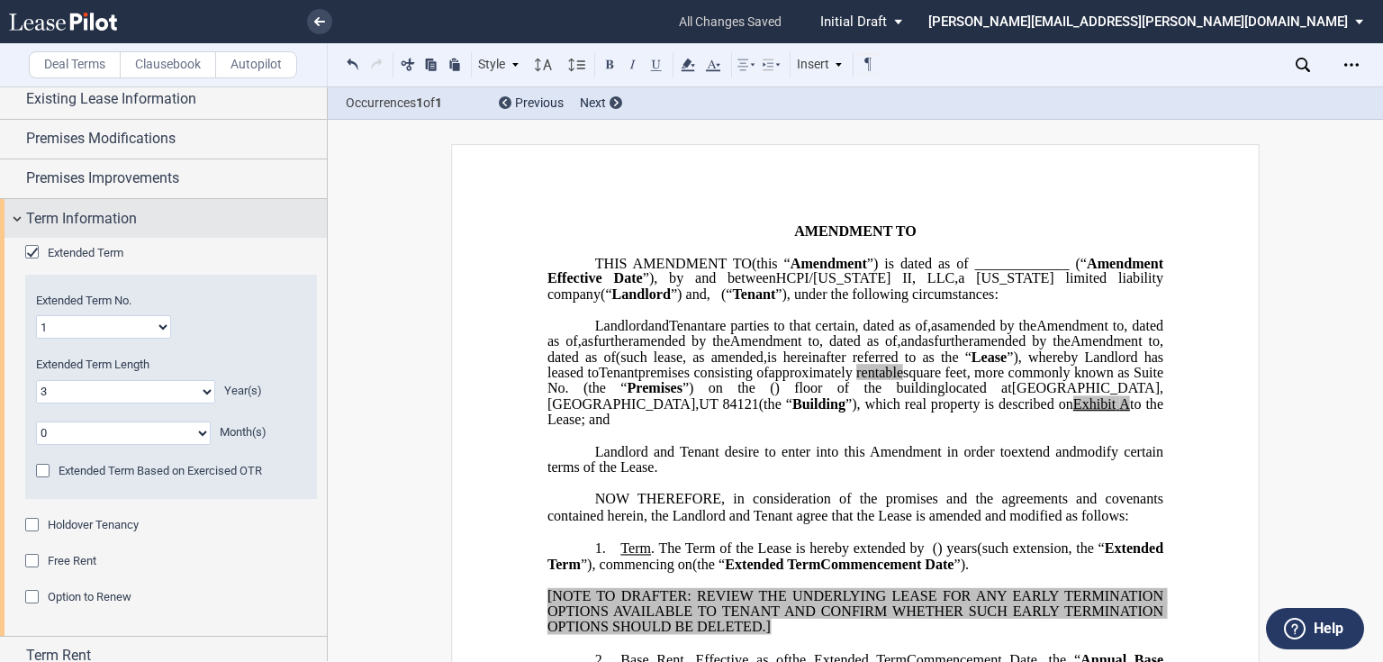
click at [204, 224] on div "Term Information" at bounding box center [176, 219] width 301 height 22
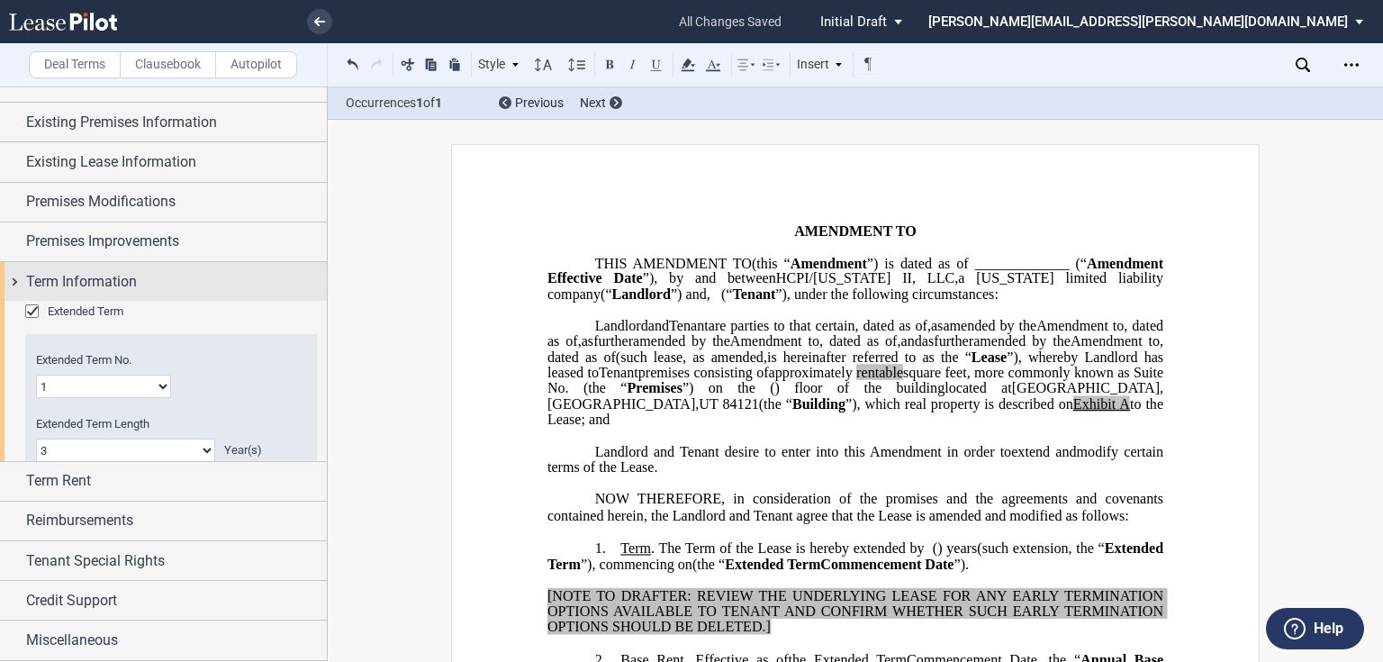
scroll to position [0, 0]
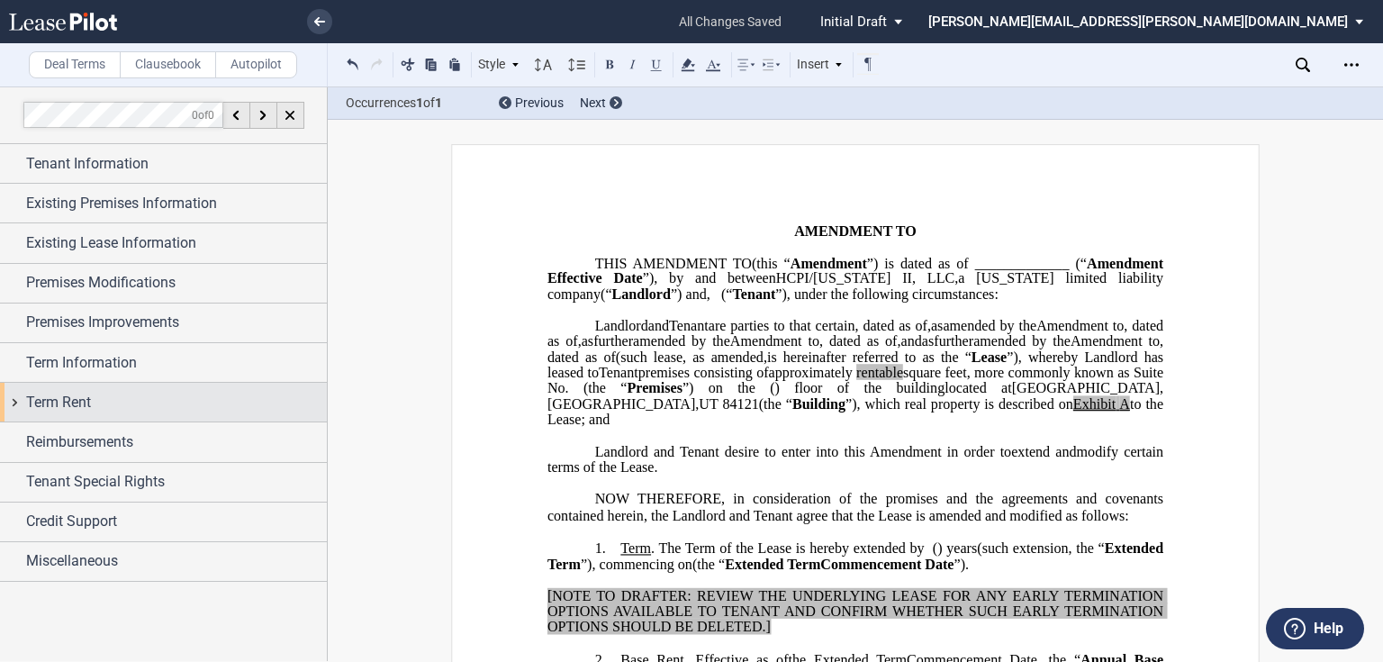
click at [141, 389] on div "Term Rent" at bounding box center [163, 402] width 327 height 39
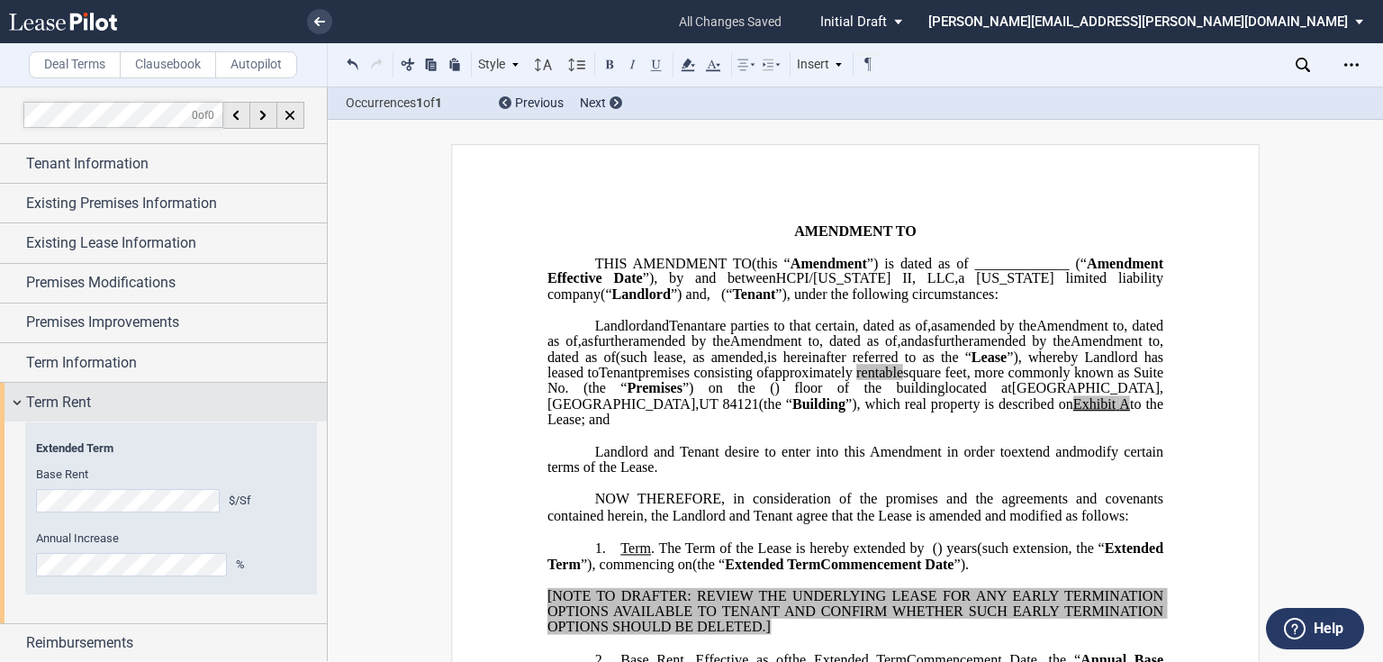
click at [108, 411] on div "Term Rent" at bounding box center [176, 403] width 301 height 22
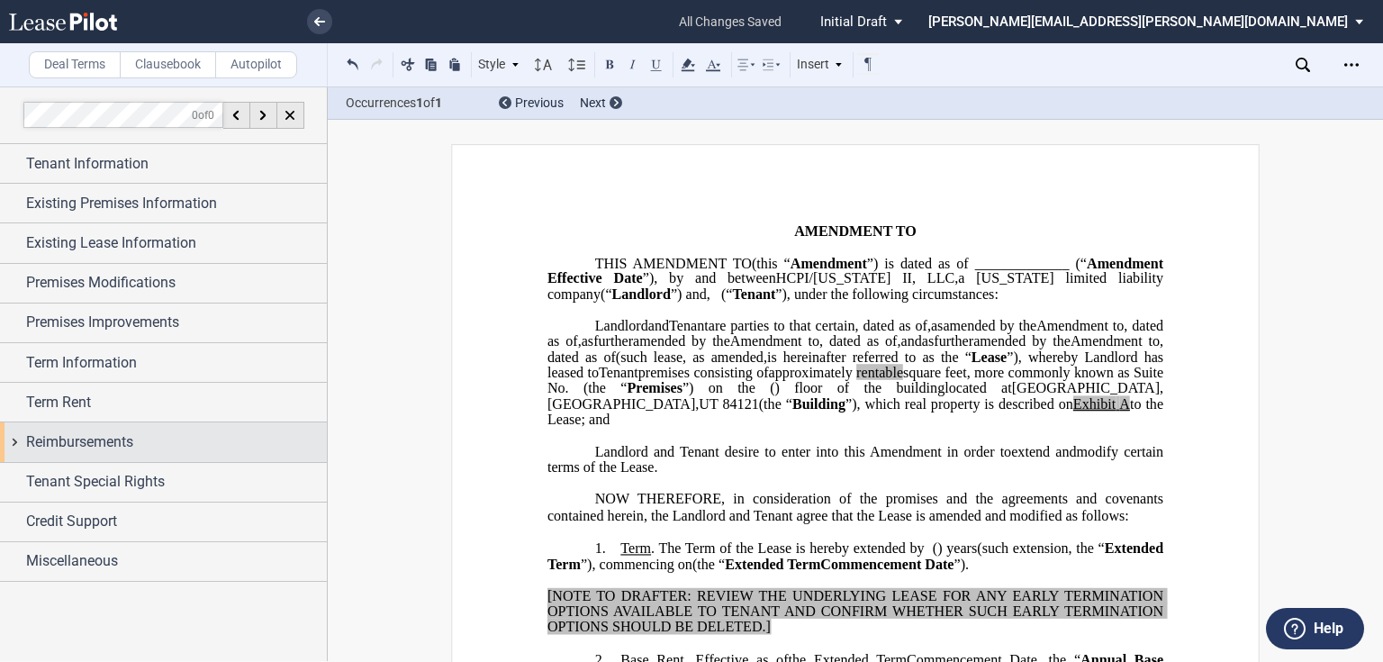
click at [154, 439] on div "Reimbursements" at bounding box center [176, 442] width 301 height 22
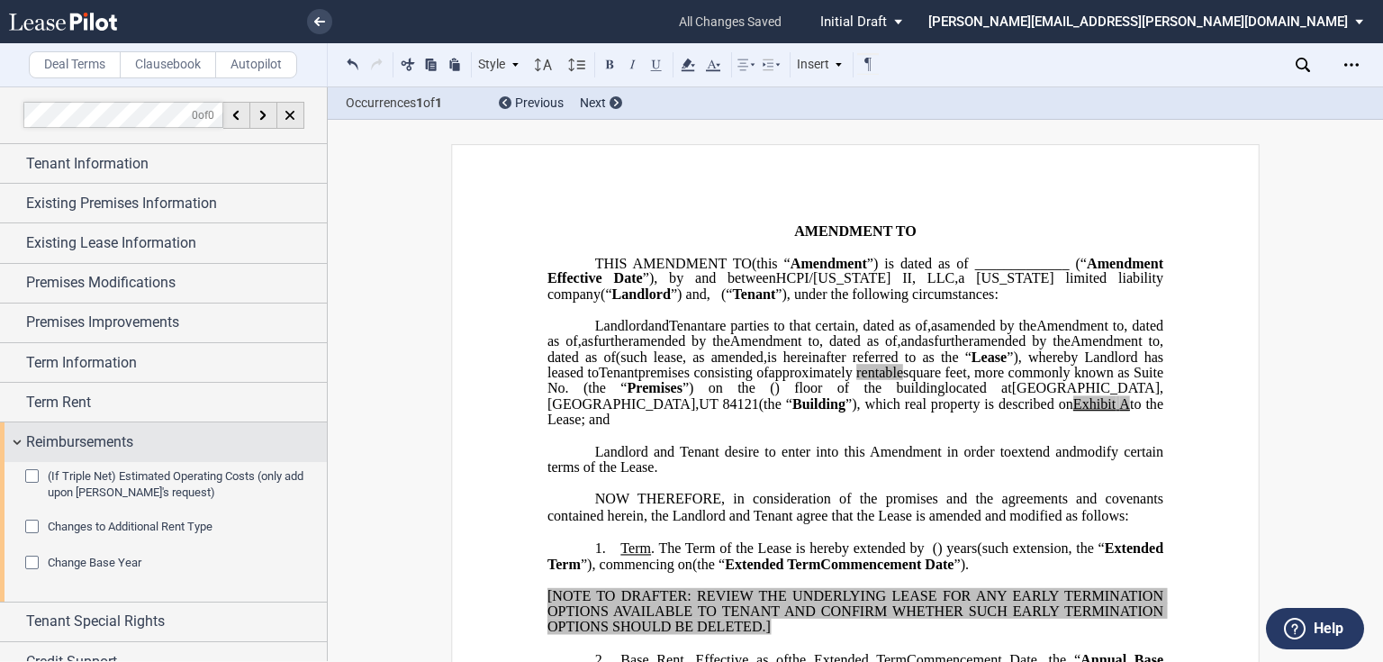
click at [149, 431] on div "Reimbursements" at bounding box center [176, 442] width 301 height 22
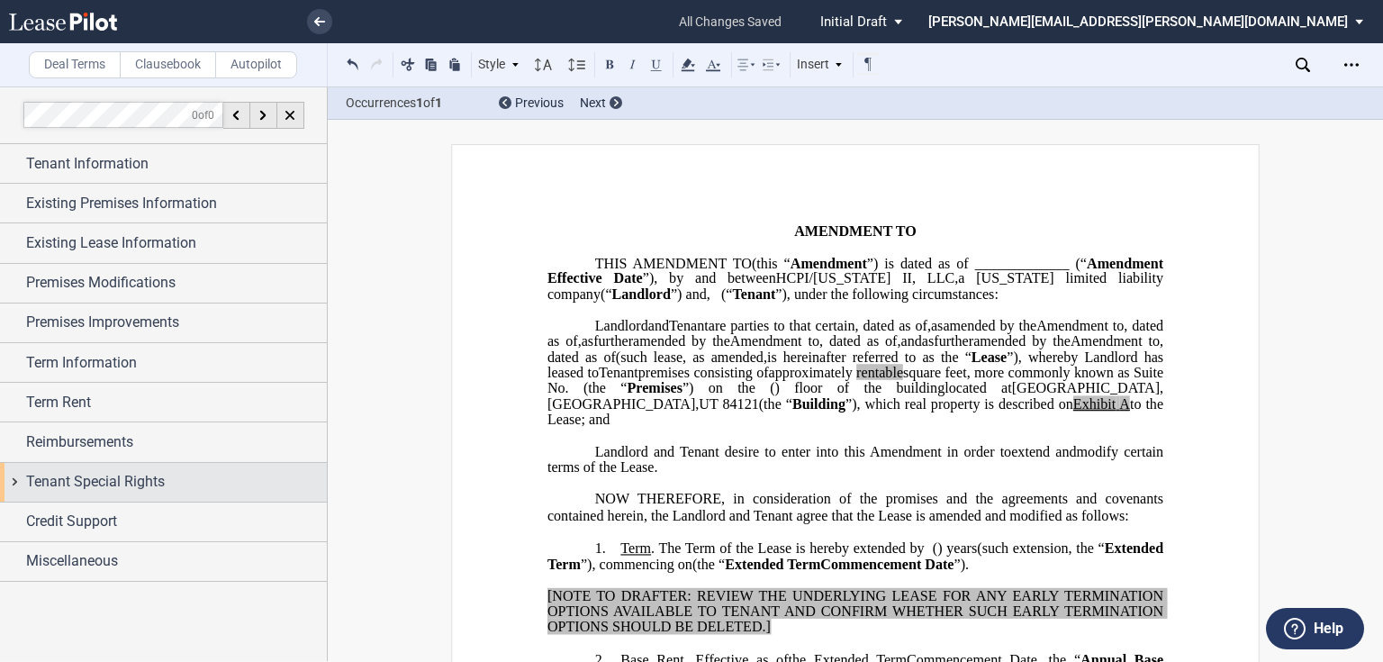
click at [100, 484] on span "Tenant Special Rights" at bounding box center [95, 482] width 139 height 22
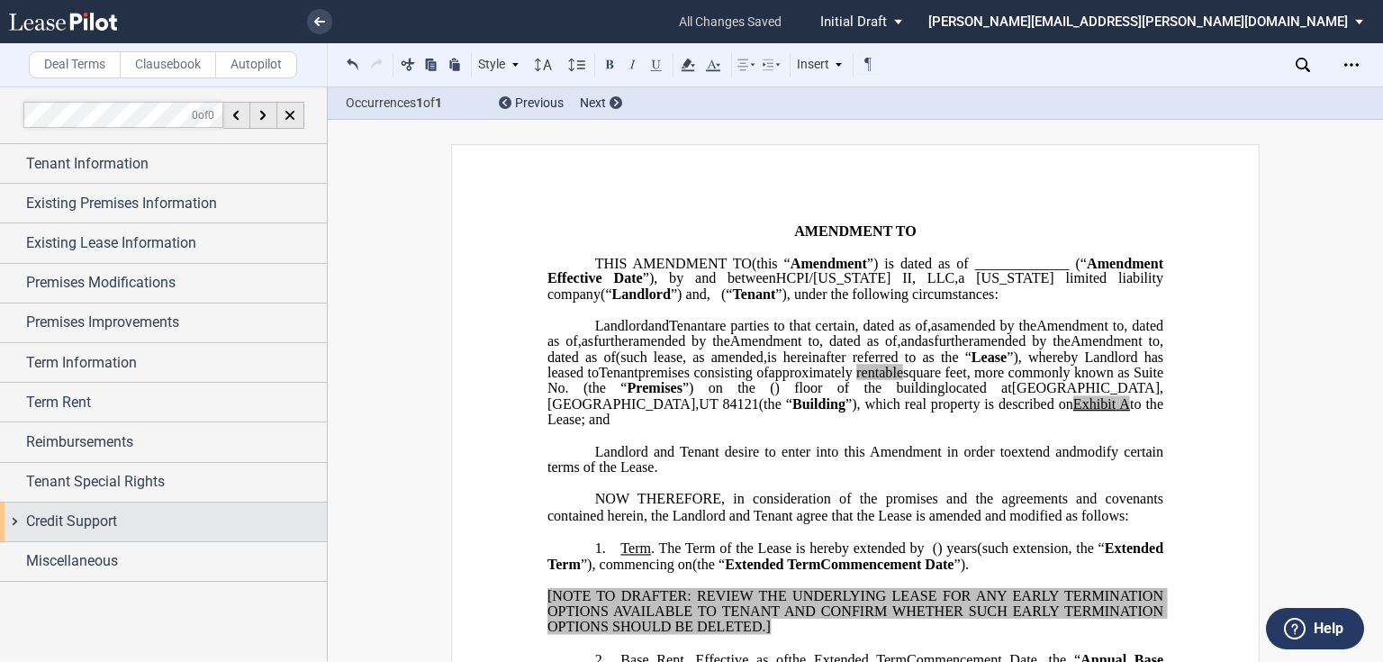
click at [101, 533] on div "Credit Support" at bounding box center [163, 521] width 327 height 39
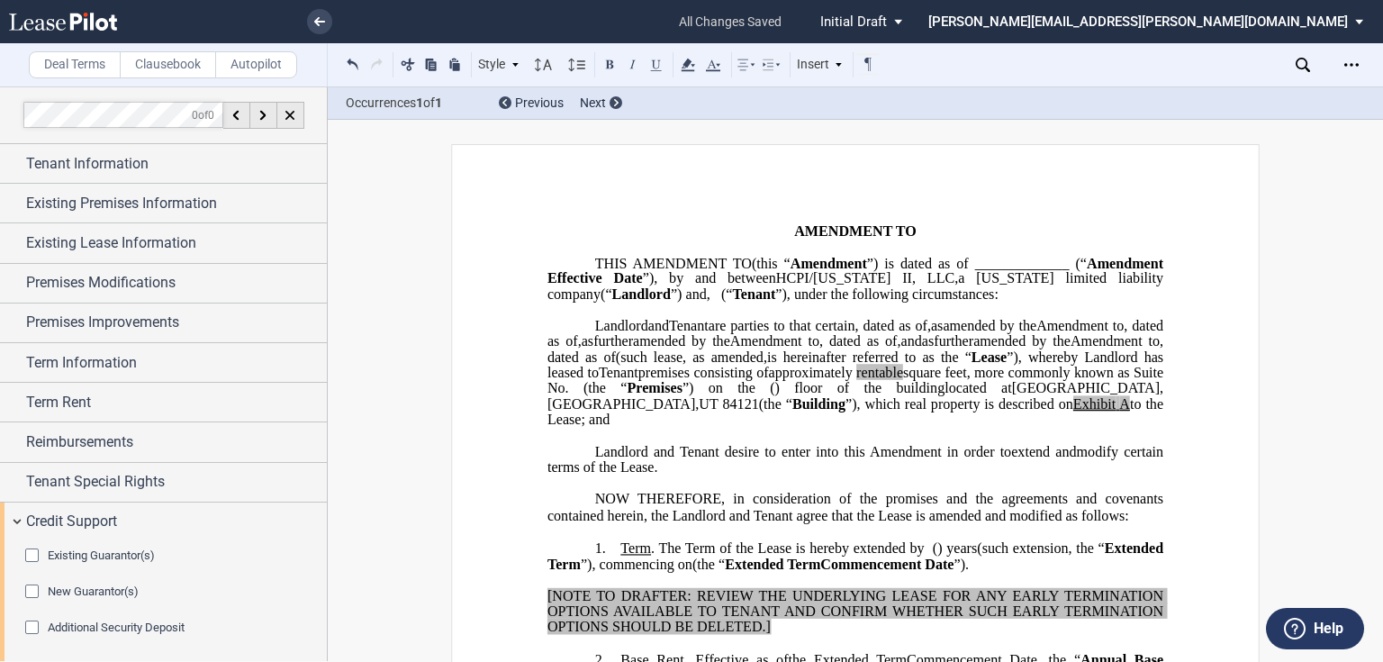
scroll to position [43, 0]
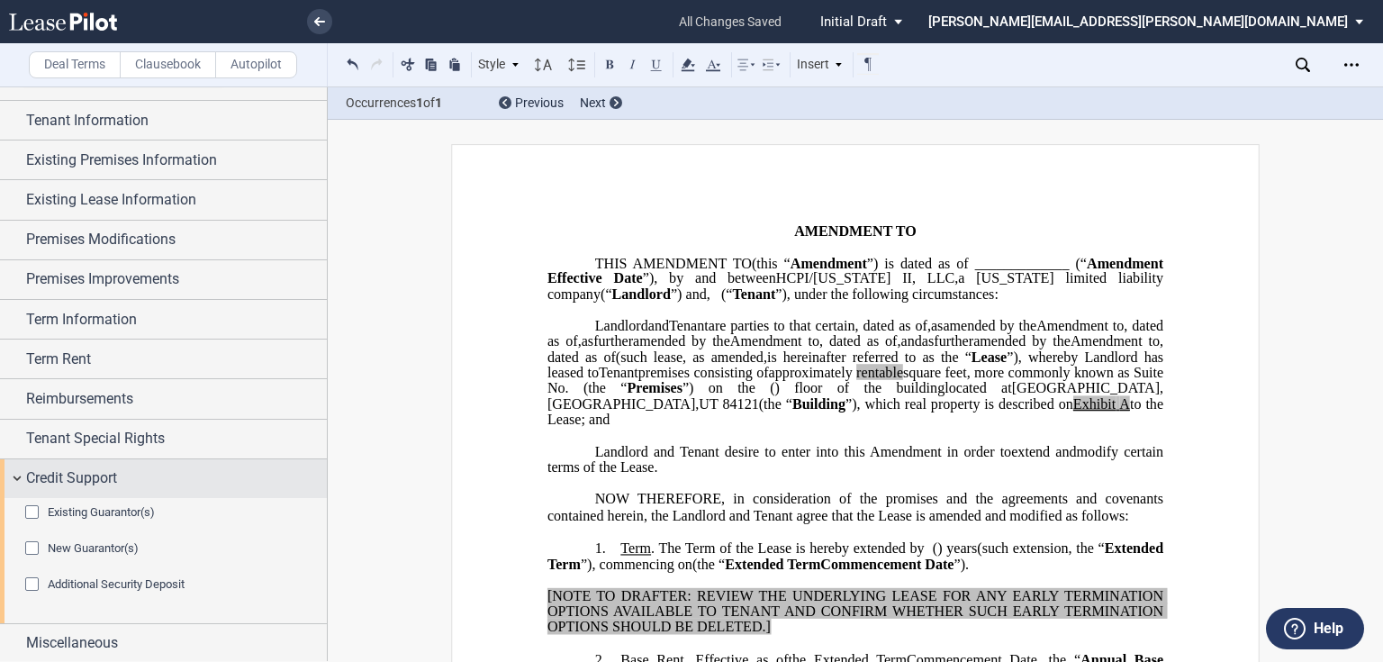
click at [102, 488] on div "Credit Support" at bounding box center [163, 478] width 327 height 39
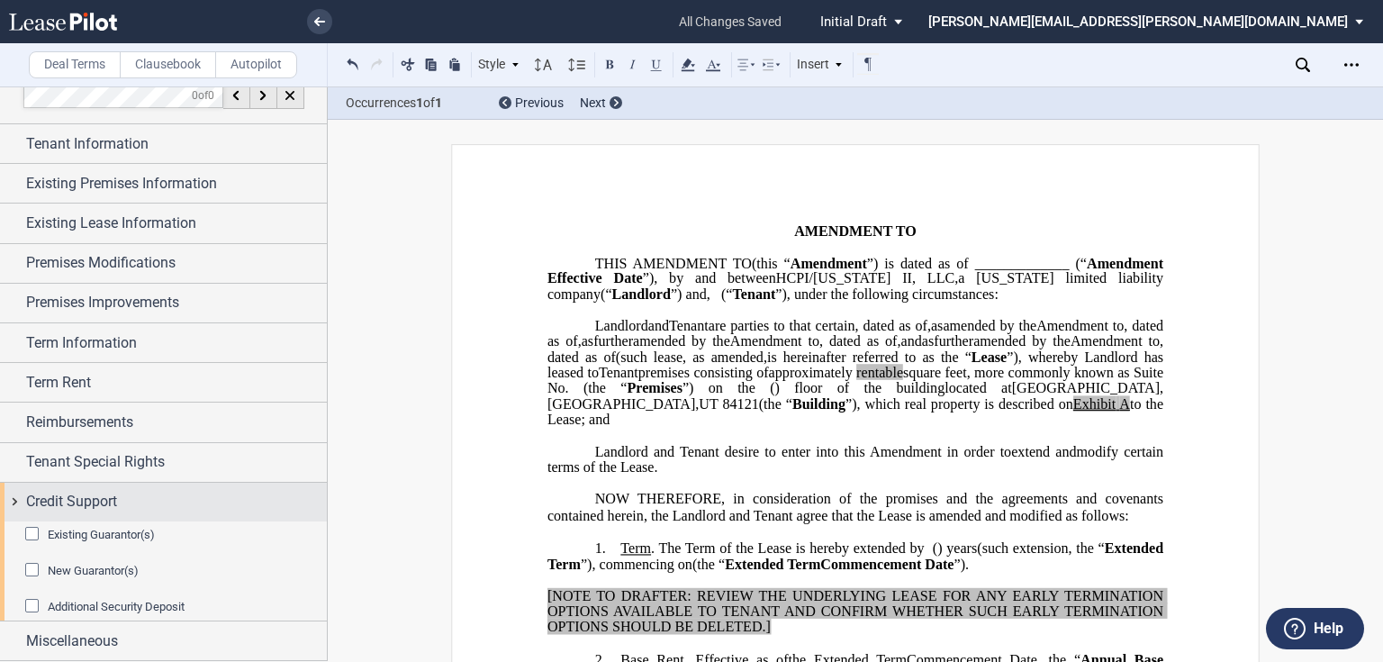
scroll to position [0, 0]
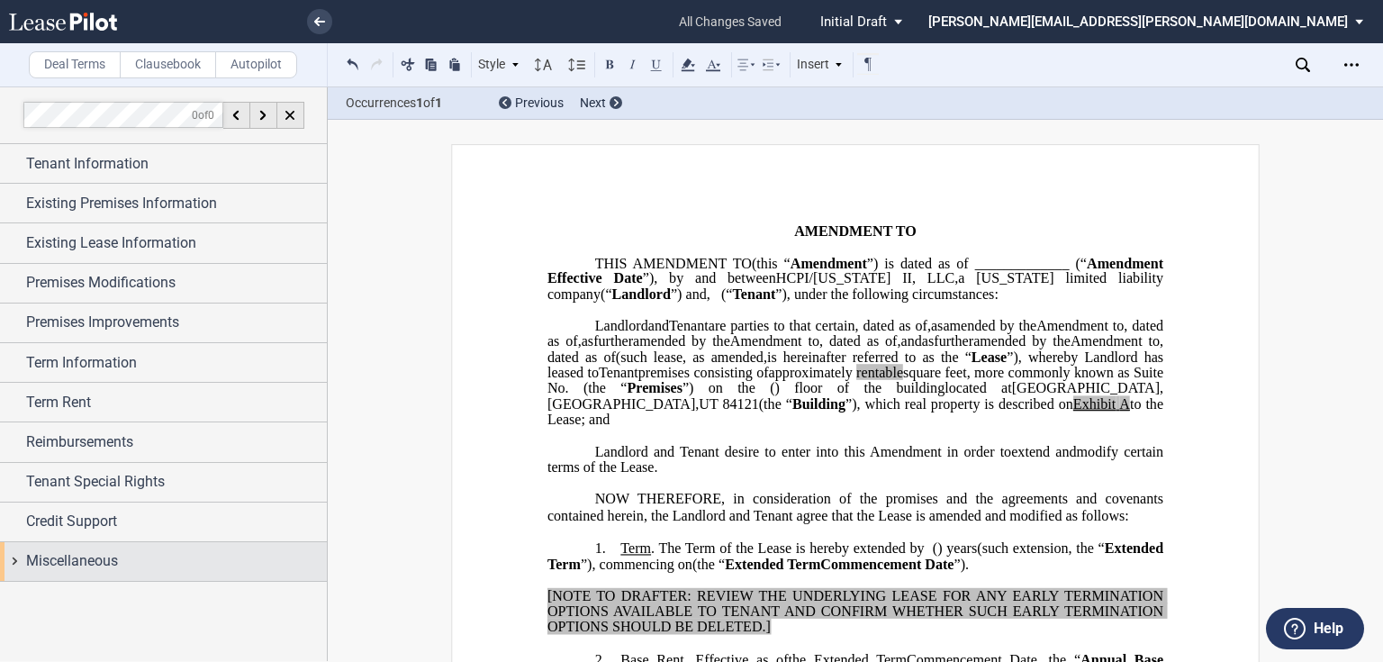
click at [104, 559] on span "Miscellaneous" at bounding box center [72, 561] width 92 height 22
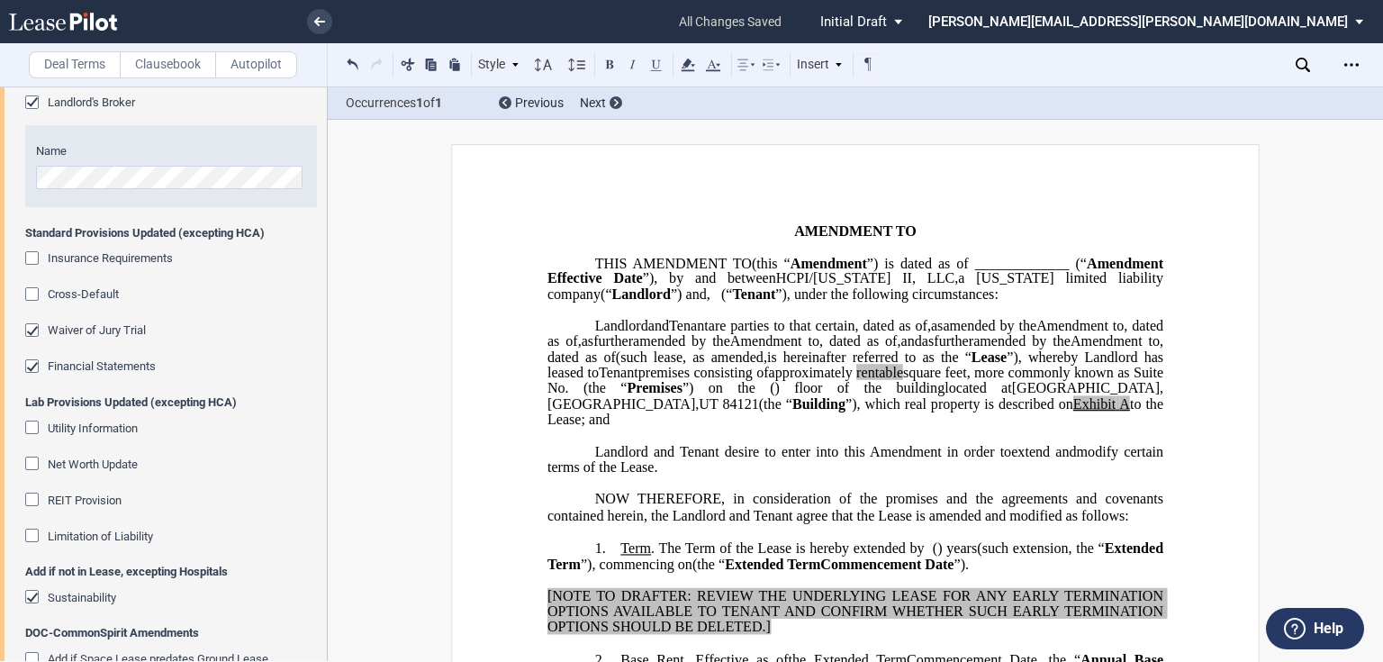
scroll to position [648, 0]
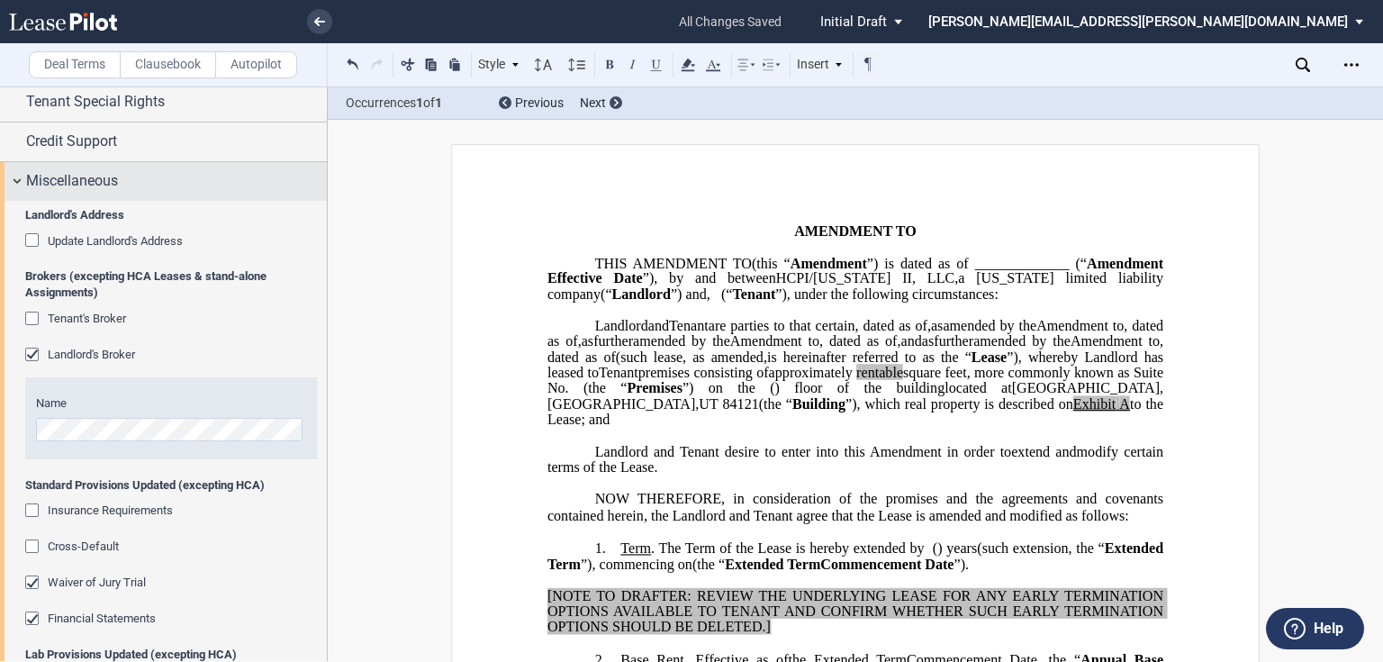
click at [194, 194] on div "Miscellaneous" at bounding box center [163, 181] width 327 height 39
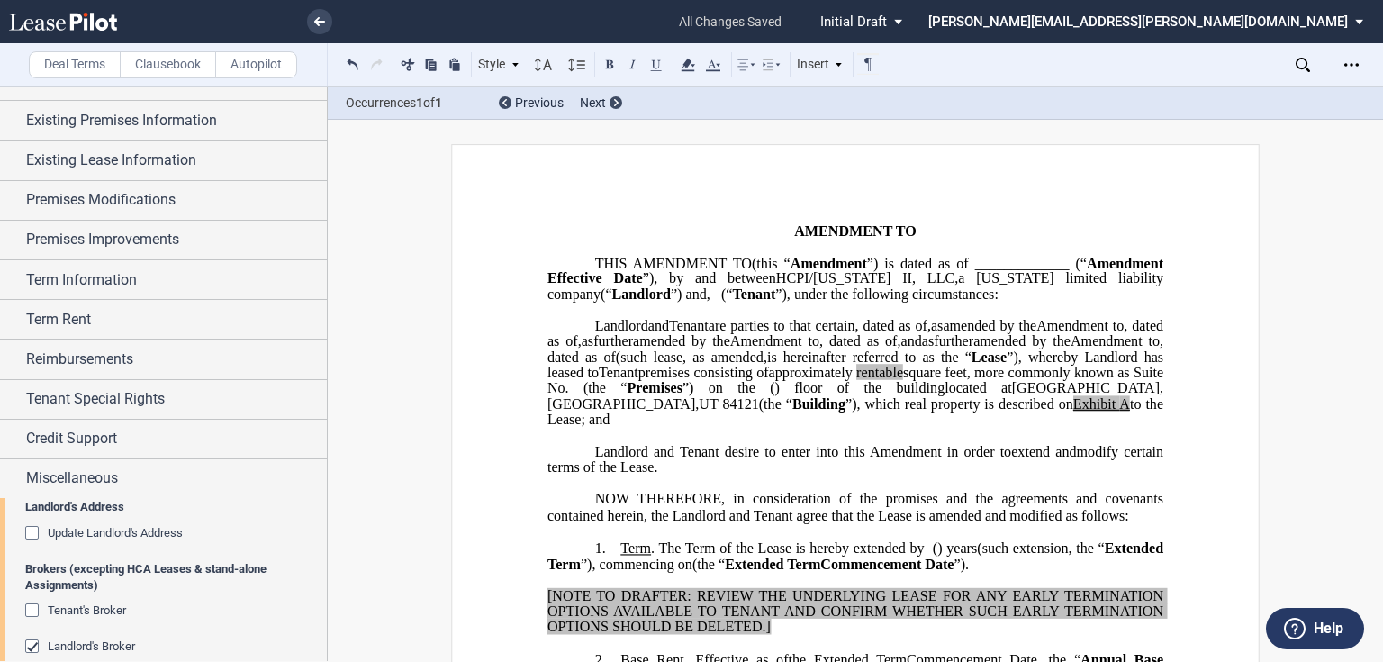
scroll to position [0, 0]
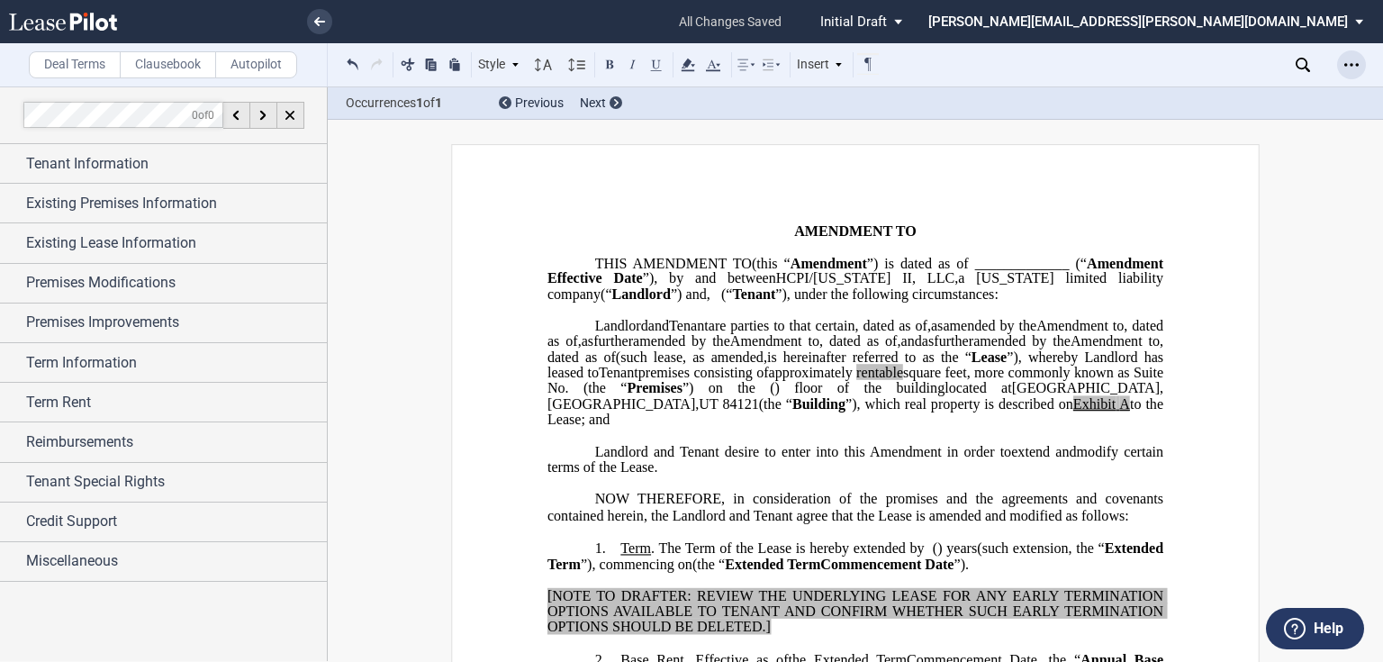
click at [1351, 65] on icon "Open Lease options menu" at bounding box center [1351, 65] width 14 height 14
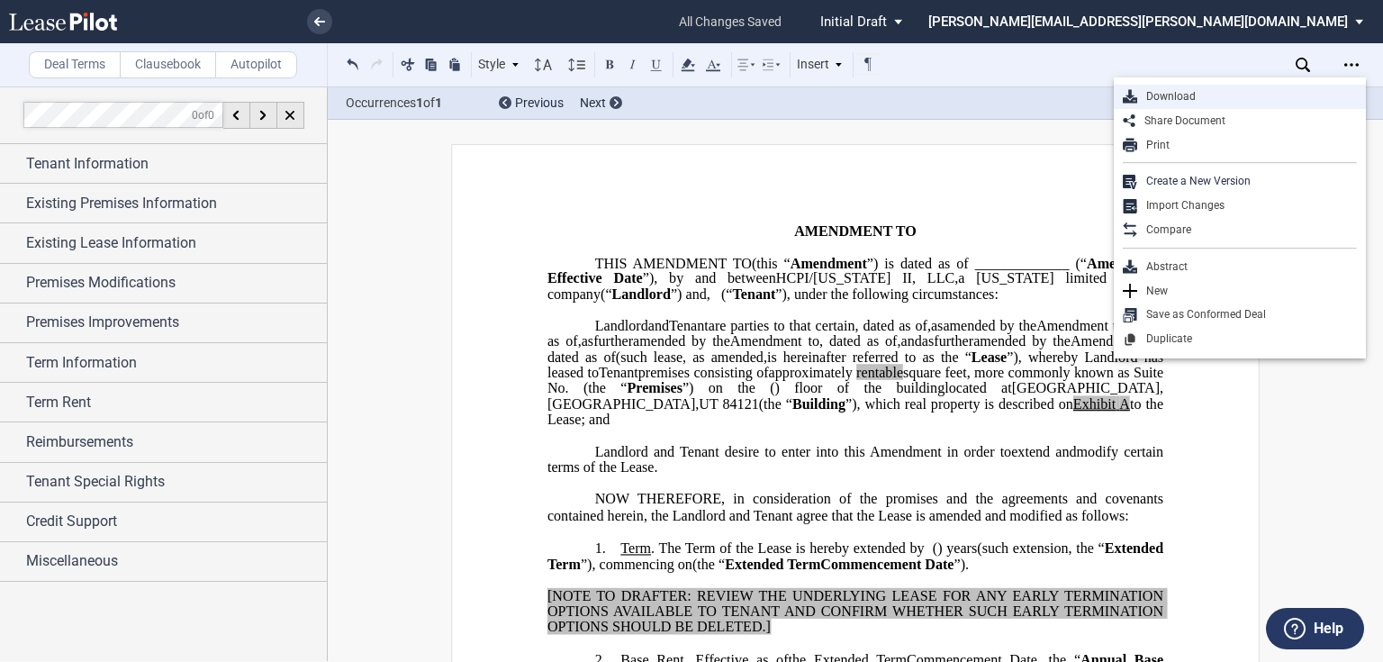
click at [1217, 107] on div "Download Share Document Print Create a New Version Import Changes Compare Abstr…" at bounding box center [1240, 217] width 252 height 281
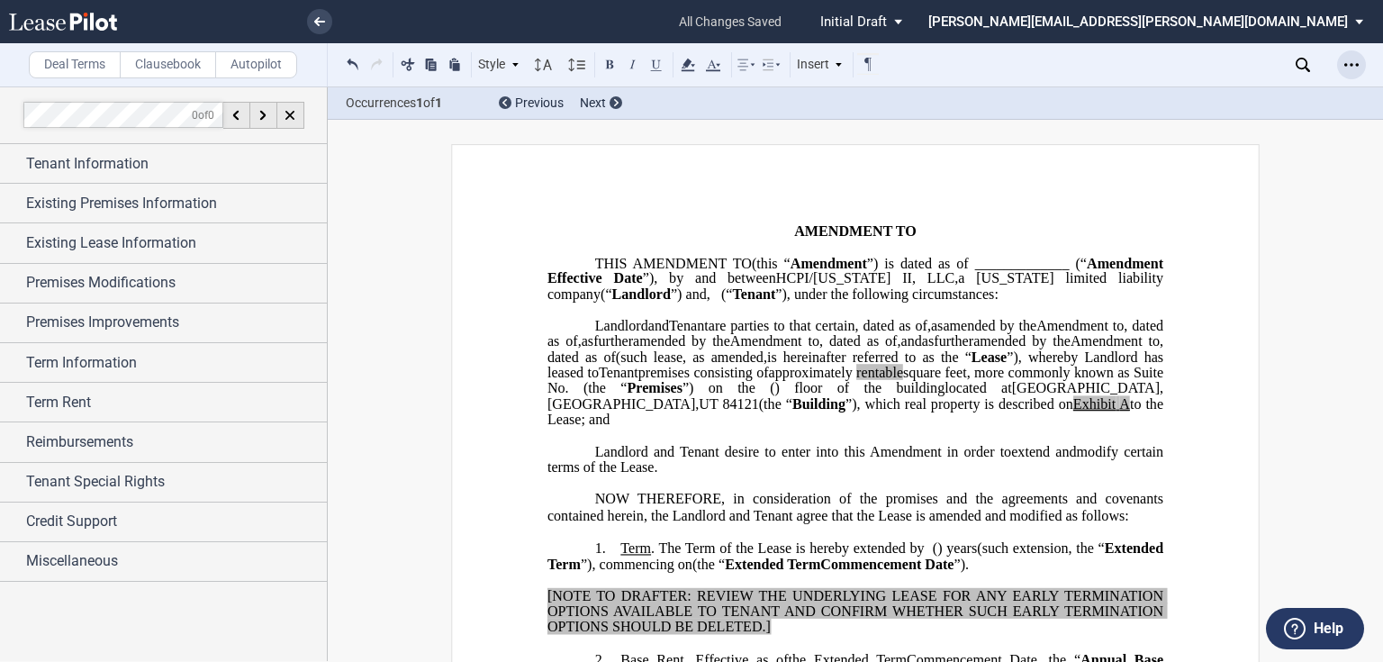
click at [1349, 66] on icon "Open Lease options menu" at bounding box center [1351, 65] width 14 height 14
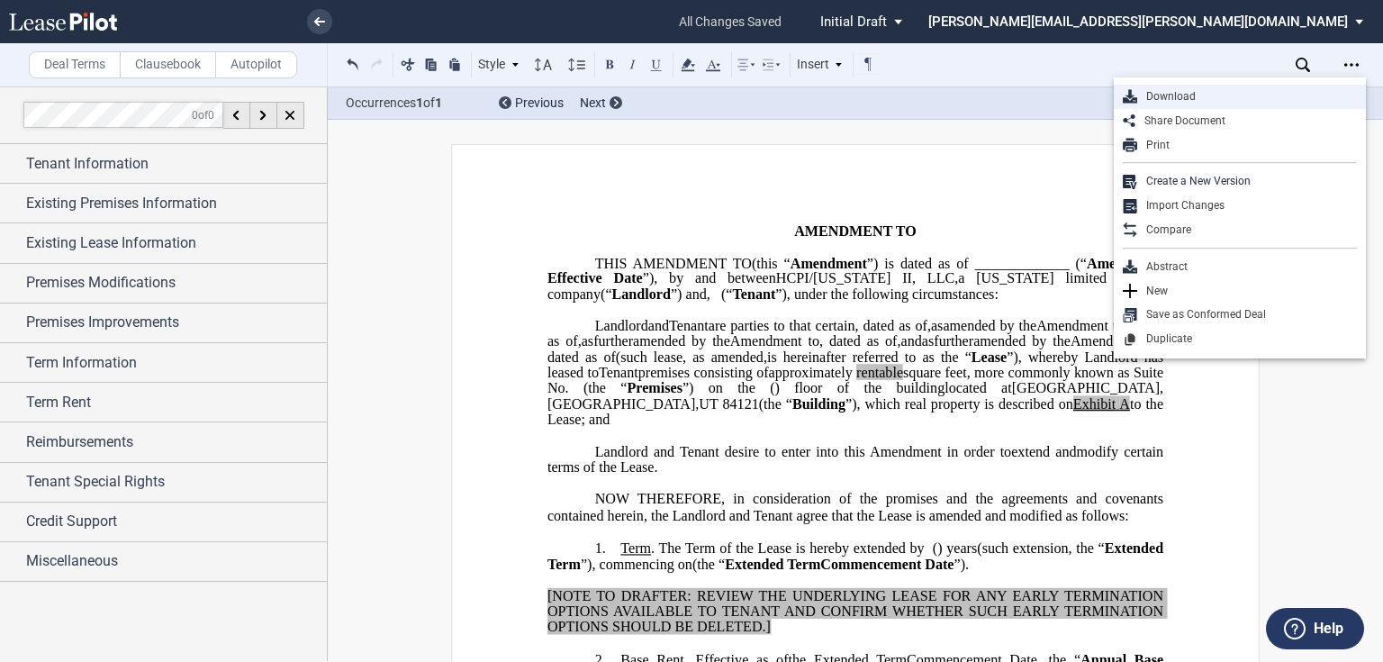
click at [1224, 94] on div "Download" at bounding box center [1247, 96] width 220 height 15
